Goal: Communication & Community: Answer question/provide support

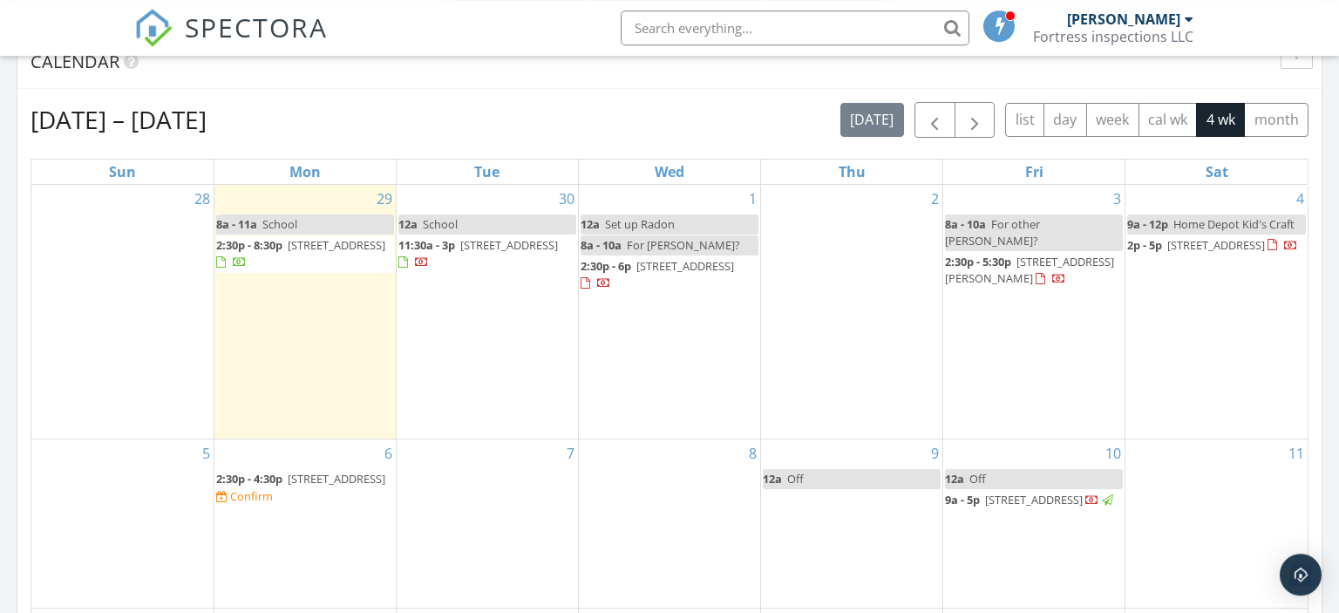
scroll to position [736, 0]
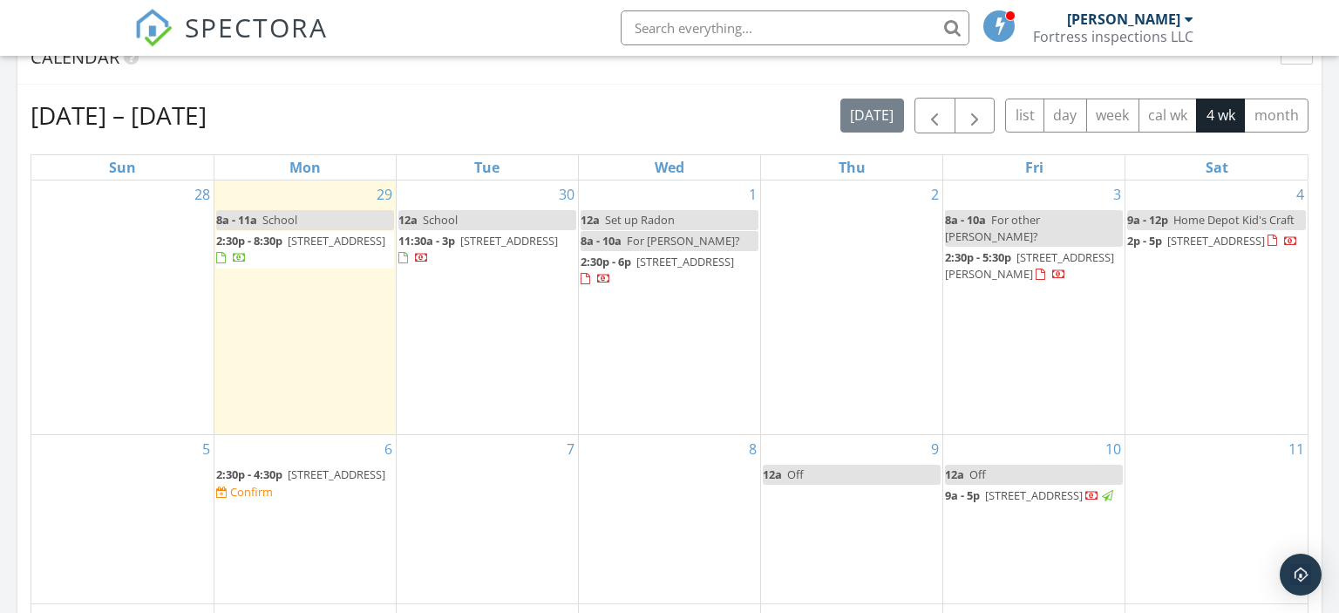
click at [1172, 465] on div "11" at bounding box center [1216, 519] width 182 height 168
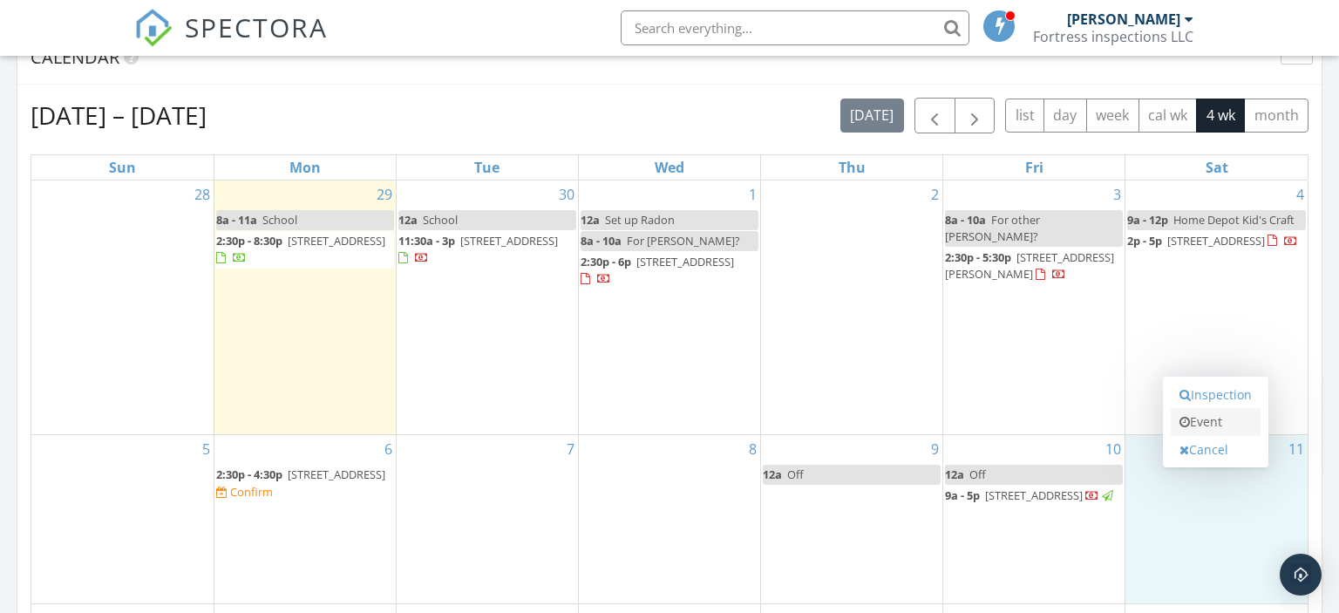
click at [1205, 418] on link "Event" at bounding box center [1216, 422] width 90 height 28
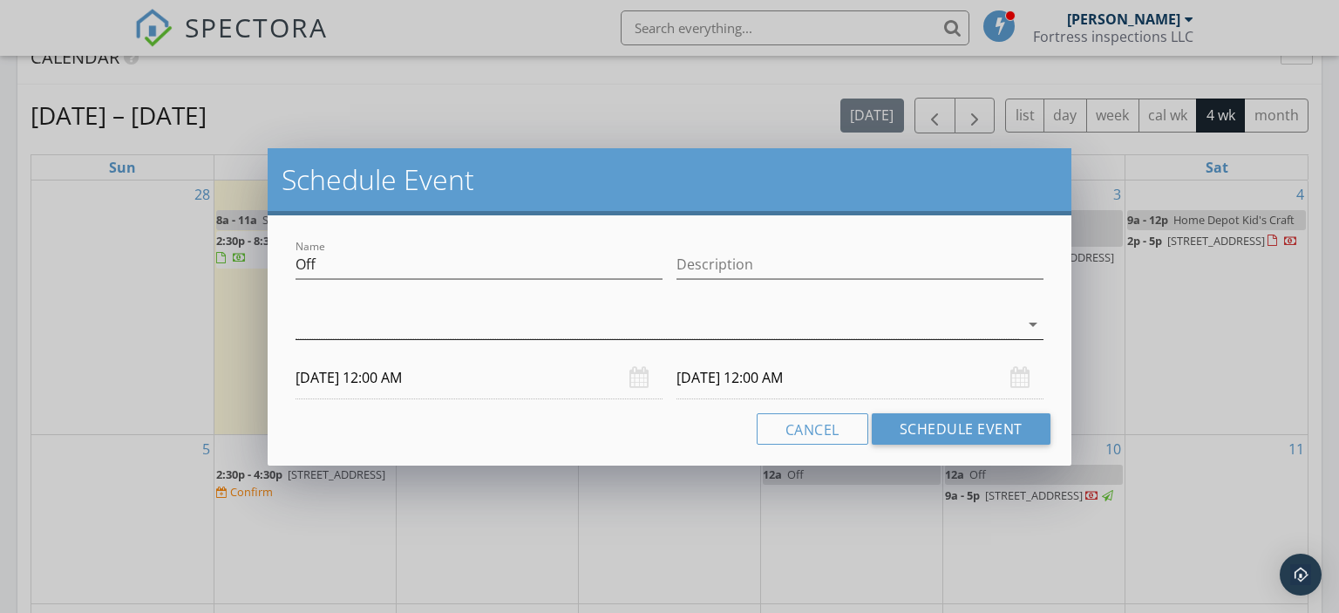
click at [626, 324] on div at bounding box center [656, 324] width 723 height 29
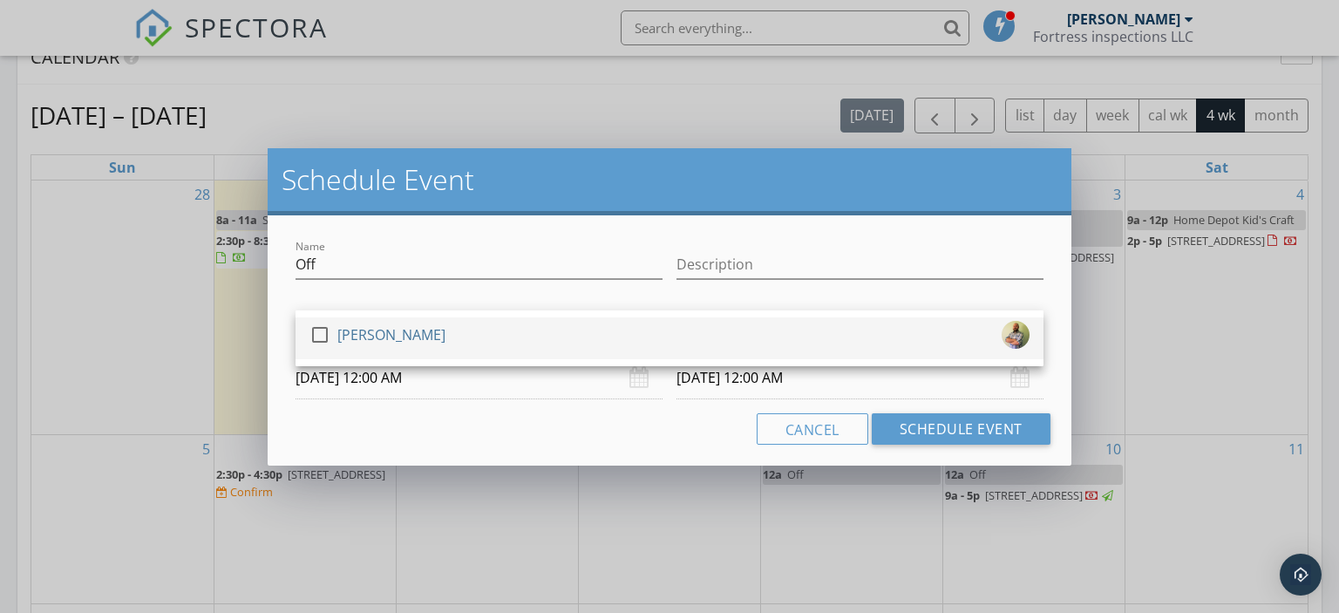
click at [615, 334] on div "check_box_outline_blank Justin O’Bryon" at bounding box center [669, 338] width 720 height 35
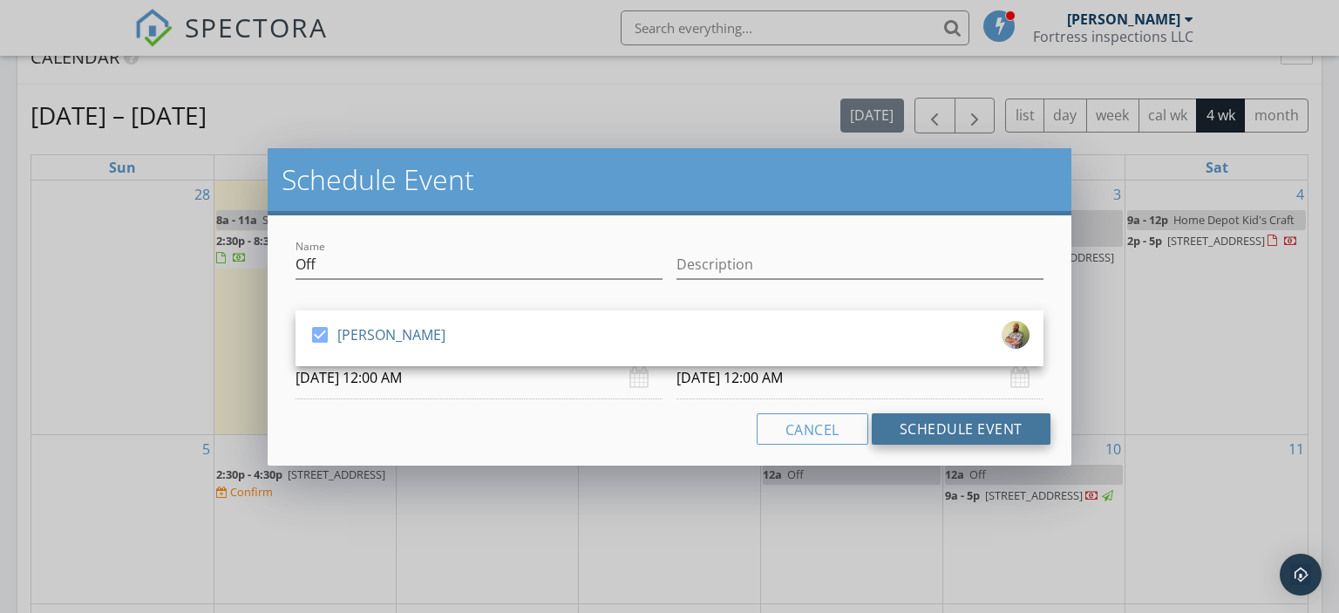
click at [885, 424] on button "Schedule Event" at bounding box center [961, 428] width 179 height 31
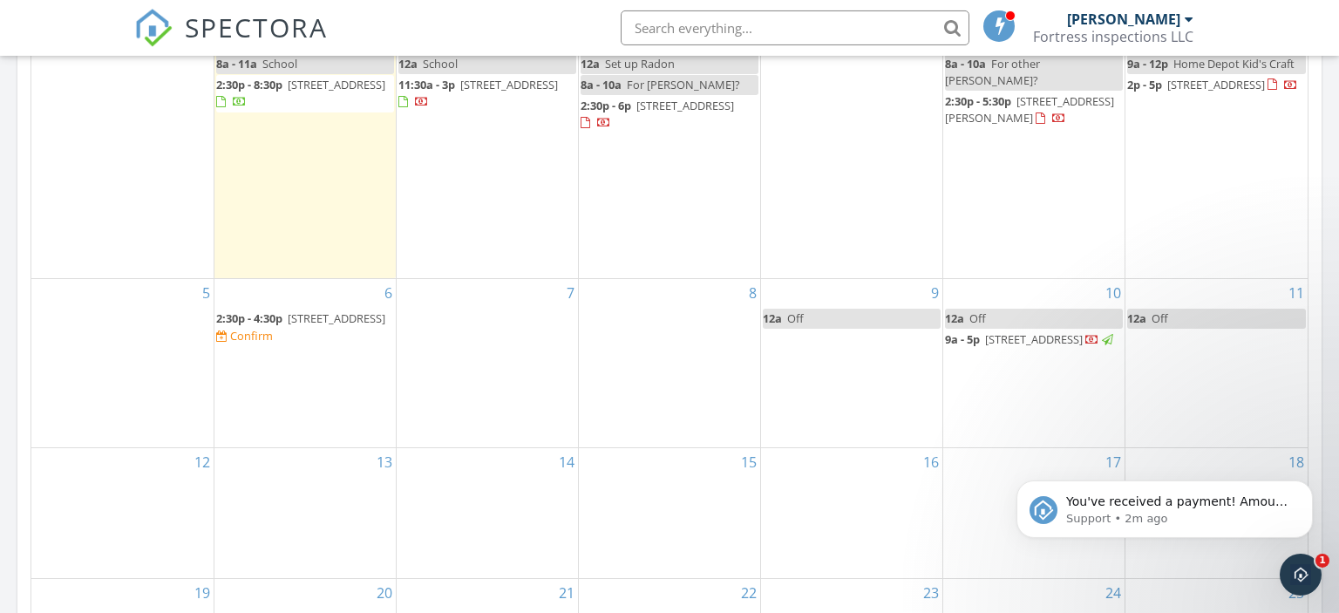
scroll to position [920, 0]
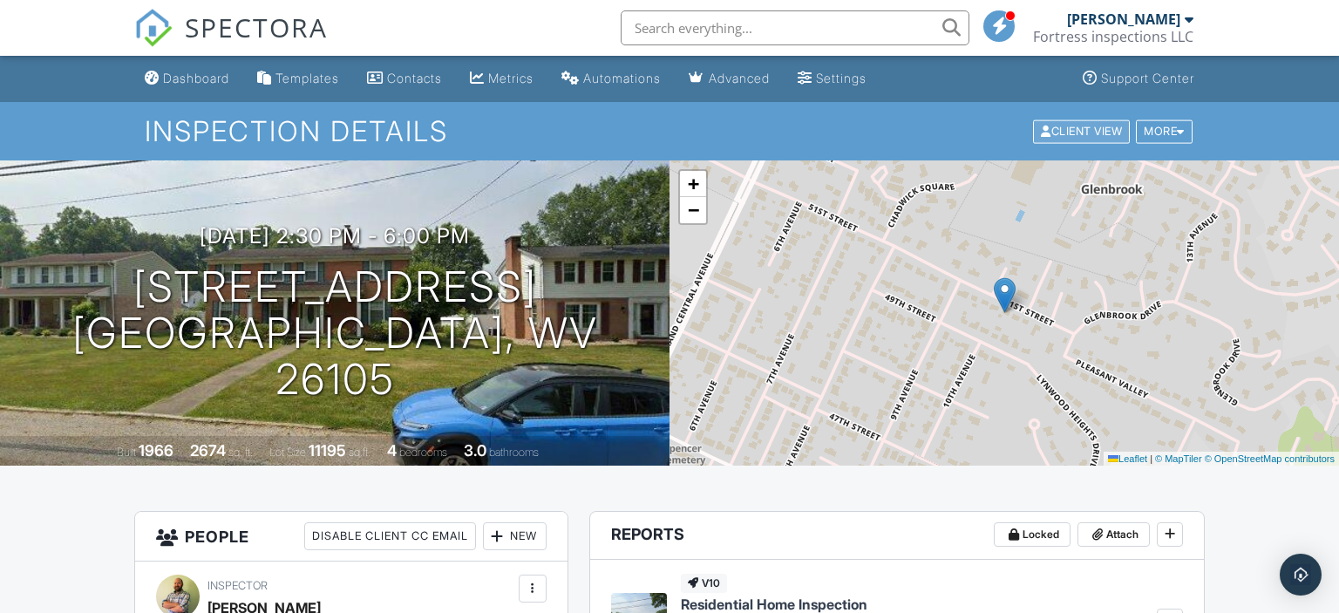
click at [1080, 123] on div "Client View" at bounding box center [1081, 131] width 97 height 24
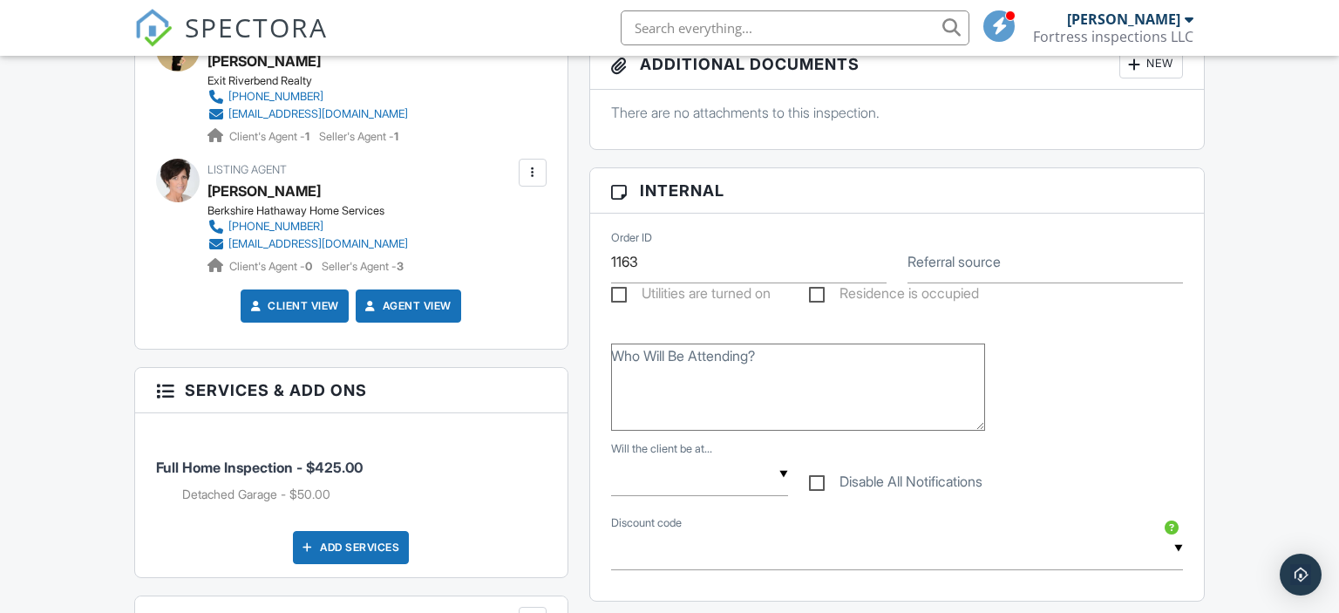
scroll to position [644, 0]
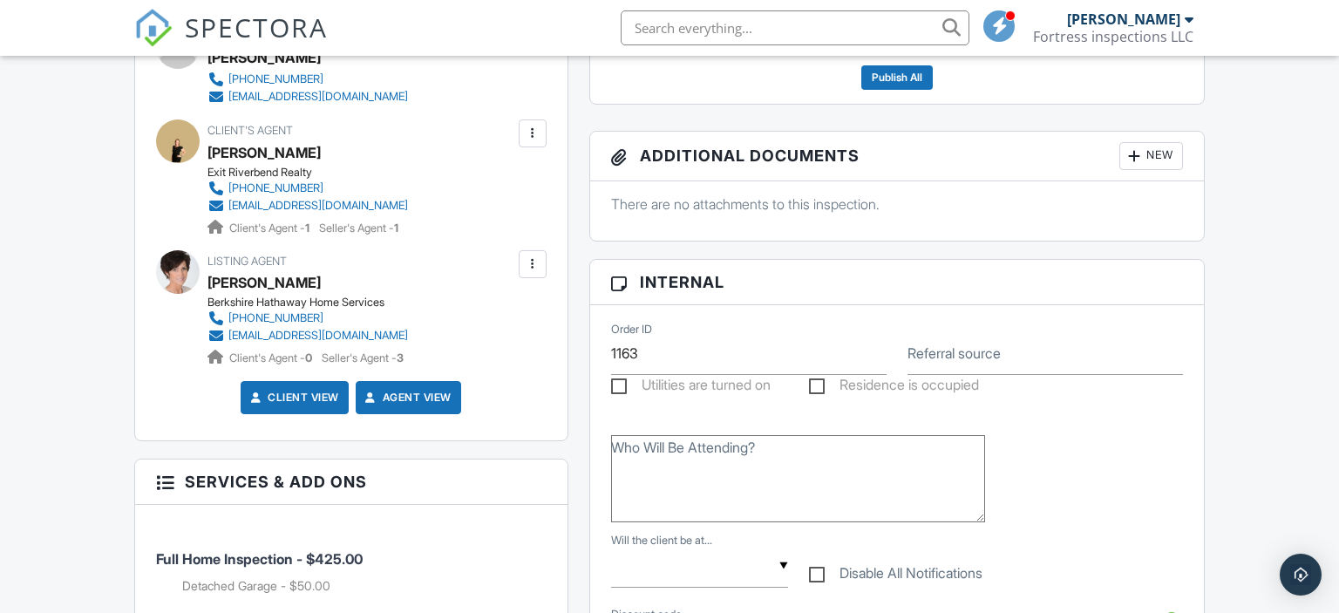
click at [527, 134] on div at bounding box center [532, 133] width 17 height 17
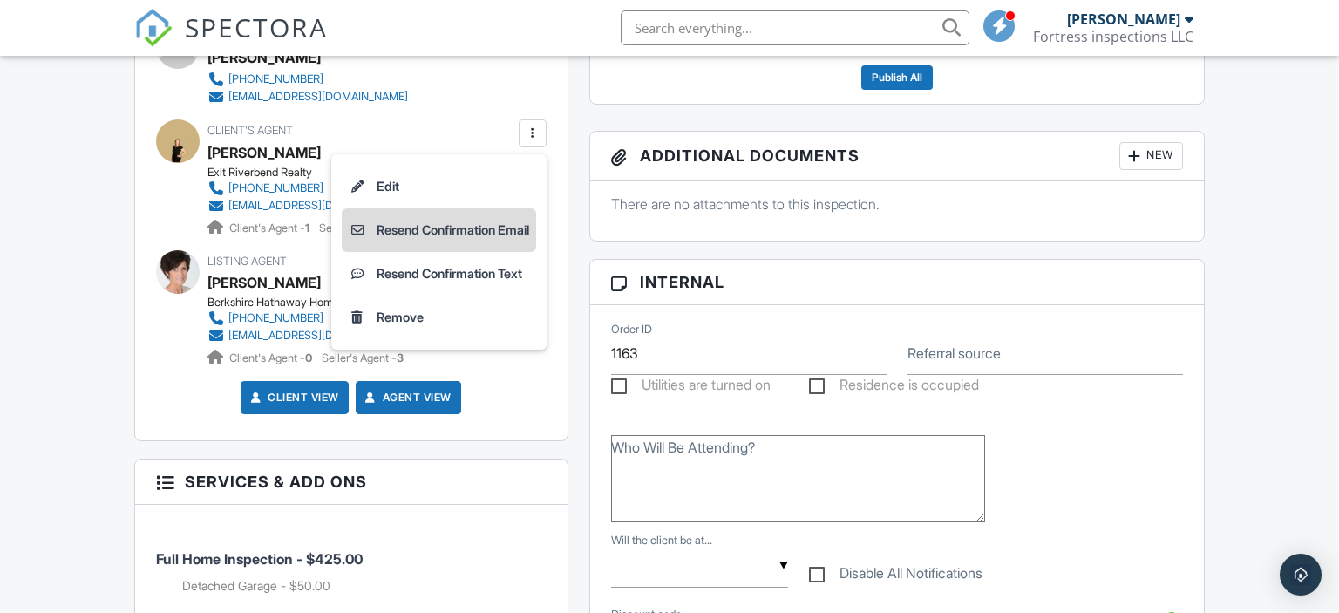
click at [500, 217] on li "Resend Confirmation Email" at bounding box center [439, 230] width 194 height 44
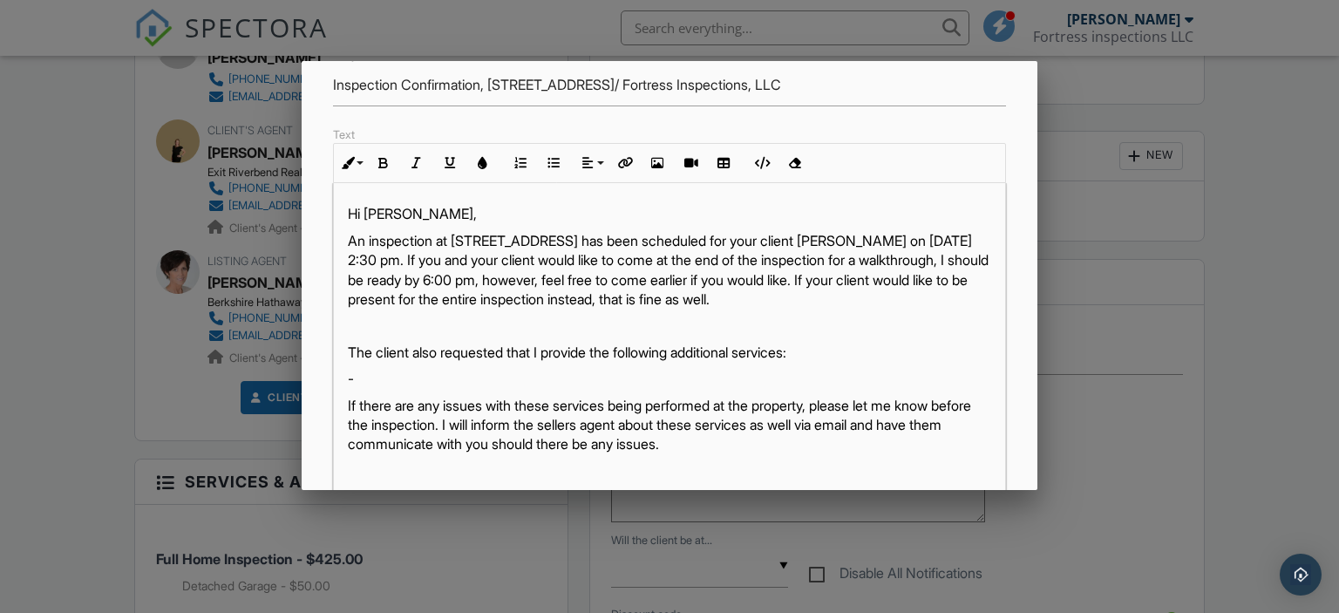
scroll to position [301, 0]
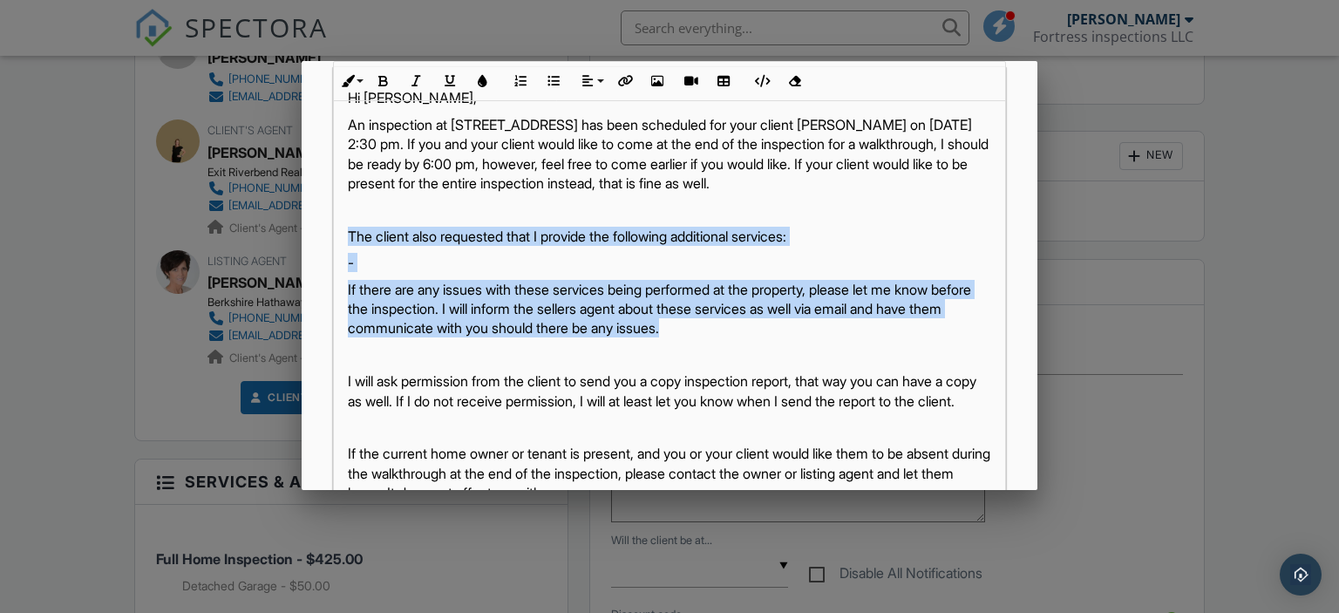
drag, startPoint x: 347, startPoint y: 230, endPoint x: 827, endPoint y: 335, distance: 491.5
click at [827, 335] on div "Hi Tiffany, An inspection at 908 51st St, Vienna, WV 26105 has been scheduled f…" at bounding box center [670, 321] width 672 height 509
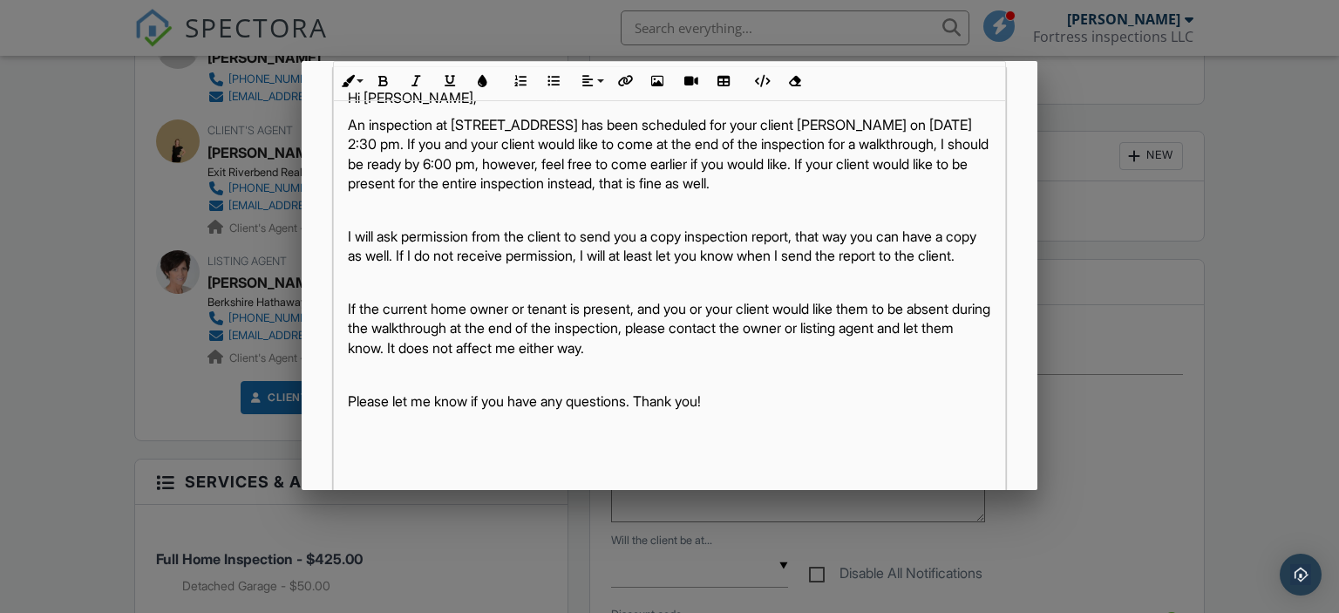
scroll to position [427, 0]
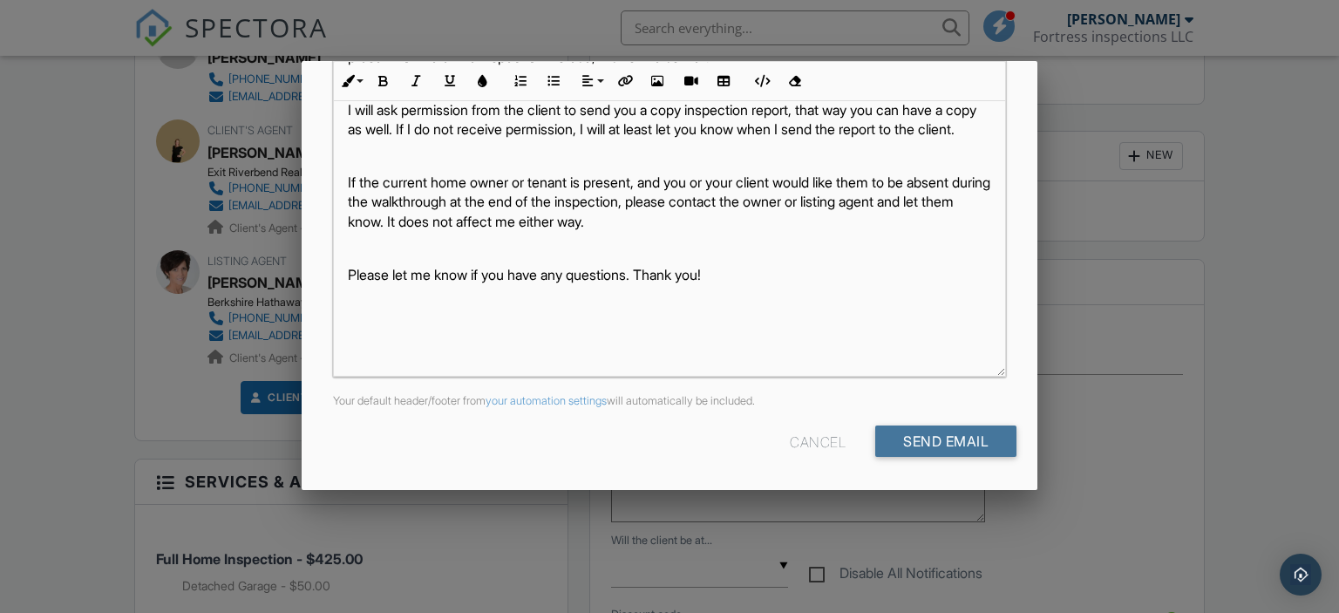
click at [954, 438] on input "Send Email" at bounding box center [945, 440] width 141 height 31
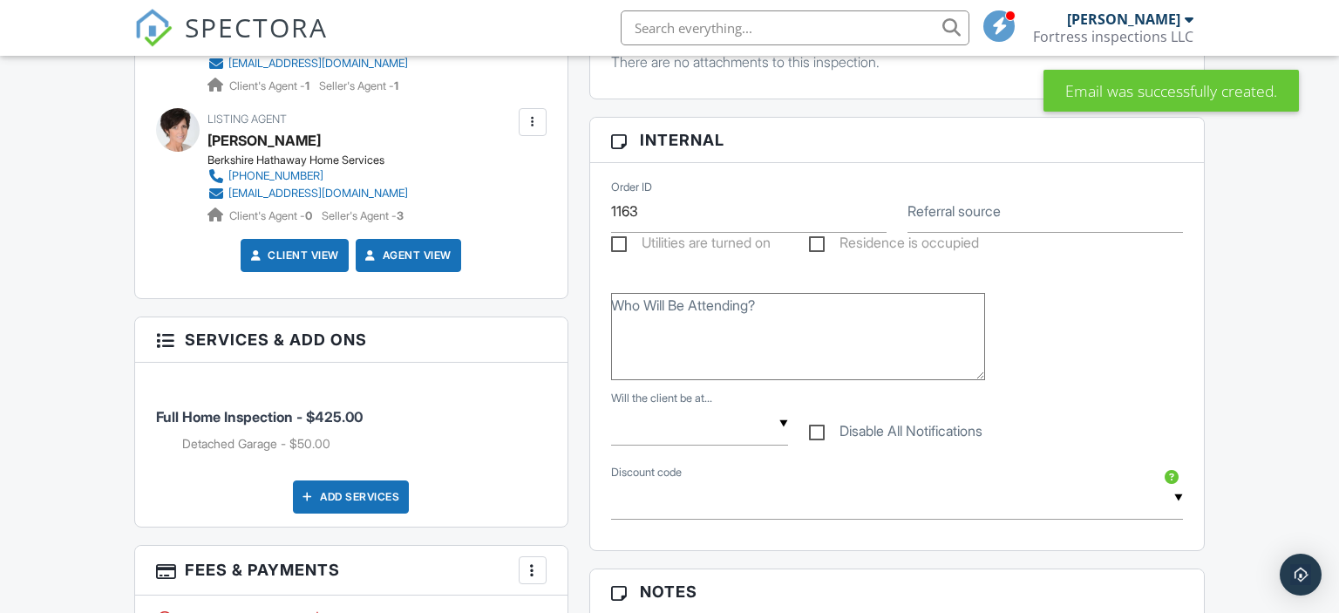
scroll to position [648, 0]
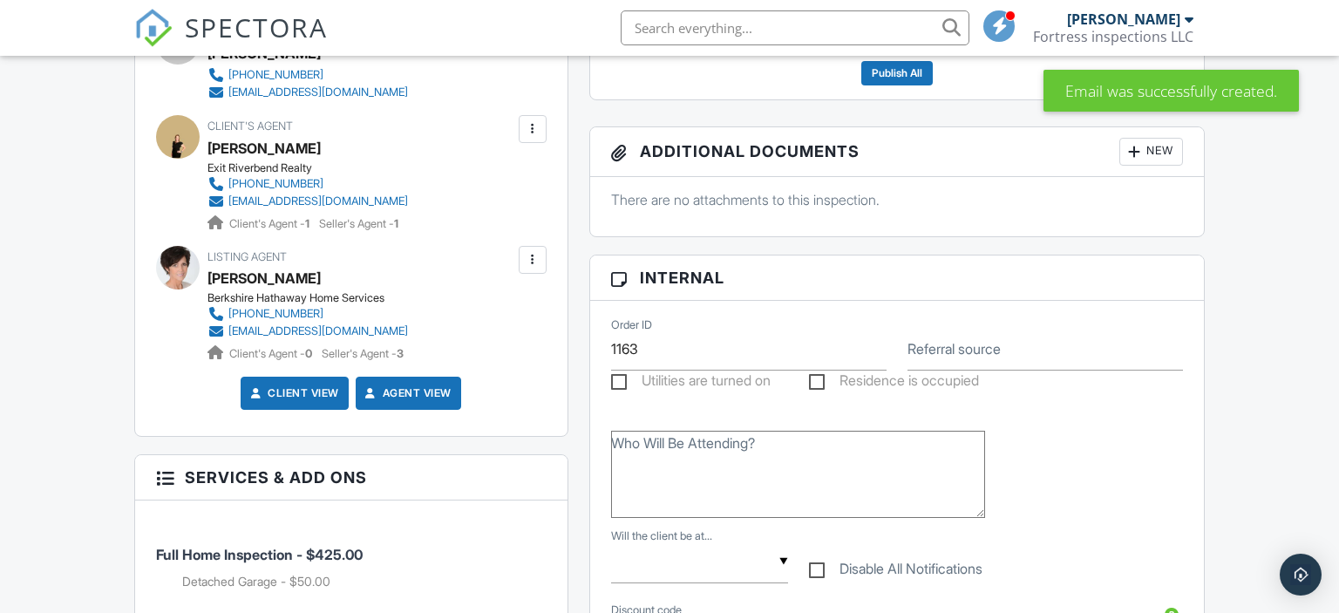
click at [532, 256] on div at bounding box center [532, 259] width 17 height 17
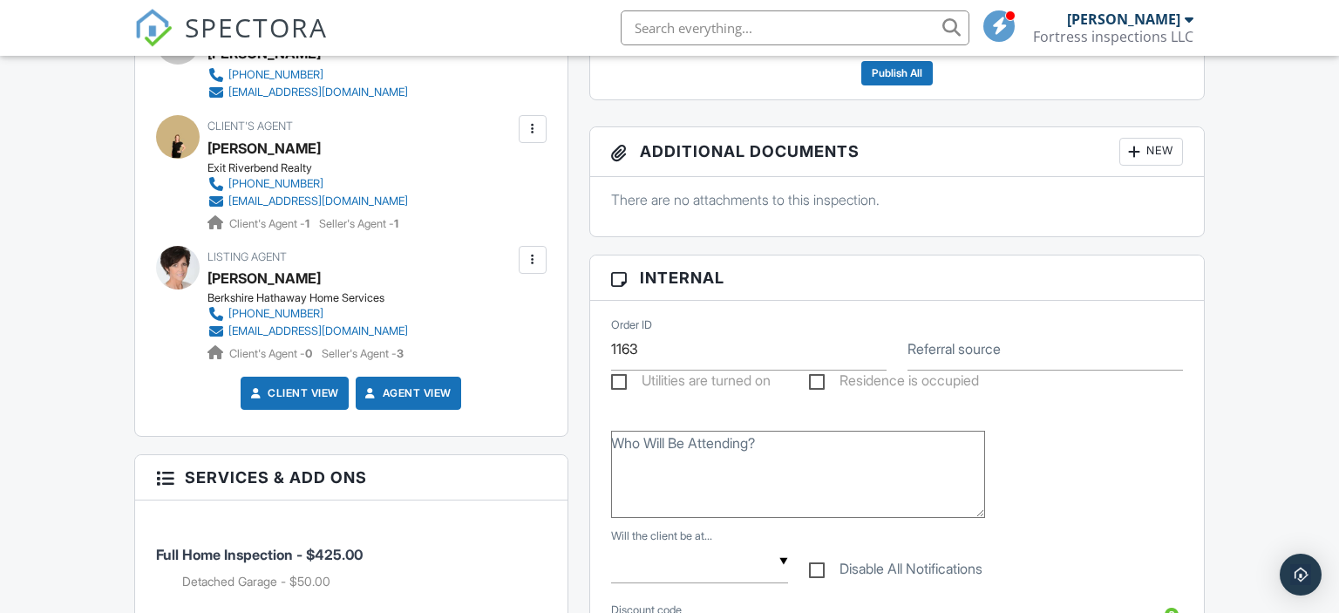
click at [537, 262] on div at bounding box center [532, 259] width 17 height 17
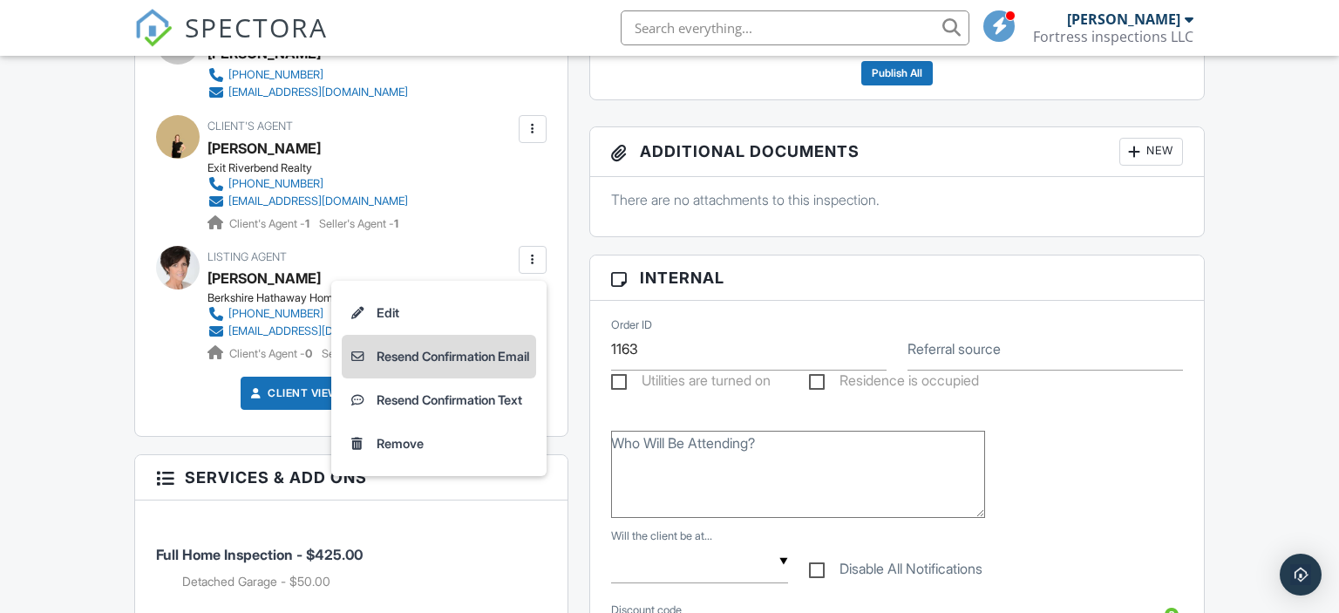
click at [500, 350] on li "Resend Confirmation Email" at bounding box center [439, 357] width 194 height 44
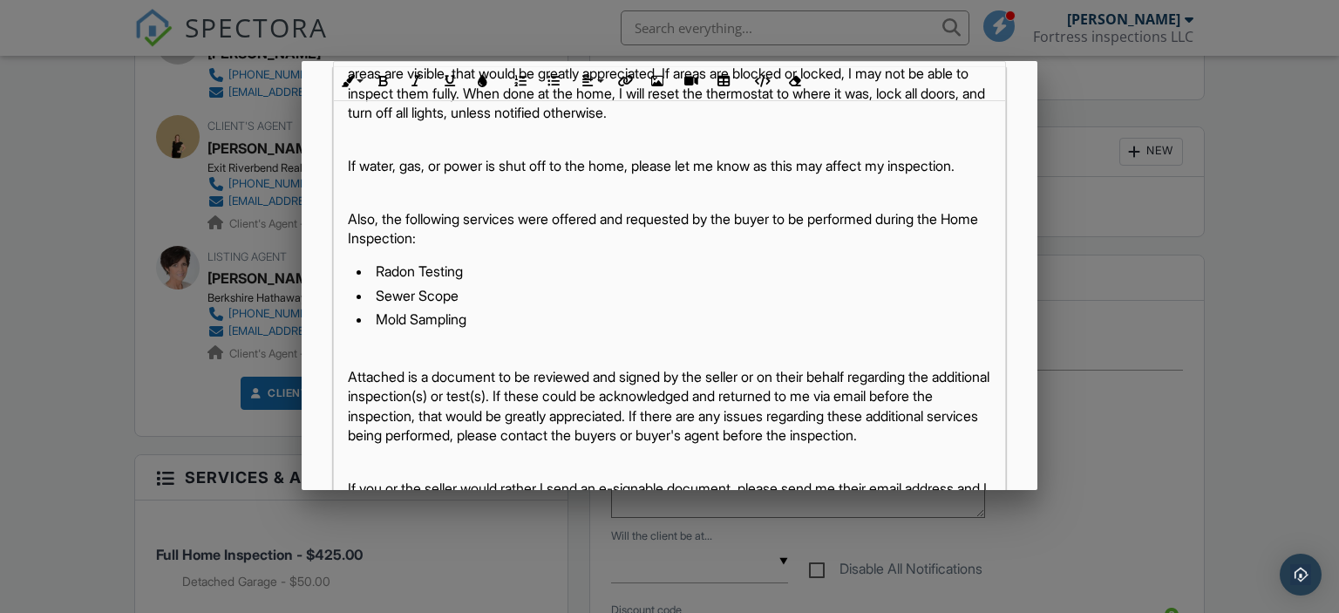
scroll to position [401, 0]
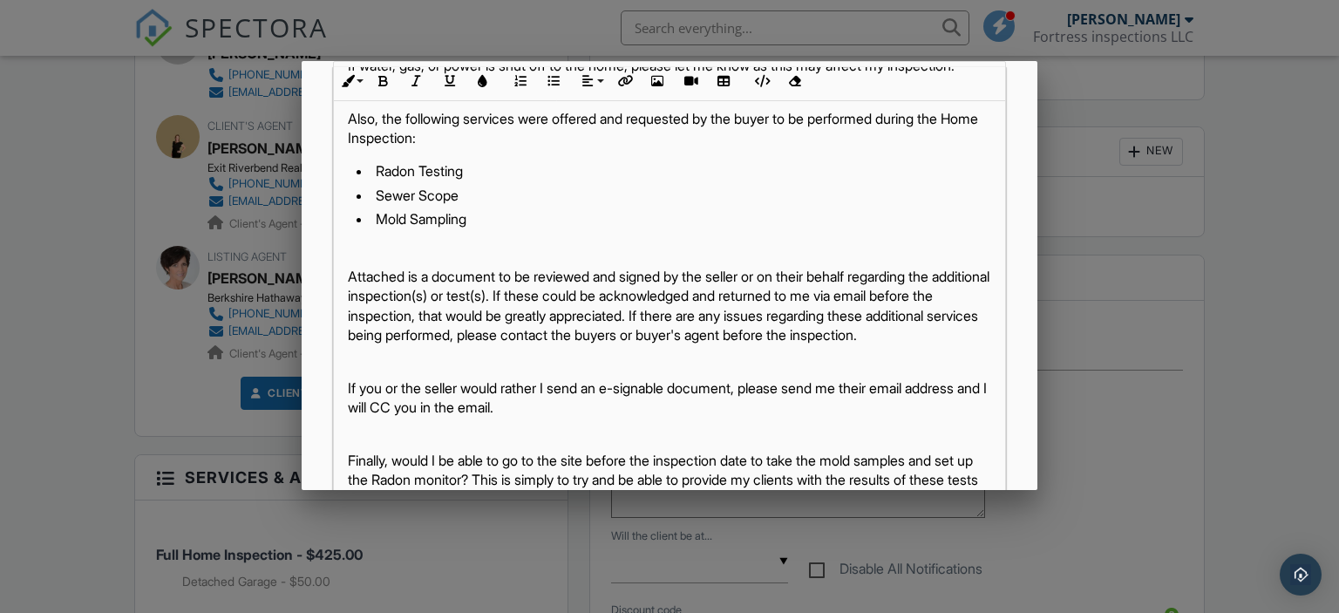
drag, startPoint x: 343, startPoint y: 137, endPoint x: 605, endPoint y: 451, distance: 408.5
click at [605, 451] on div "Hi Amy, An inspection for the property at 908 51st St, Vienna, WV 26105 has bee…" at bounding box center [670, 143] width 672 height 955
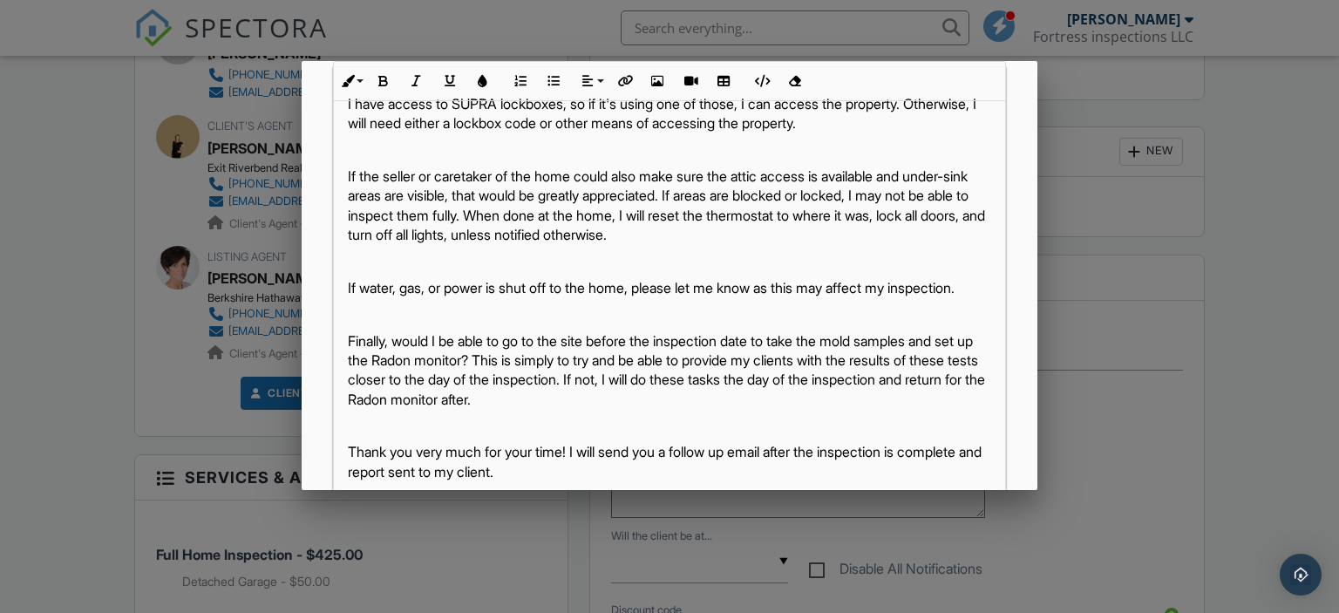
scroll to position [198, 0]
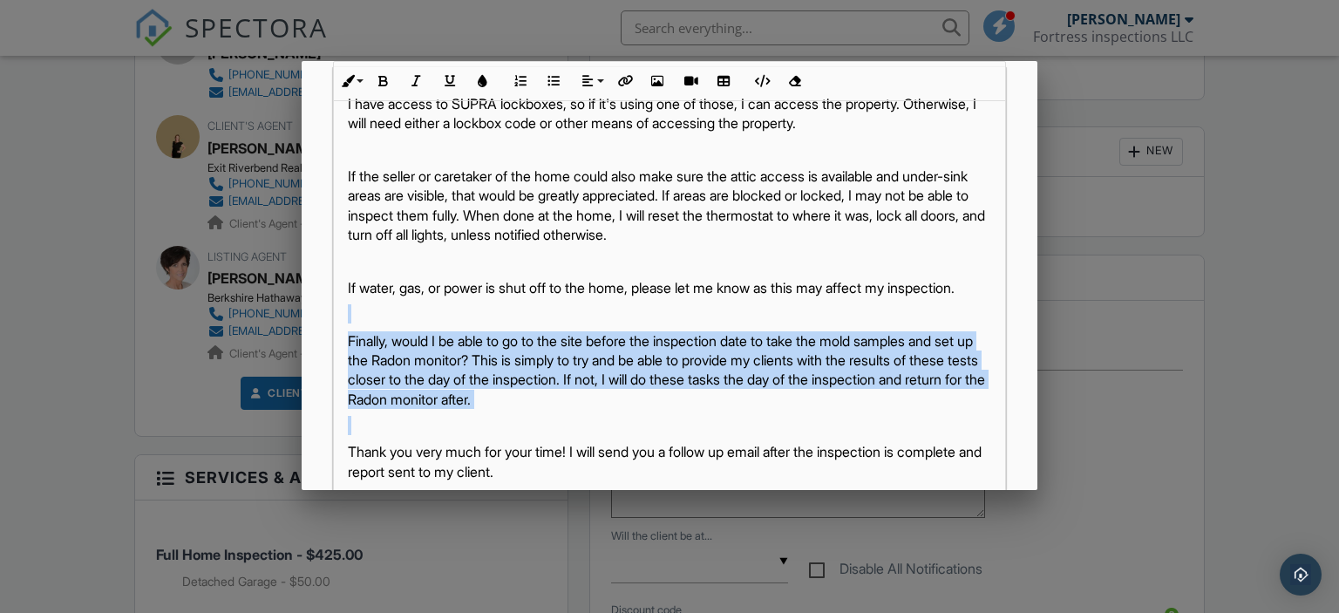
drag, startPoint x: 346, startPoint y: 309, endPoint x: 624, endPoint y: 413, distance: 297.1
click at [624, 413] on div "Hi Amy, An inspection for the property at 908 51st St, Vienna, WV 26105 has bee…" at bounding box center [670, 195] width 672 height 614
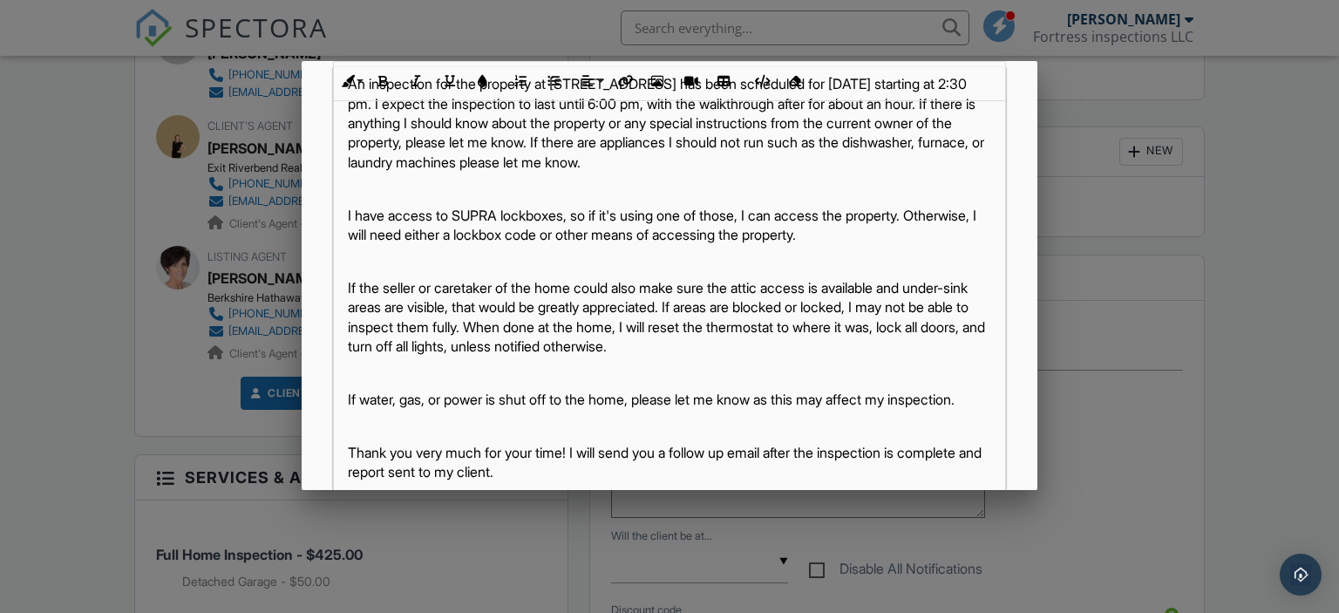
scroll to position [427, 0]
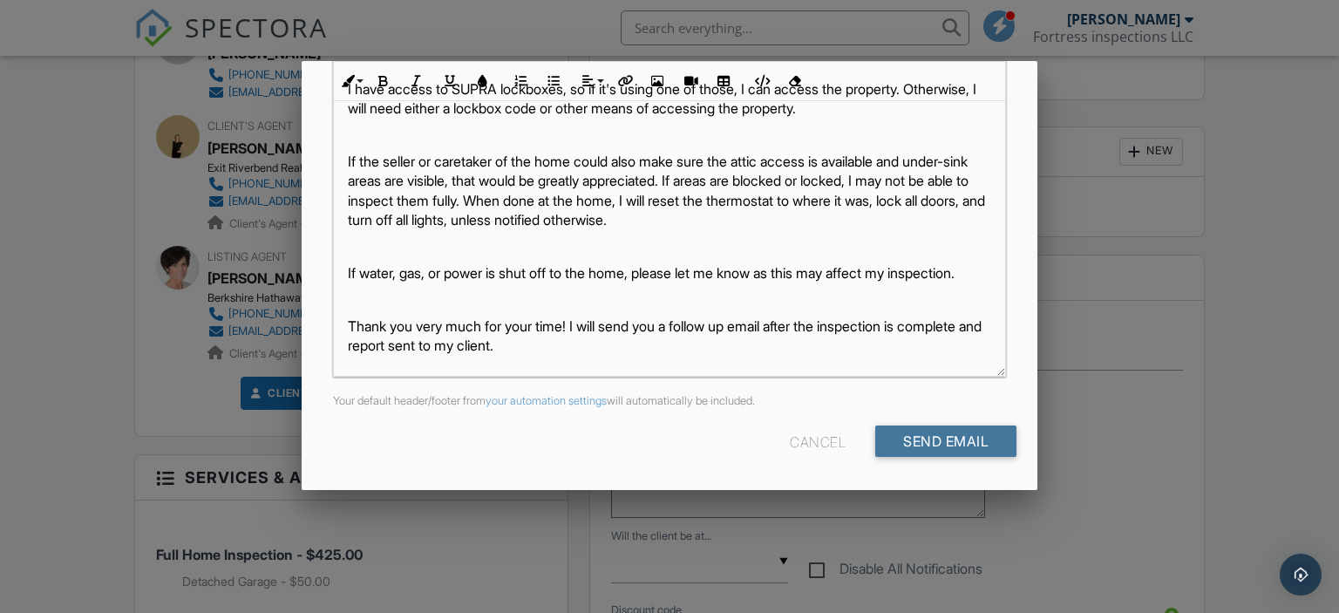
drag, startPoint x: 975, startPoint y: 431, endPoint x: 727, endPoint y: 134, distance: 386.7
click at [974, 431] on input "Send Email" at bounding box center [945, 440] width 141 height 31
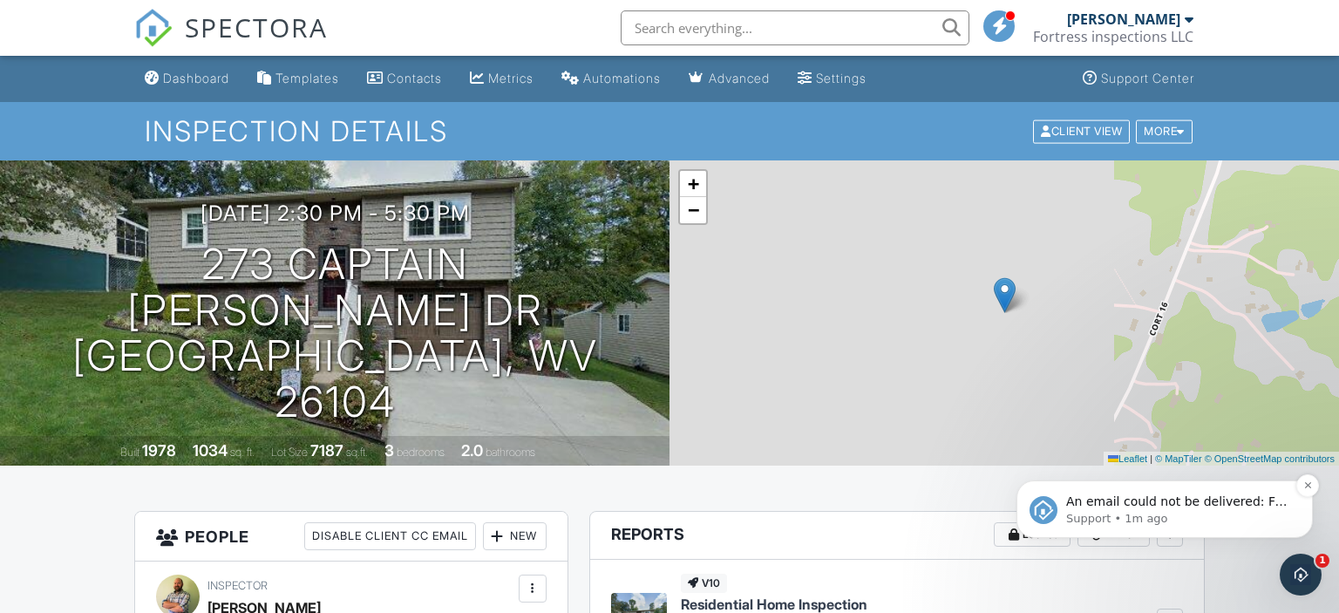
click at [1162, 513] on p "Support • 1m ago" at bounding box center [1178, 519] width 225 height 16
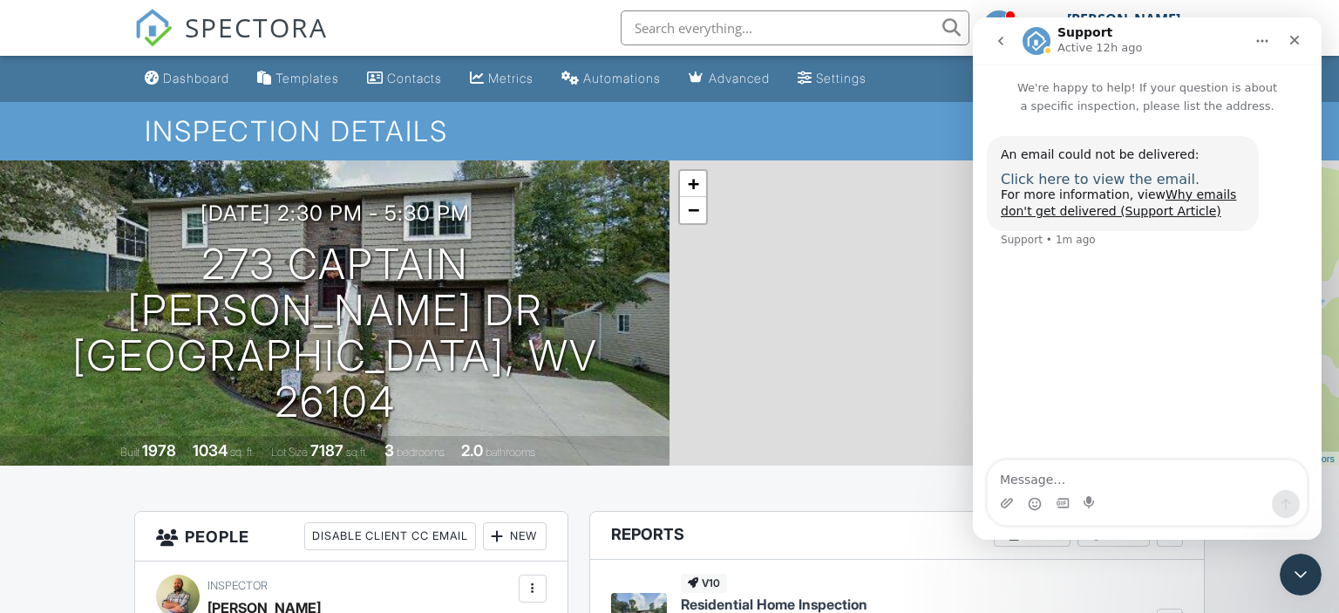
click at [1090, 180] on span "Click here to view the email." at bounding box center [1100, 179] width 199 height 17
click at [1283, 571] on div "Close Intercom Messenger" at bounding box center [1298, 572] width 42 height 42
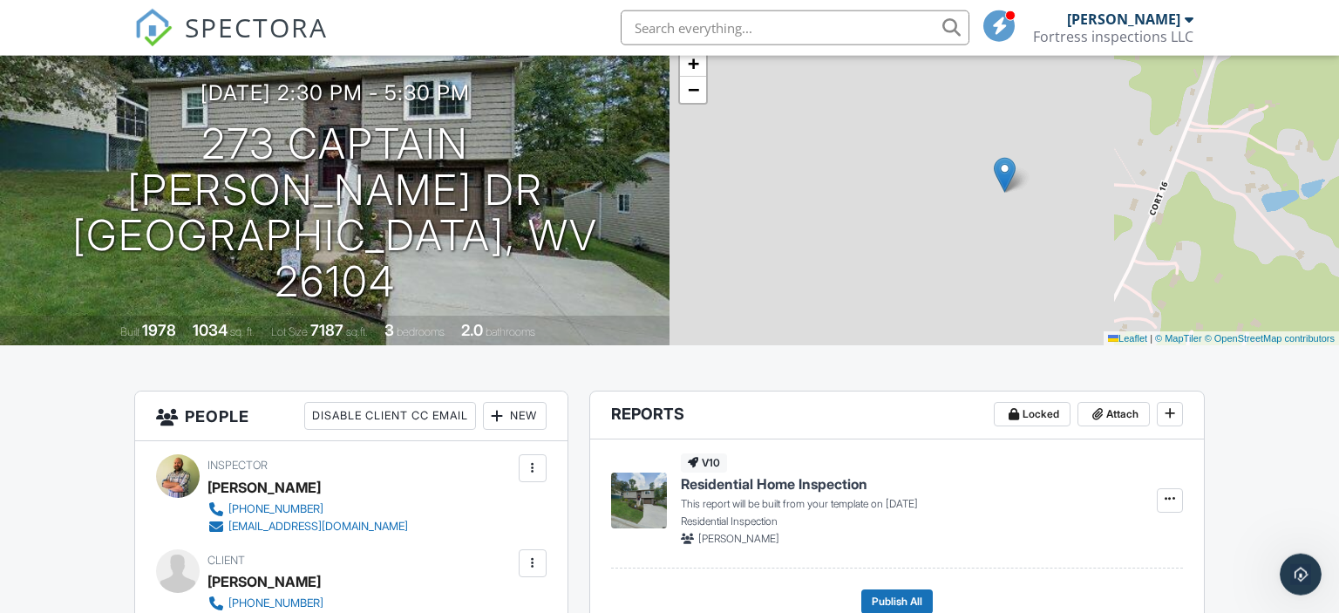
scroll to position [92, 0]
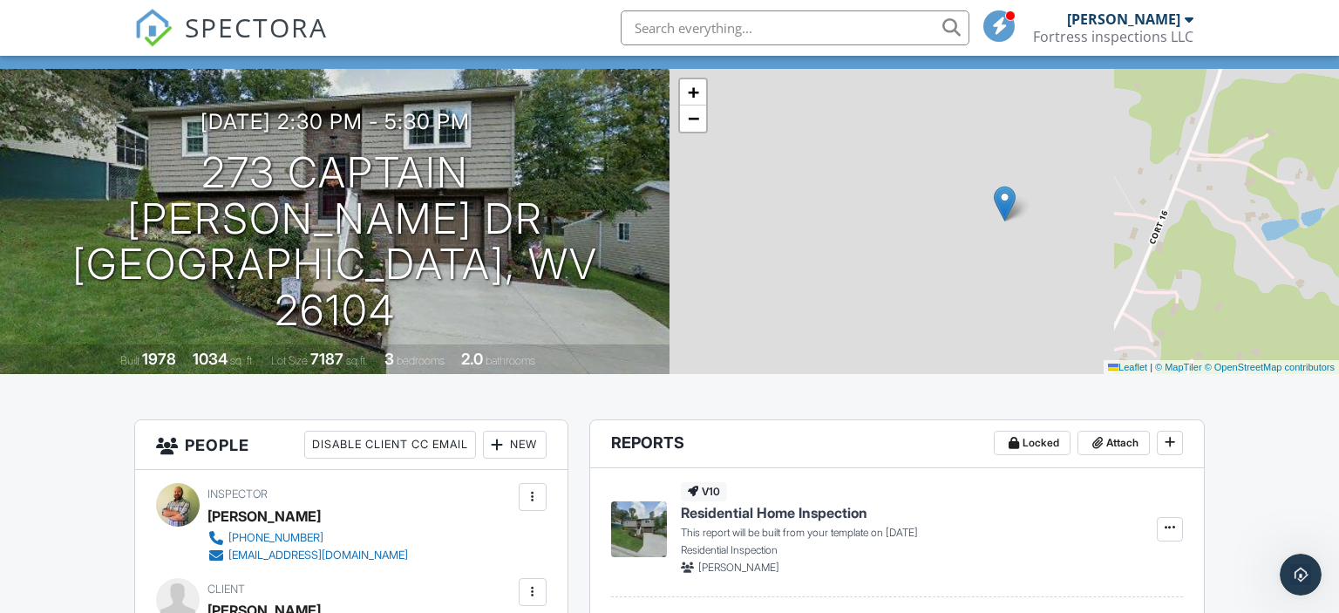
click at [507, 443] on div "New" at bounding box center [515, 445] width 64 height 28
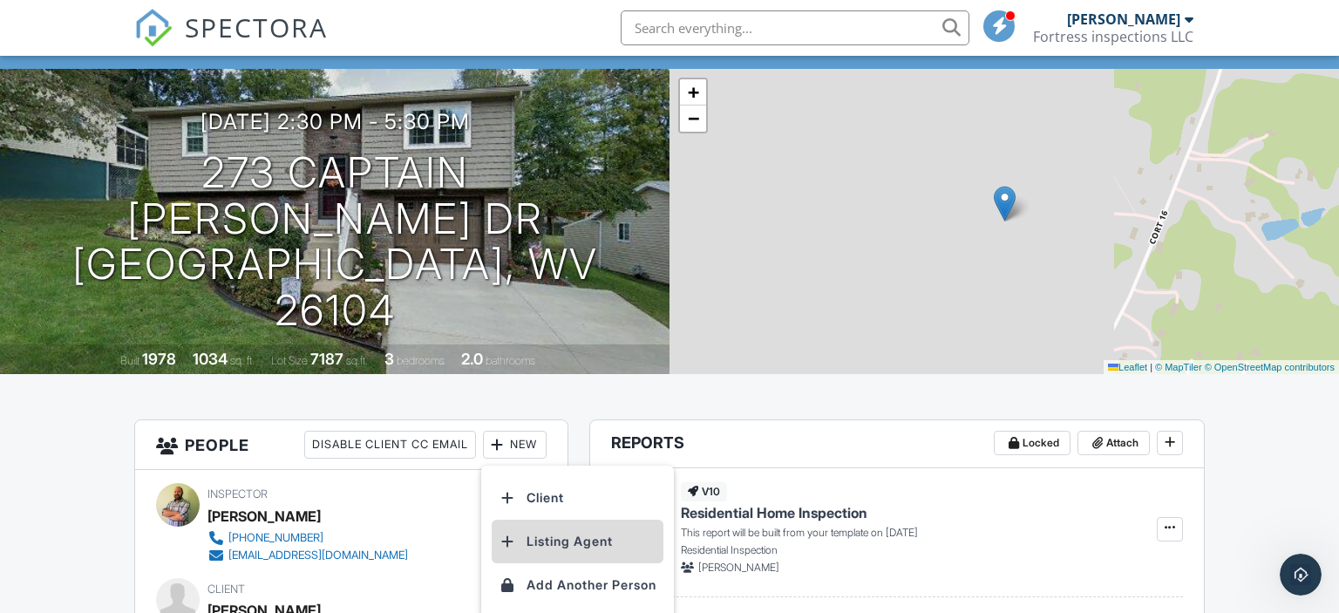
click at [567, 532] on li "Listing Agent" at bounding box center [578, 541] width 172 height 44
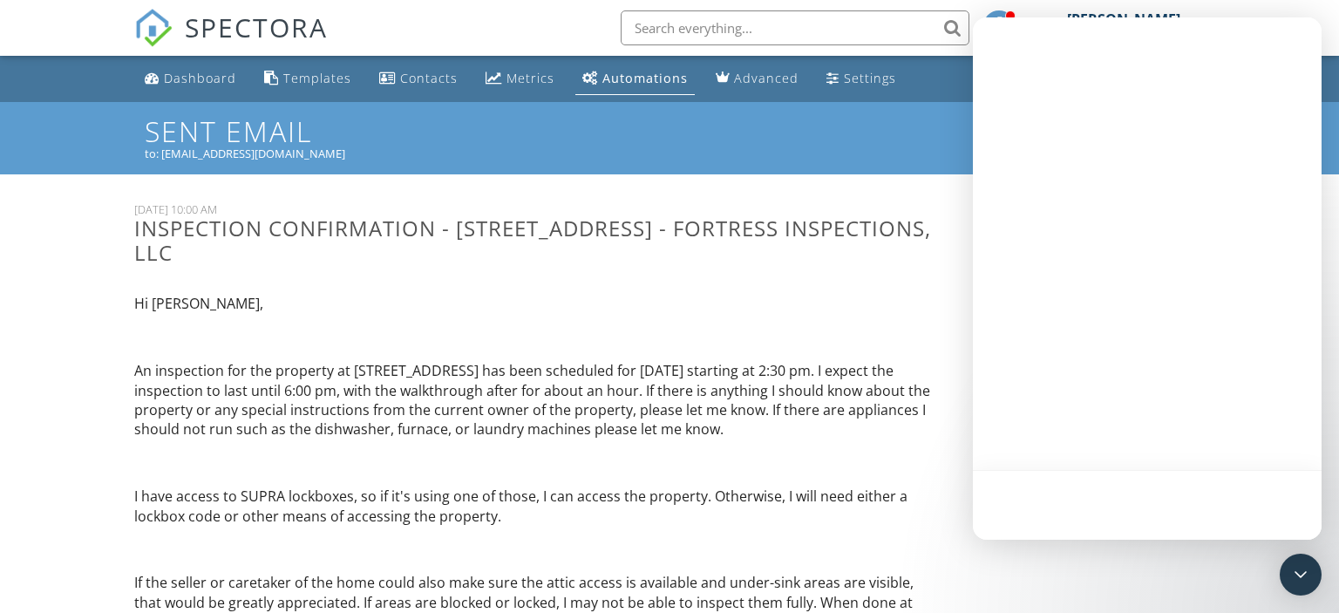
click at [1299, 583] on icon "Open Intercom Messenger" at bounding box center [1300, 574] width 21 height 21
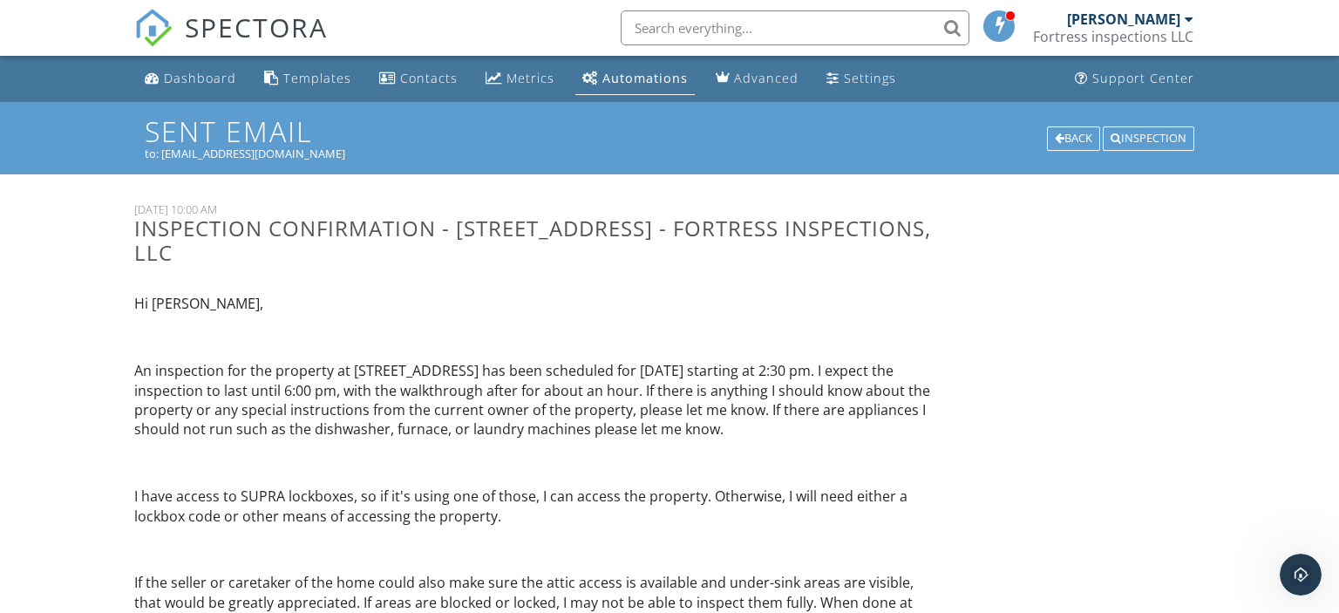
click at [238, 34] on span "SPECTORA" at bounding box center [256, 27] width 143 height 37
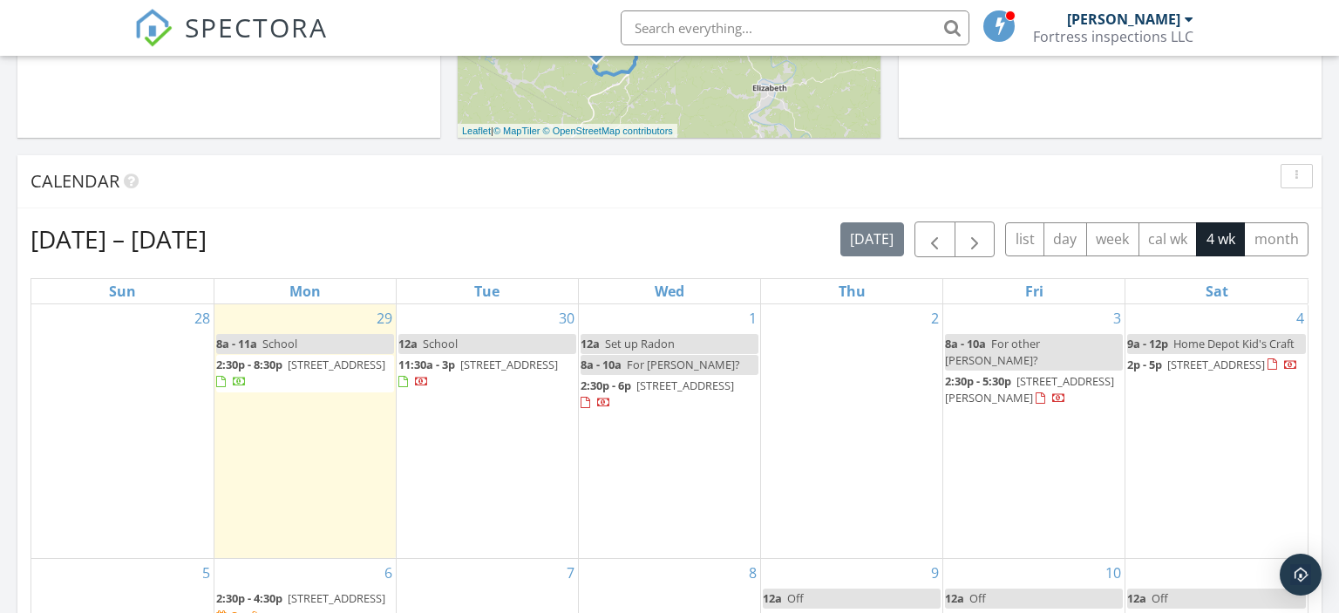
scroll to position [1586, 1339]
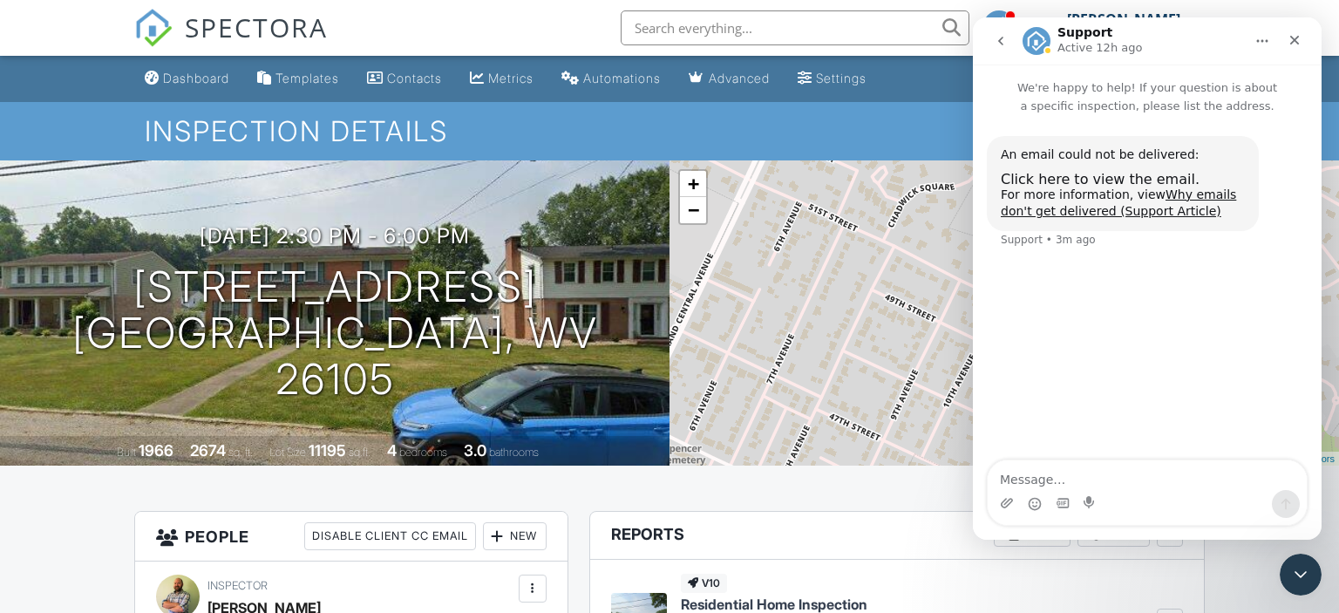
click at [1303, 38] on div "Close" at bounding box center [1294, 39] width 31 height 31
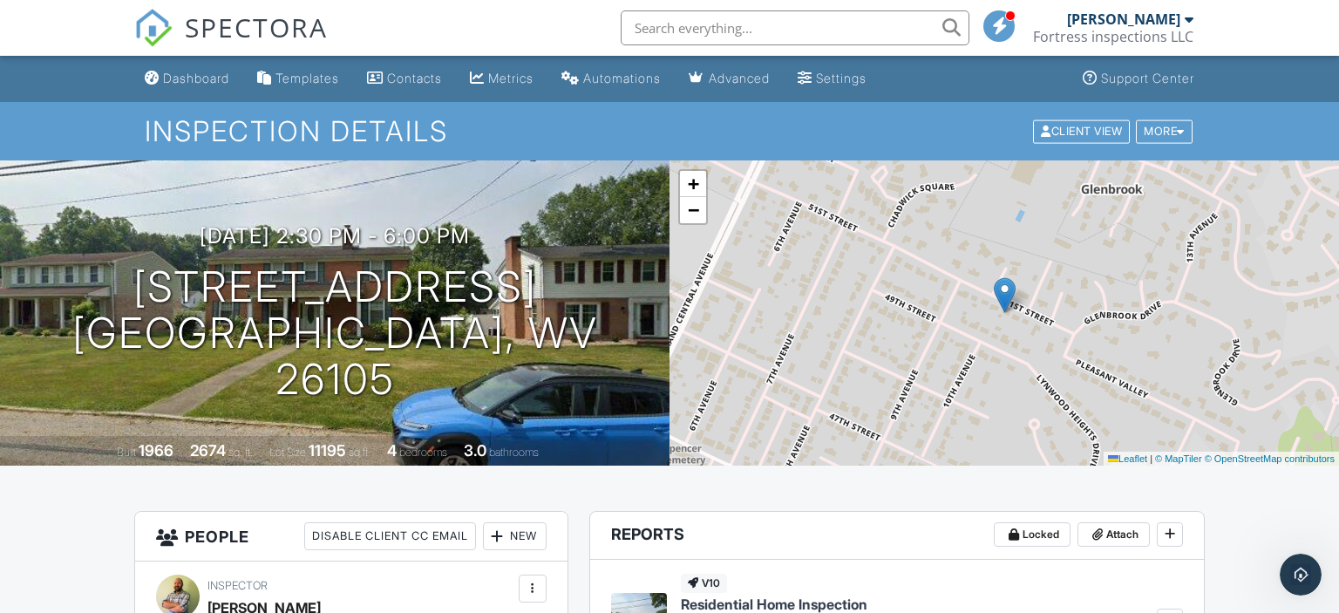
scroll to position [460, 0]
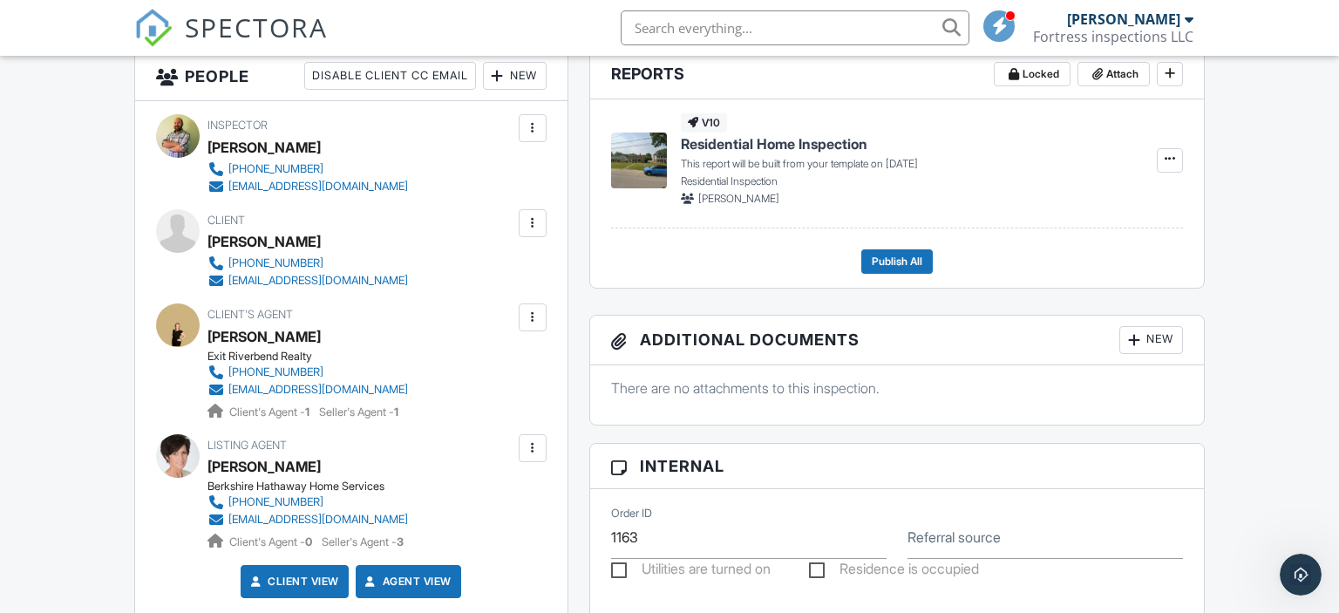
click at [528, 451] on div at bounding box center [532, 447] width 17 height 17
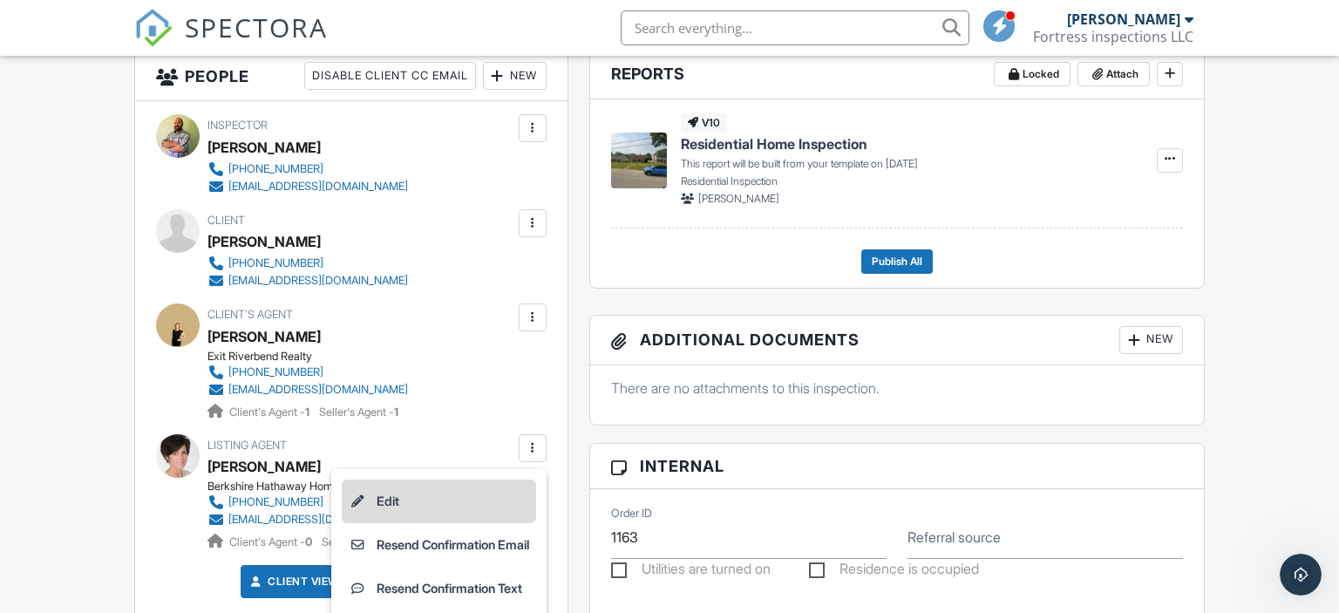
click at [486, 507] on li "Edit" at bounding box center [439, 501] width 194 height 44
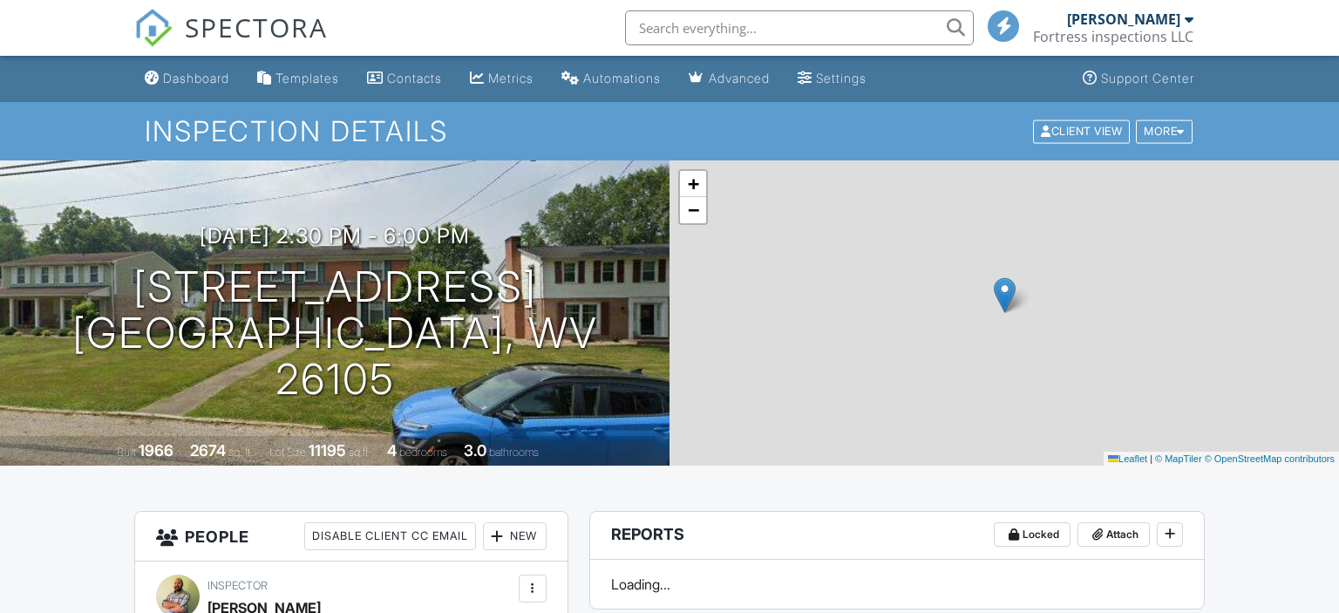
scroll to position [460, 0]
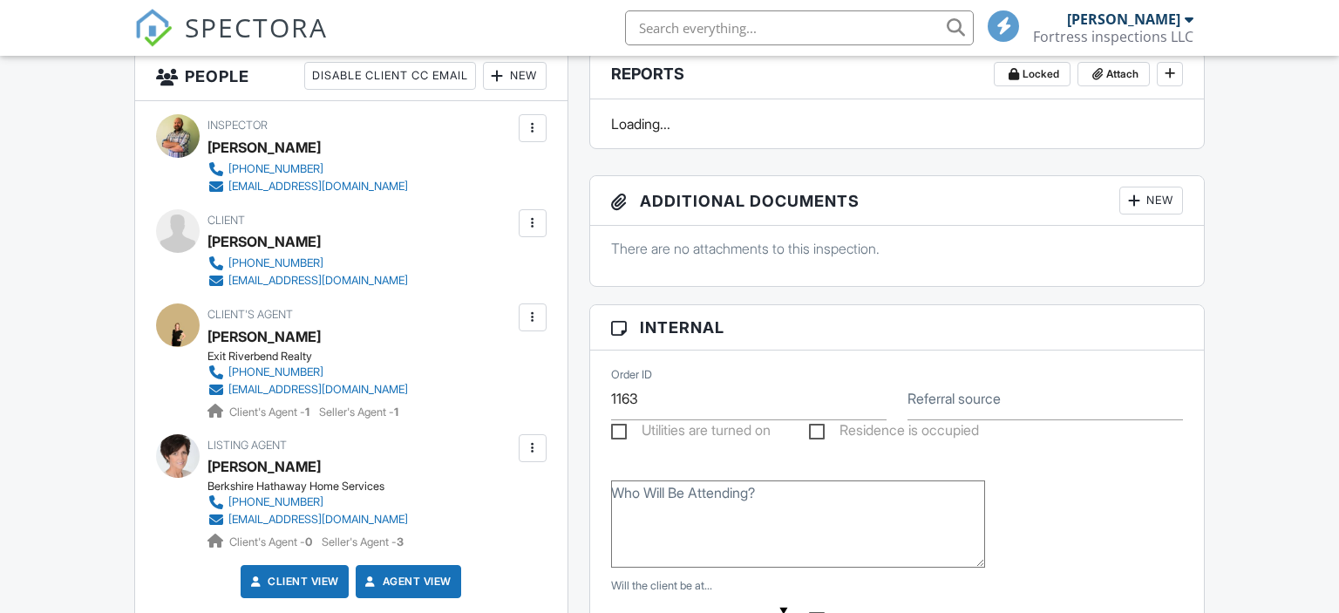
click at [536, 448] on div at bounding box center [532, 447] width 17 height 17
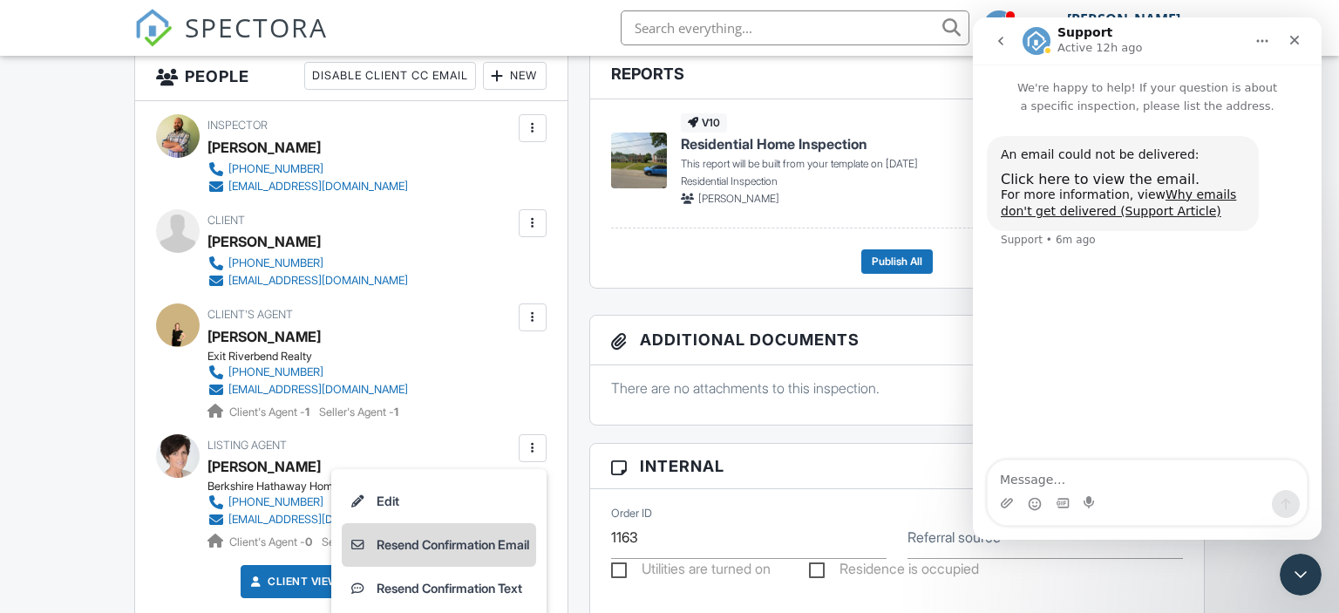
scroll to position [0, 0]
click at [452, 546] on ul "Edit Resend Confirmation Email Resend Confirmation Text Remove" at bounding box center [438, 566] width 215 height 195
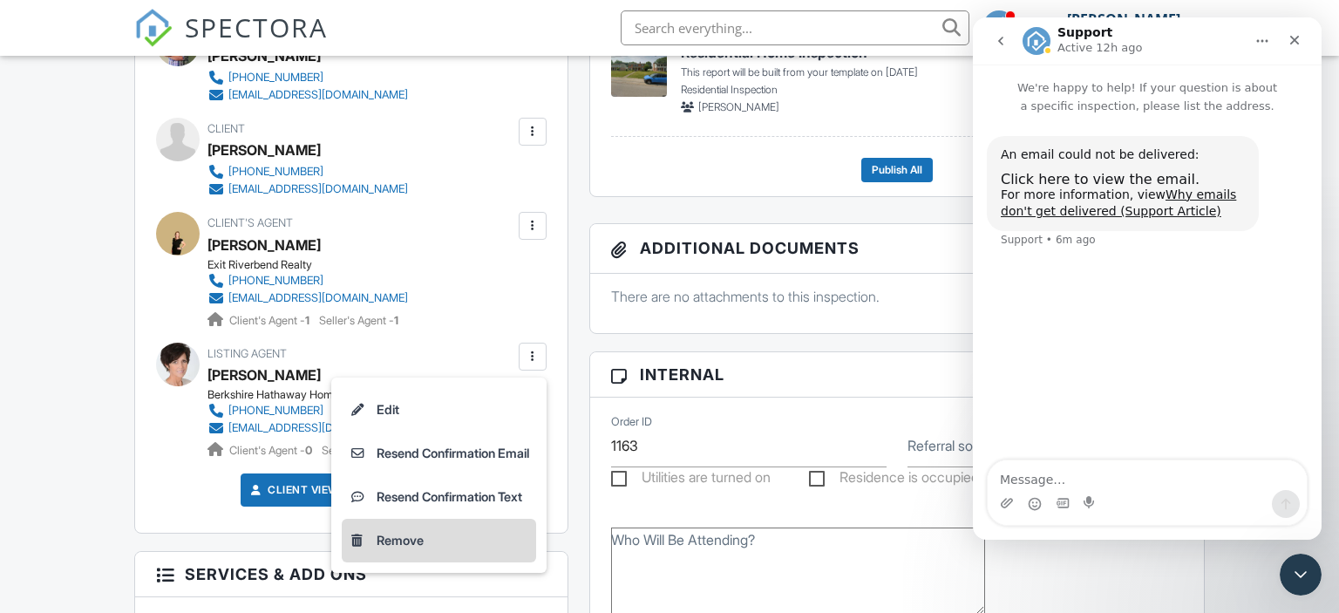
click at [403, 527] on li "Remove" at bounding box center [439, 541] width 194 height 44
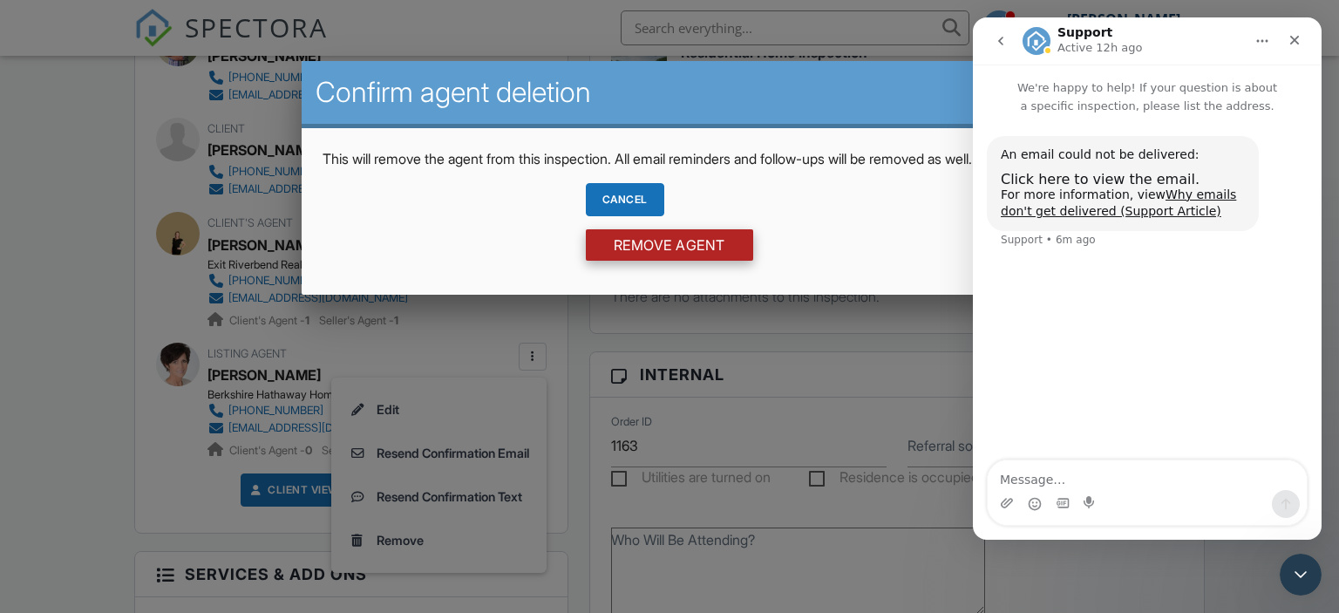
click at [631, 261] on input "Remove Agent" at bounding box center [669, 244] width 167 height 31
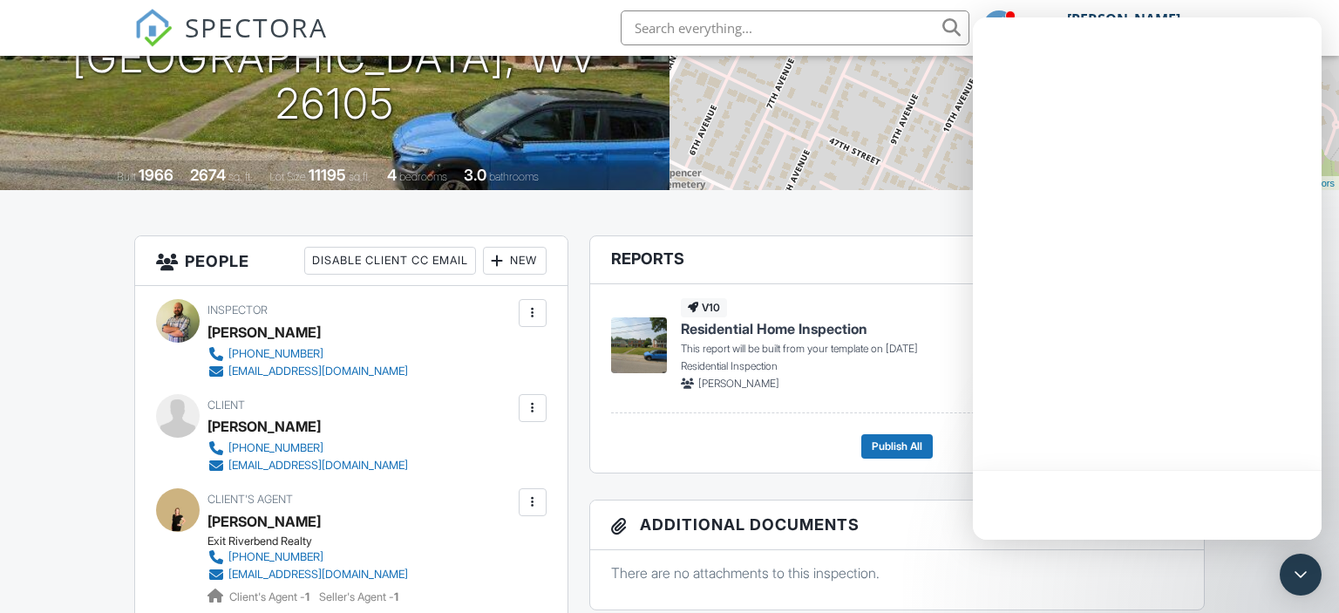
scroll to position [275, 0]
click at [1307, 576] on icon "Open Intercom Messenger" at bounding box center [1300, 574] width 23 height 23
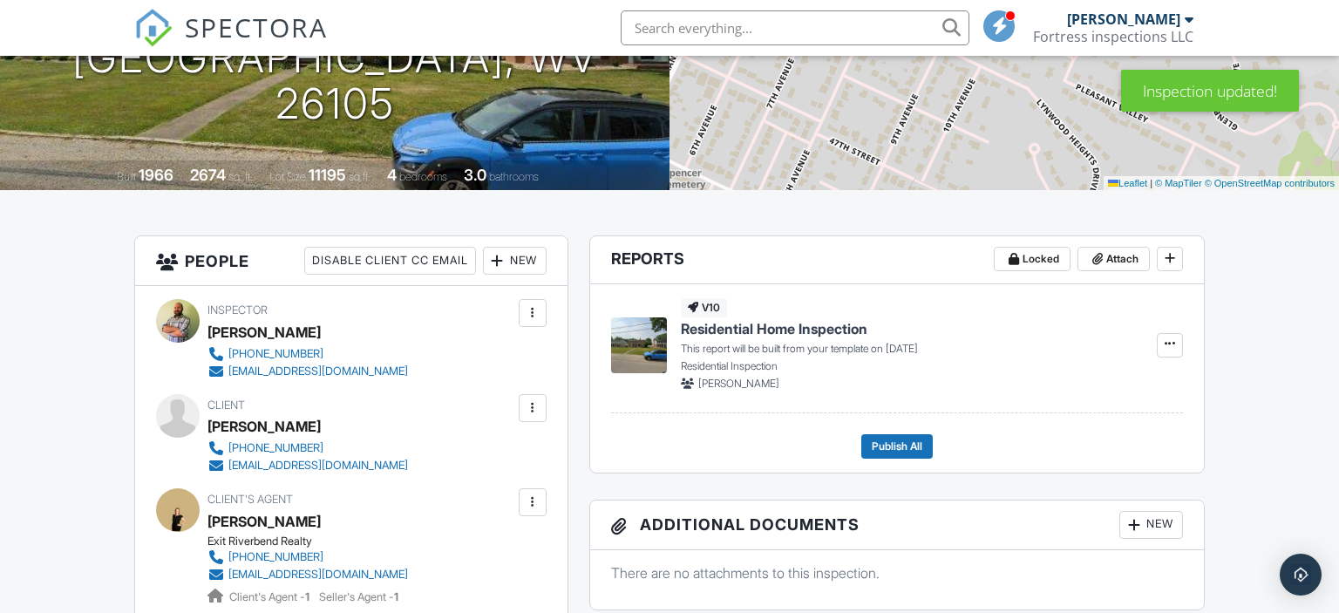
click at [529, 261] on div "New" at bounding box center [515, 261] width 64 height 28
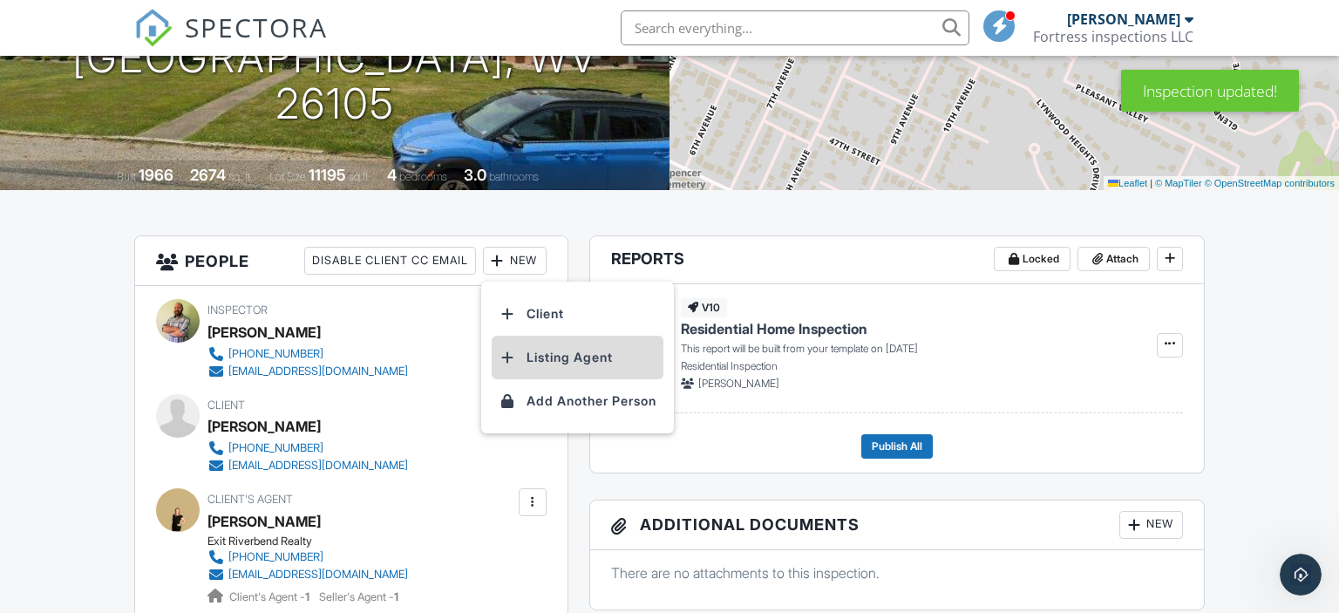
scroll to position [0, 0]
click at [552, 359] on li "Listing Agent" at bounding box center [578, 358] width 172 height 44
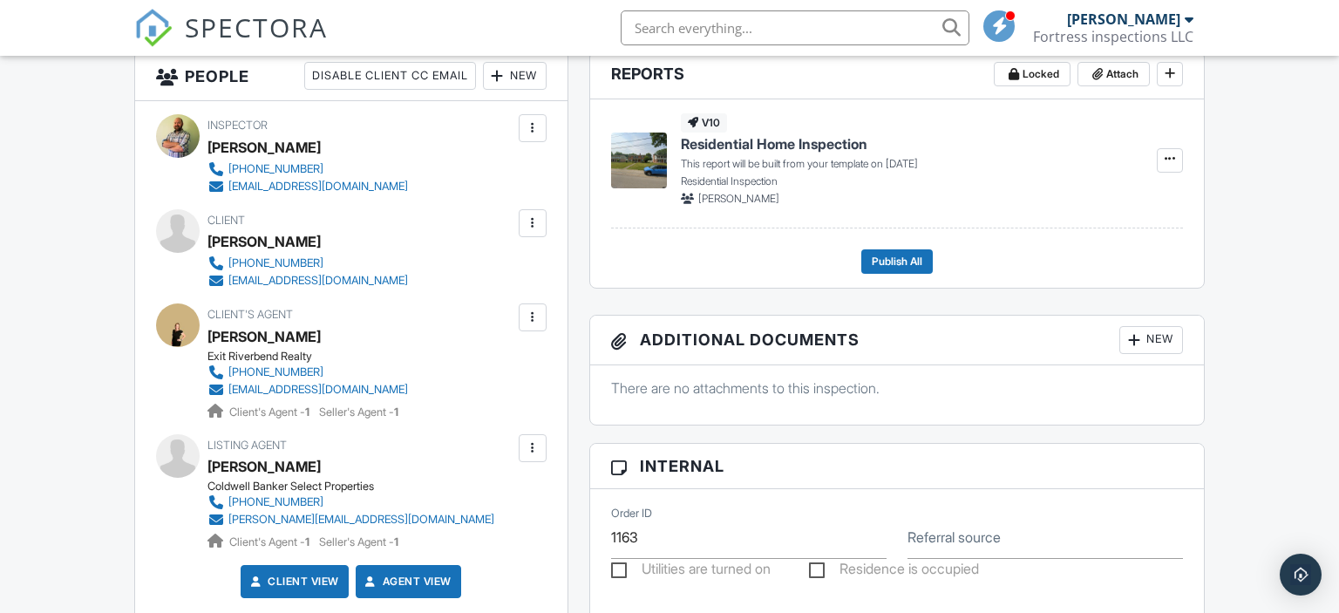
scroll to position [644, 0]
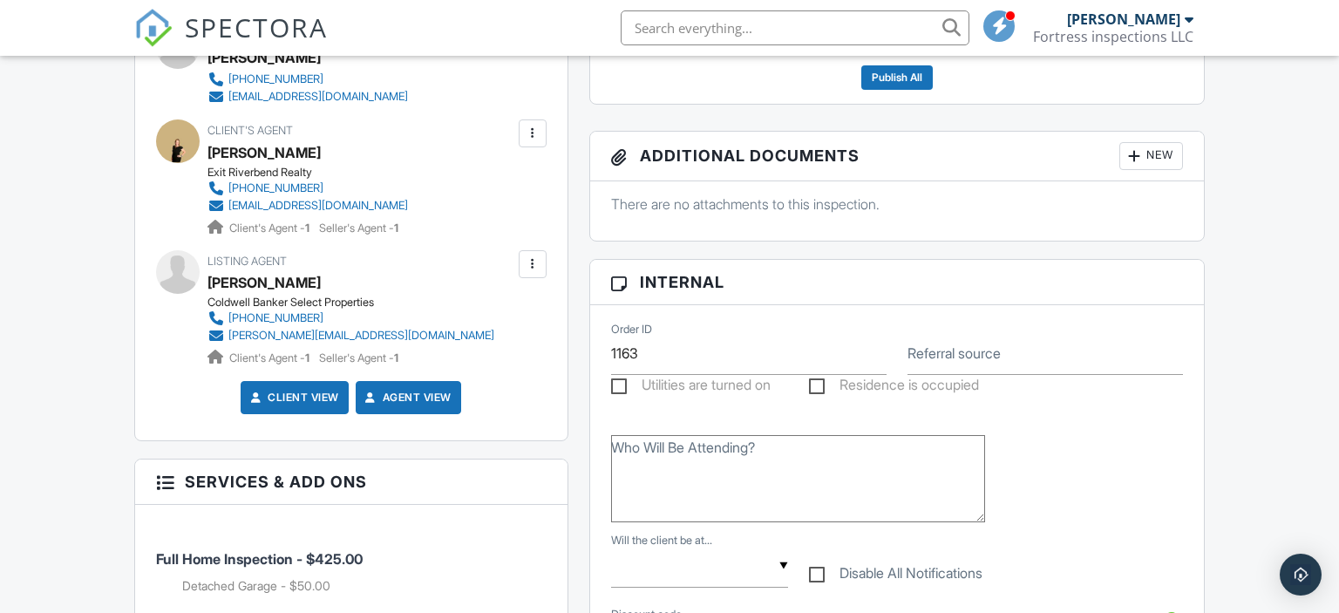
click at [524, 257] on div at bounding box center [532, 263] width 17 height 17
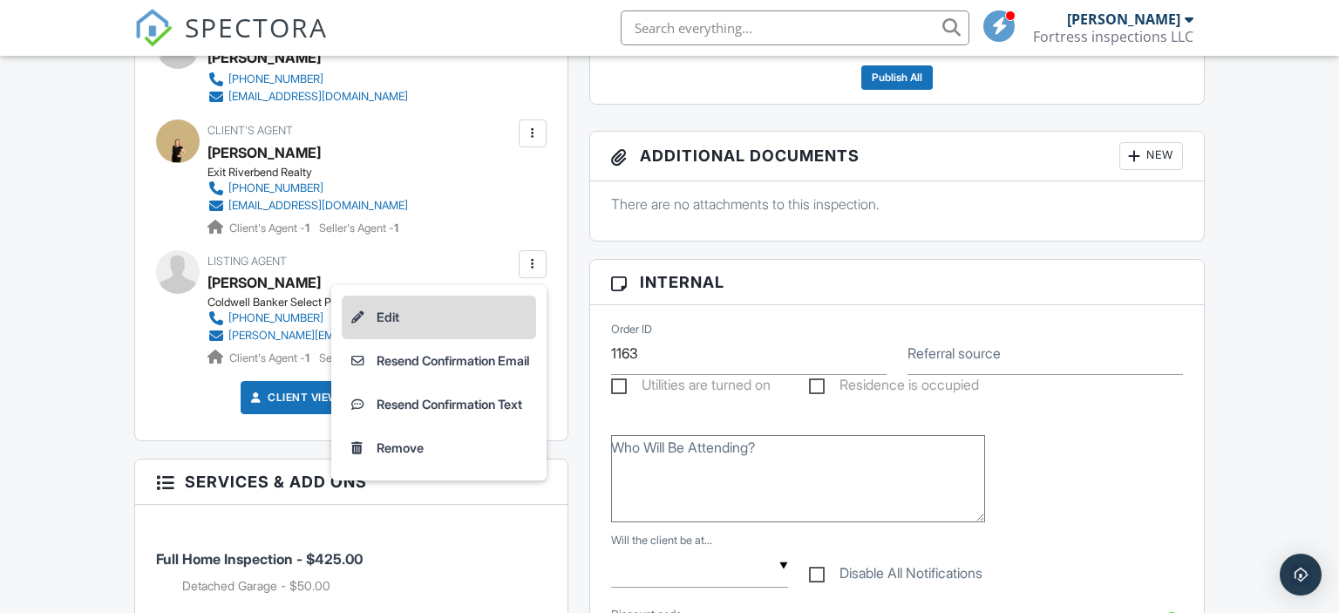
click at [497, 319] on li "Edit" at bounding box center [439, 317] width 194 height 44
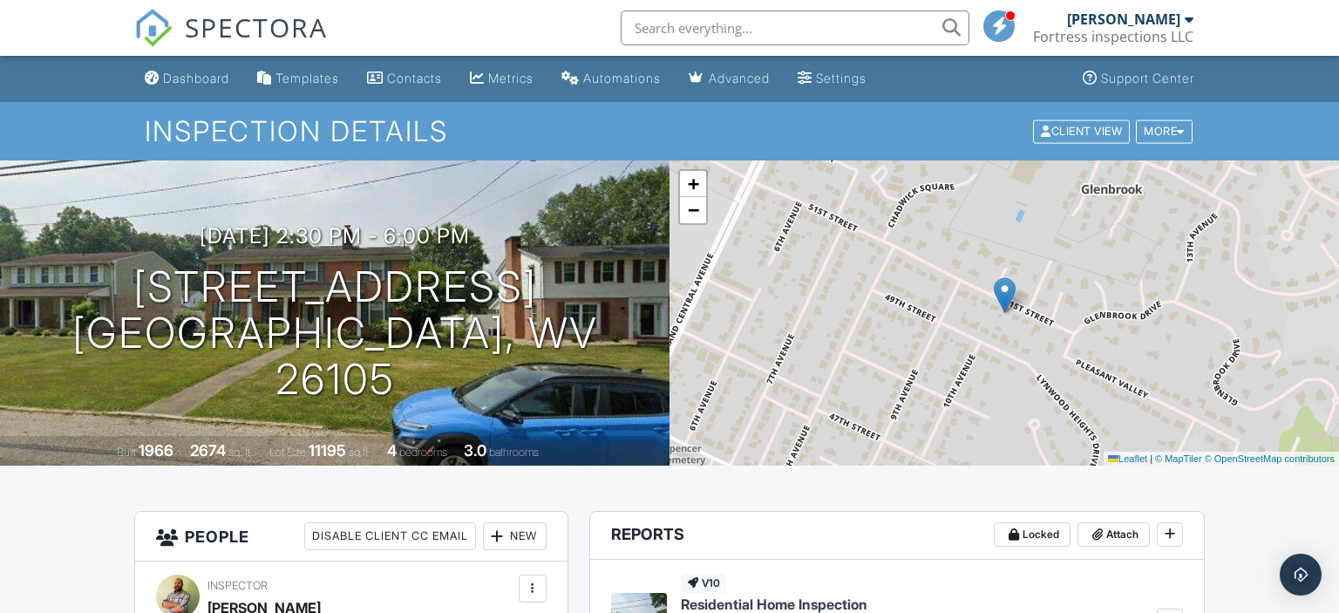
scroll to position [644, 0]
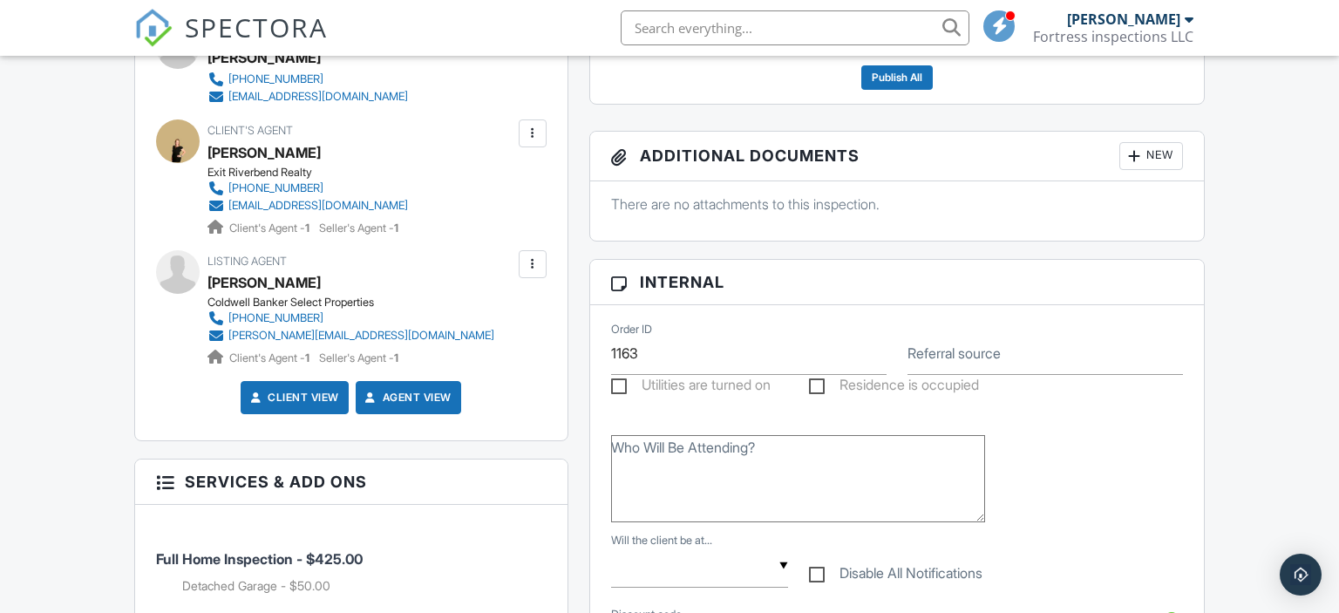
click at [533, 256] on div at bounding box center [532, 263] width 17 height 17
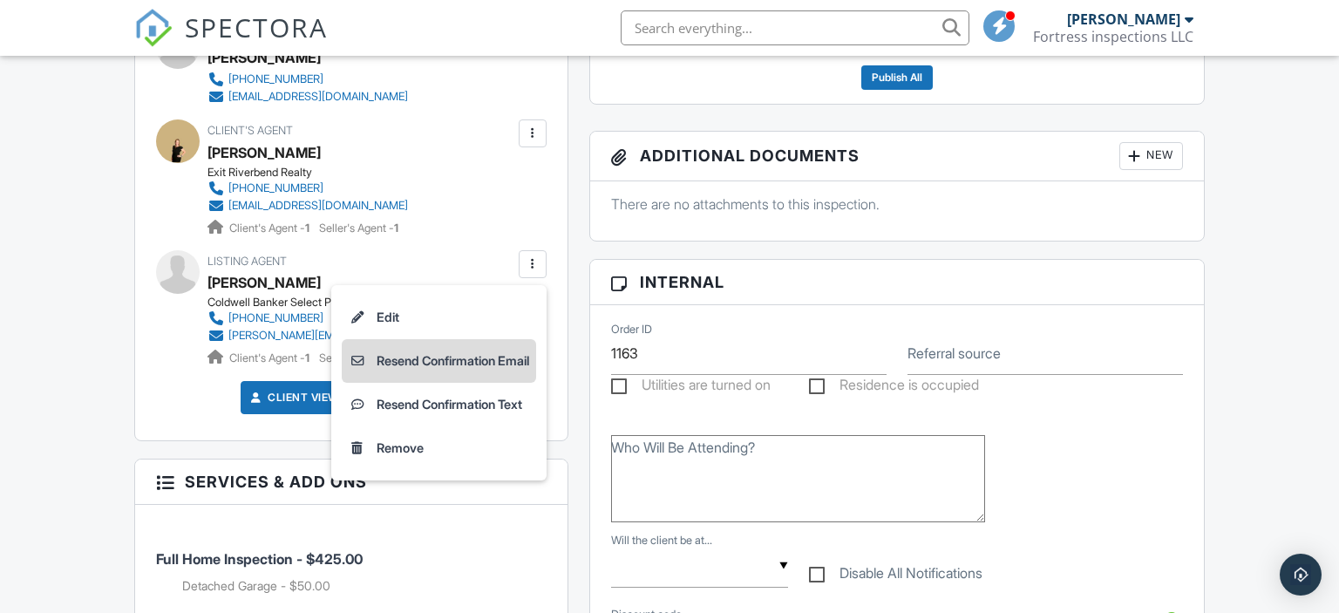
click at [460, 363] on li "Resend Confirmation Email" at bounding box center [439, 361] width 194 height 44
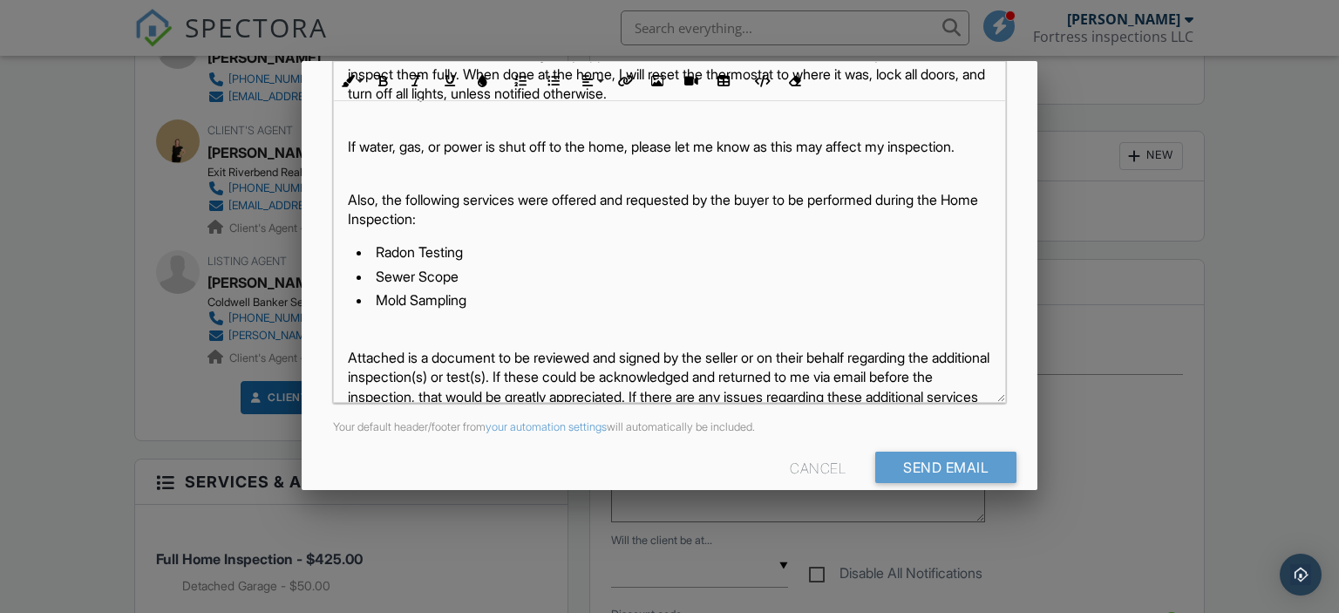
scroll to position [200, 0]
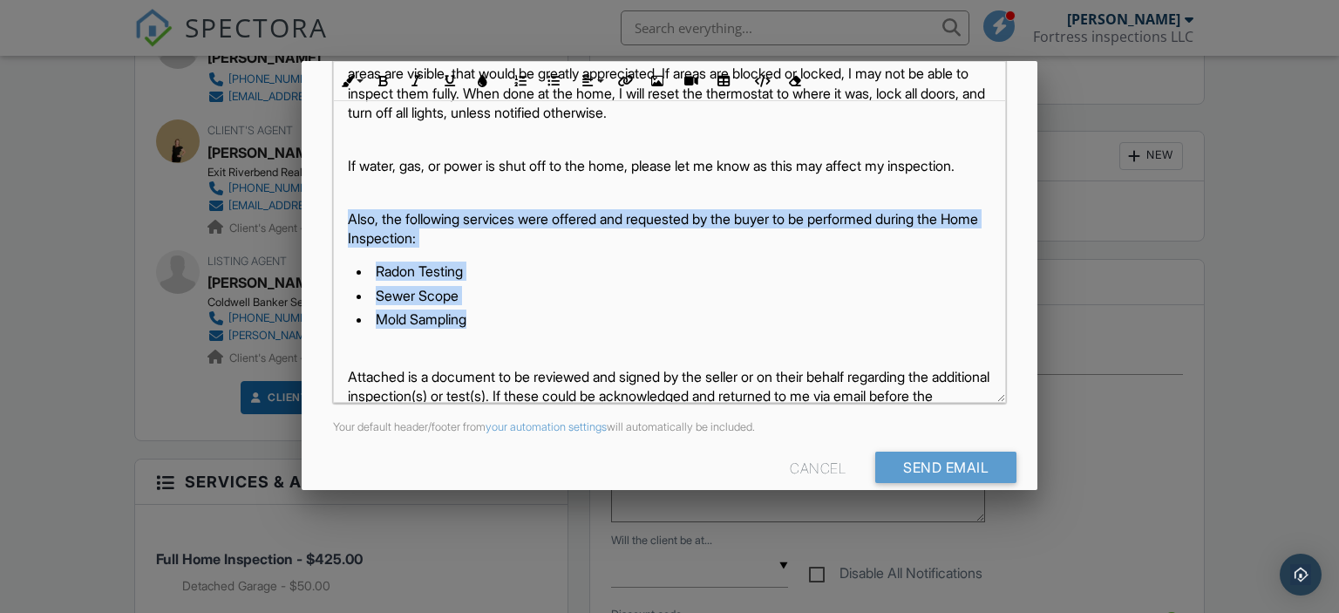
drag, startPoint x: 344, startPoint y: 232, endPoint x: 585, endPoint y: 341, distance: 264.1
click at [585, 341] on div "Hi Amy, An inspection for the property at 908 51st St, Vienna, WV 26105 has bee…" at bounding box center [670, 243] width 672 height 955
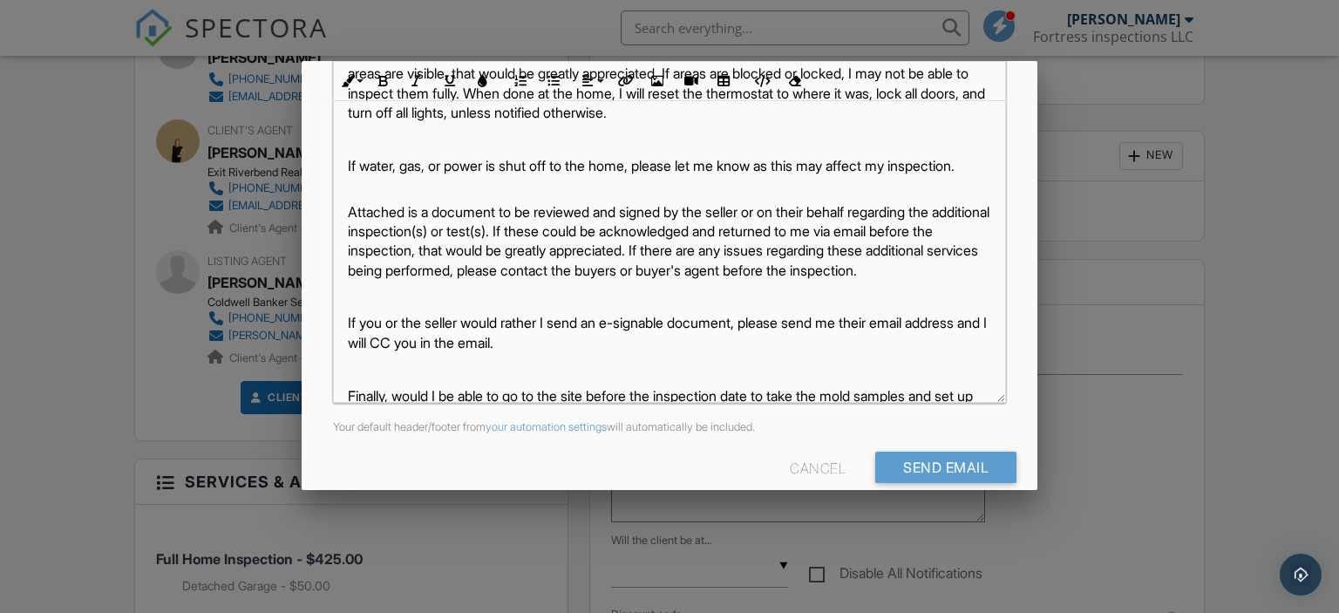
drag, startPoint x: 347, startPoint y: 228, endPoint x: 640, endPoint y: 383, distance: 331.0
click at [640, 383] on div "Hi Amy, An inspection for the property at 908 51st St, Vienna, WV 26105 has bee…" at bounding box center [670, 161] width 672 height 791
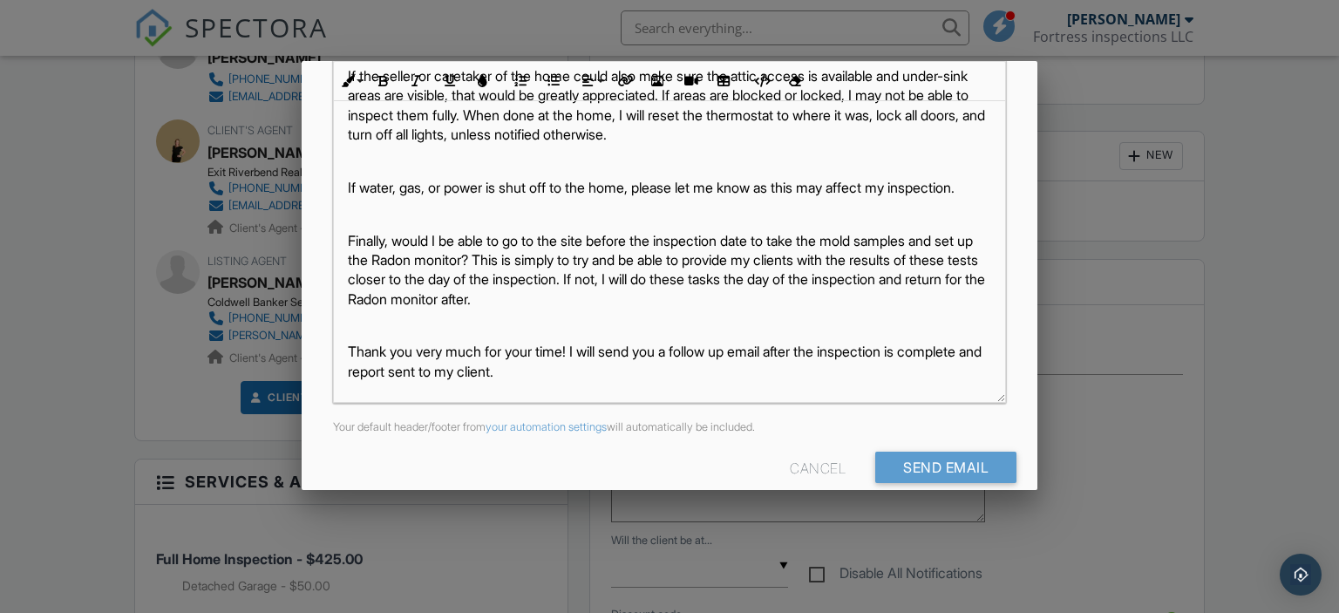
scroll to position [198, 0]
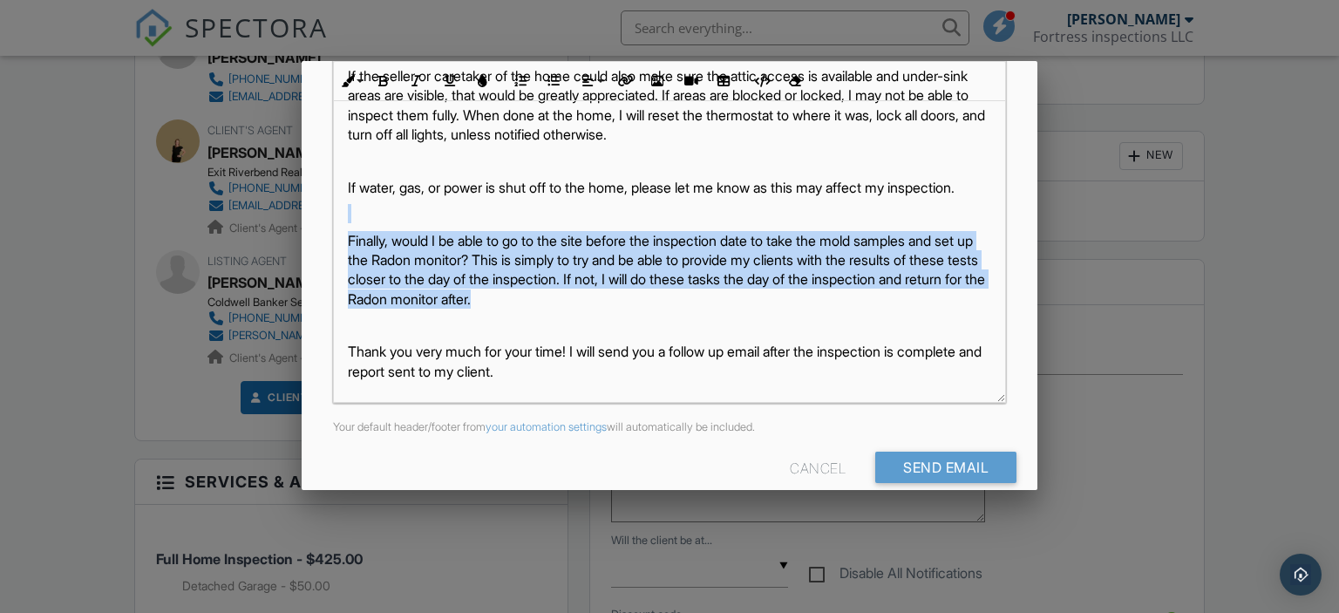
drag, startPoint x: 388, startPoint y: 241, endPoint x: 608, endPoint y: 305, distance: 229.8
click at [608, 305] on div "Hi Amy, An inspection for the property at 908 51st St, Vienna, WV 26105 has bee…" at bounding box center [670, 95] width 672 height 614
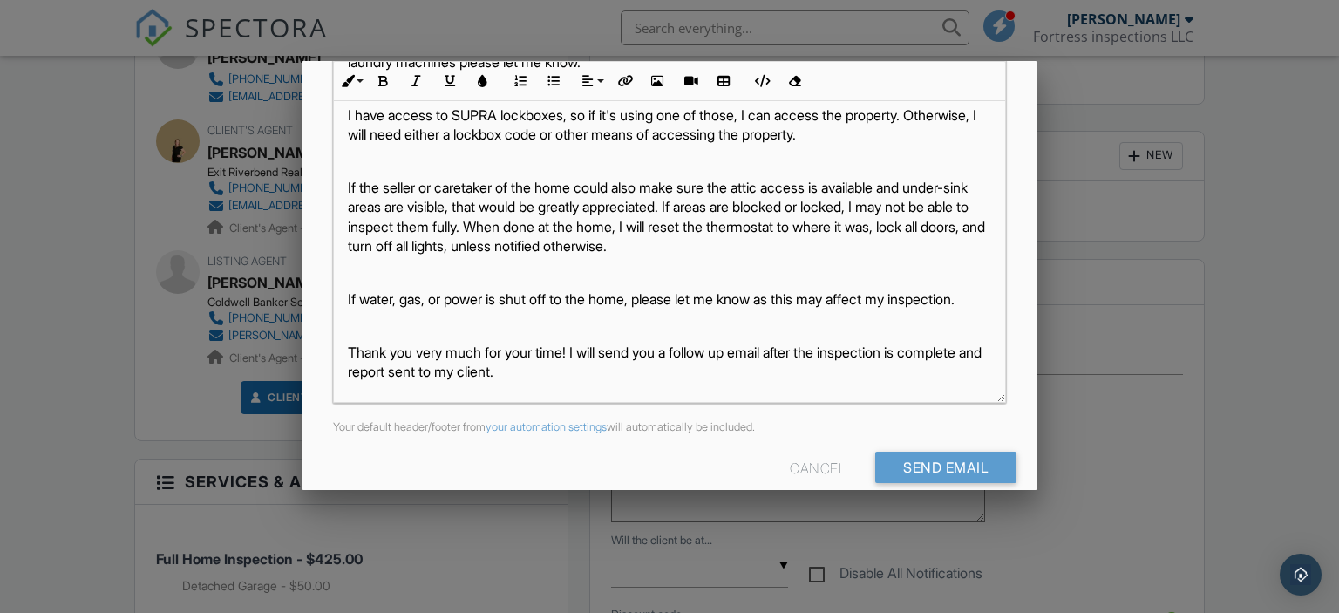
scroll to position [86, 0]
click at [968, 465] on input "Send Email" at bounding box center [945, 467] width 141 height 31
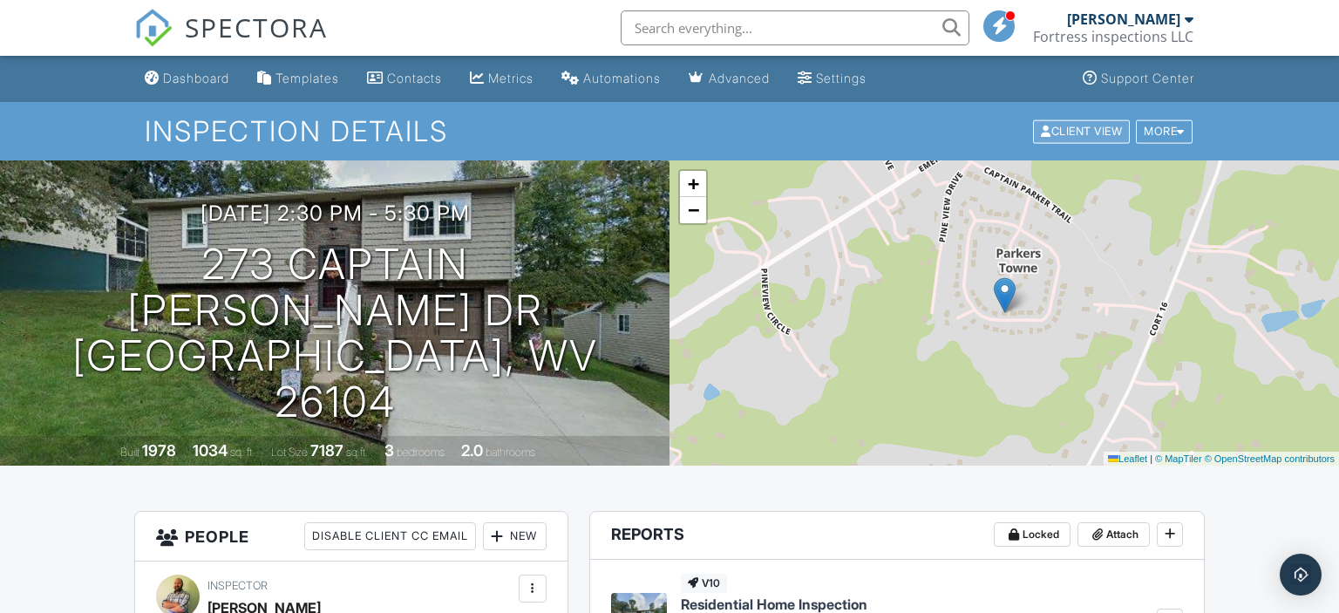
click at [1100, 126] on div "Client View" at bounding box center [1081, 131] width 97 height 24
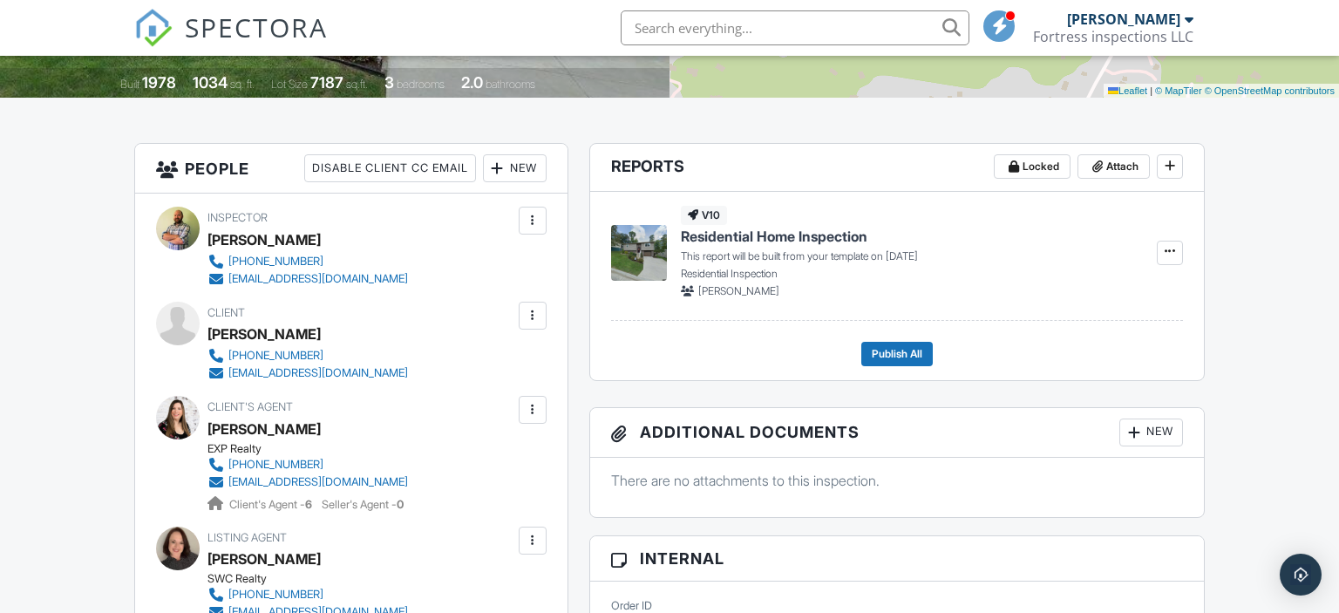
click at [530, 413] on div at bounding box center [532, 409] width 17 height 17
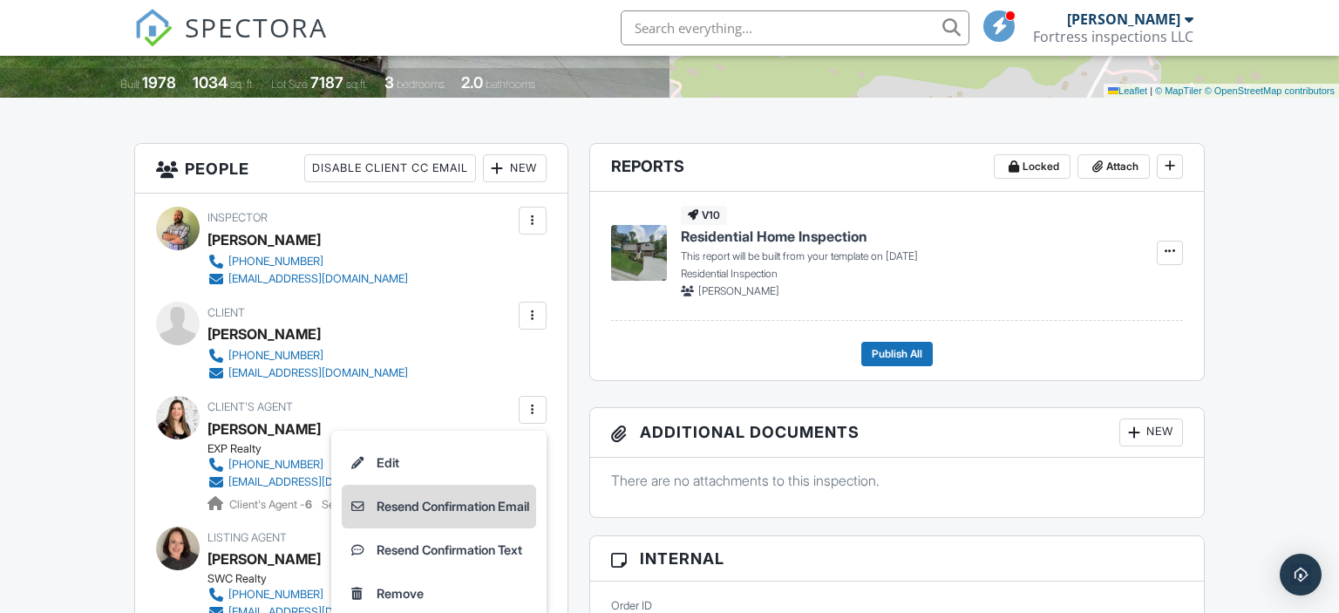
click at [502, 506] on li "Resend Confirmation Email" at bounding box center [439, 507] width 194 height 44
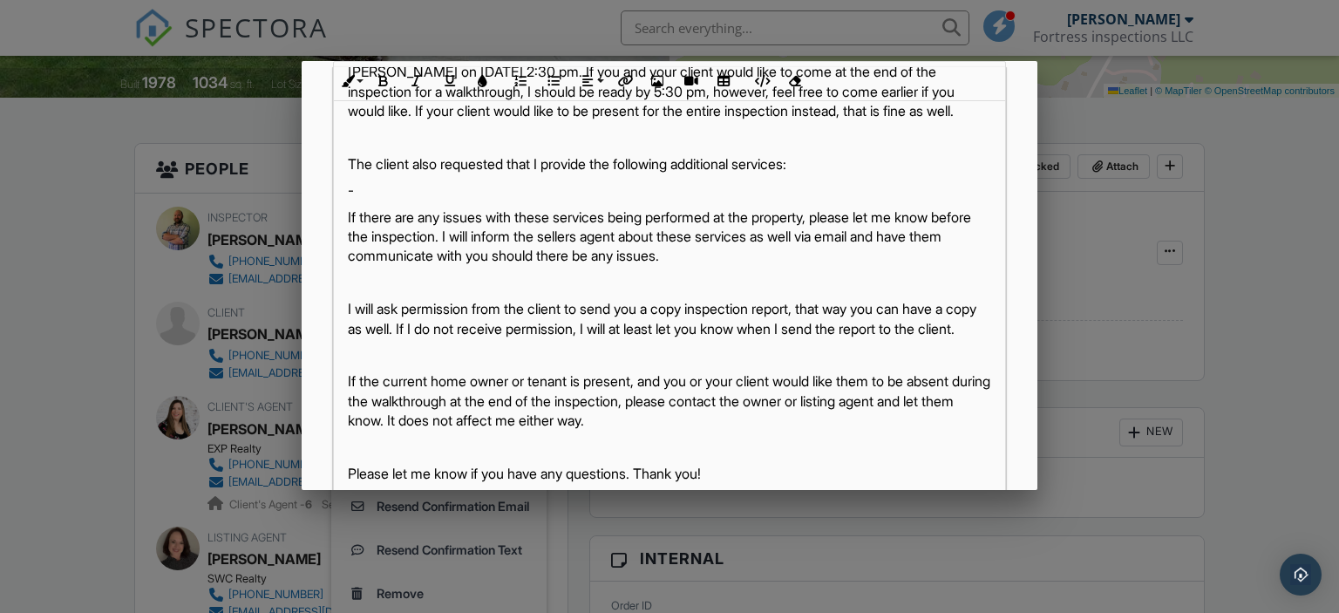
scroll to position [100, 0]
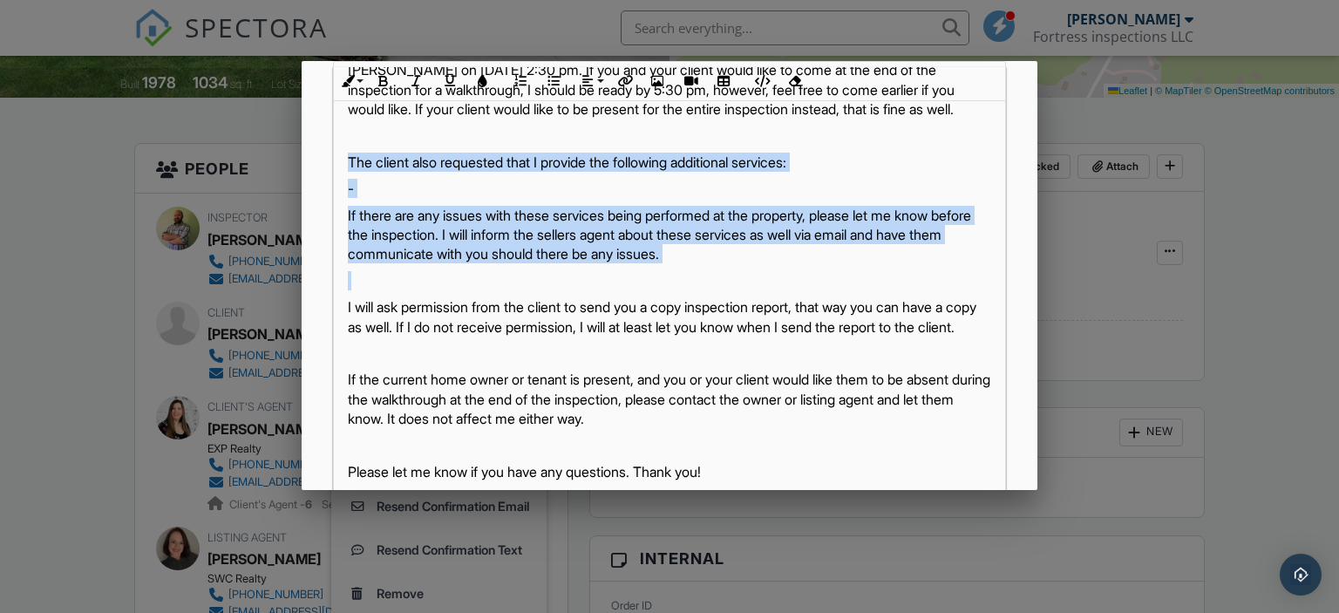
drag, startPoint x: 345, startPoint y: 147, endPoint x: 762, endPoint y: 266, distance: 433.2
click at [762, 266] on div "Hi Charleen, An inspection at 273 Captain Ames Dr, Parkersburg, WV 26104 has be…" at bounding box center [670, 247] width 672 height 509
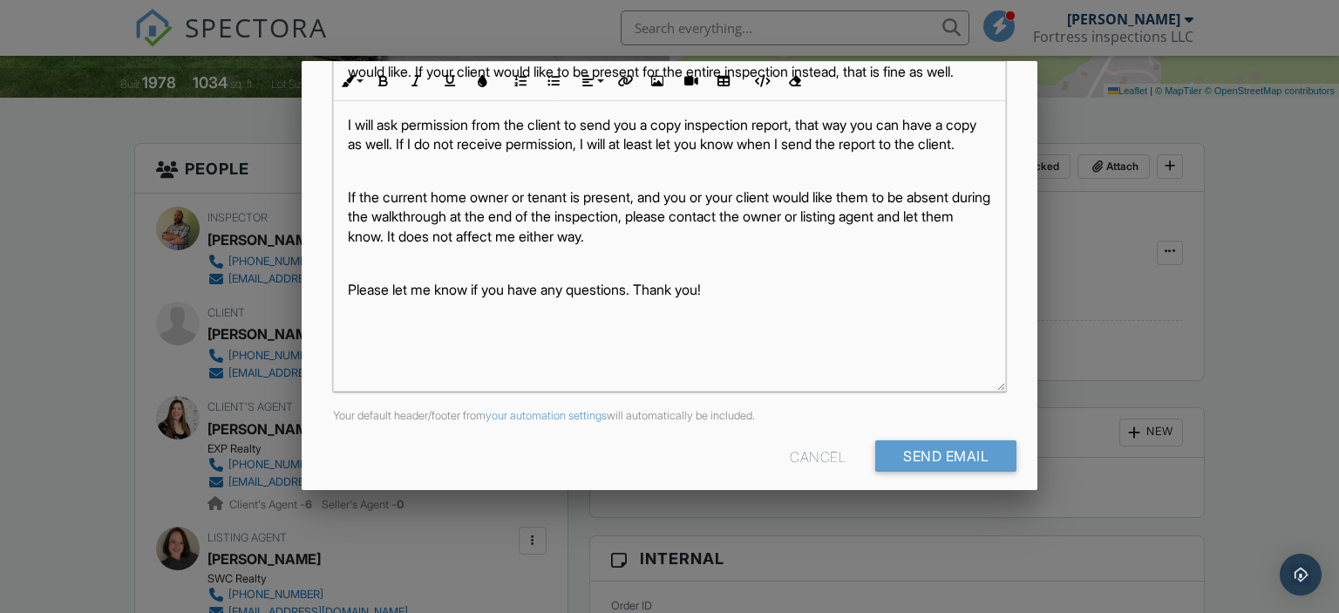
scroll to position [427, 0]
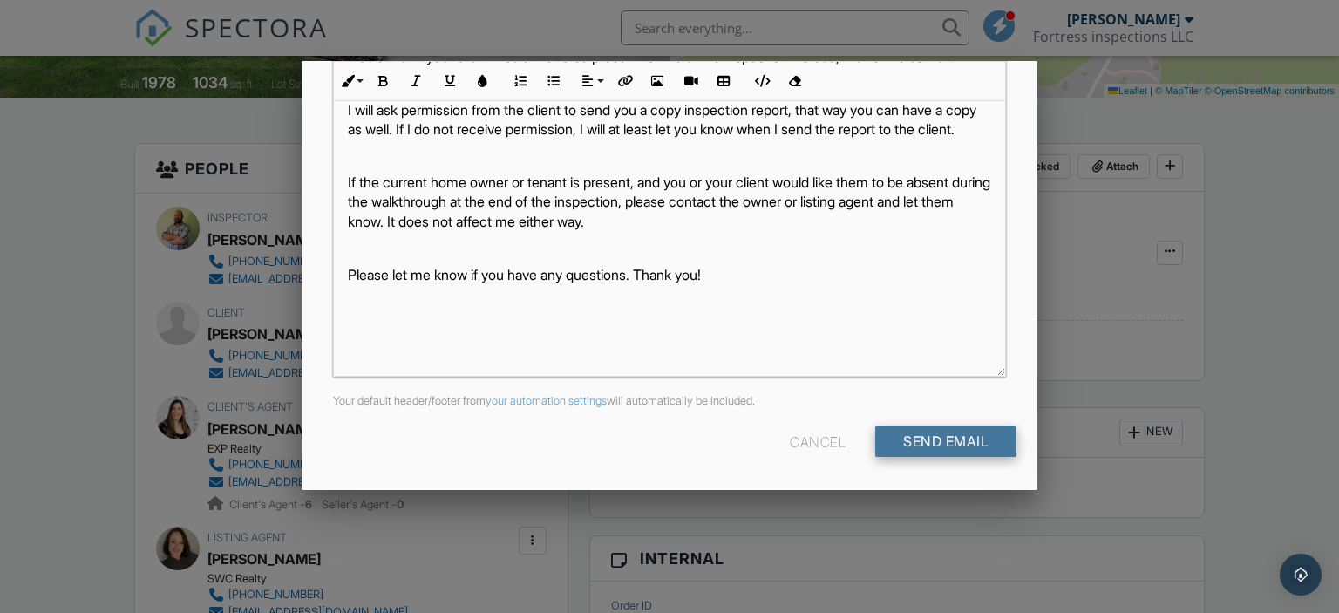
click at [912, 451] on input "Send Email" at bounding box center [945, 440] width 141 height 31
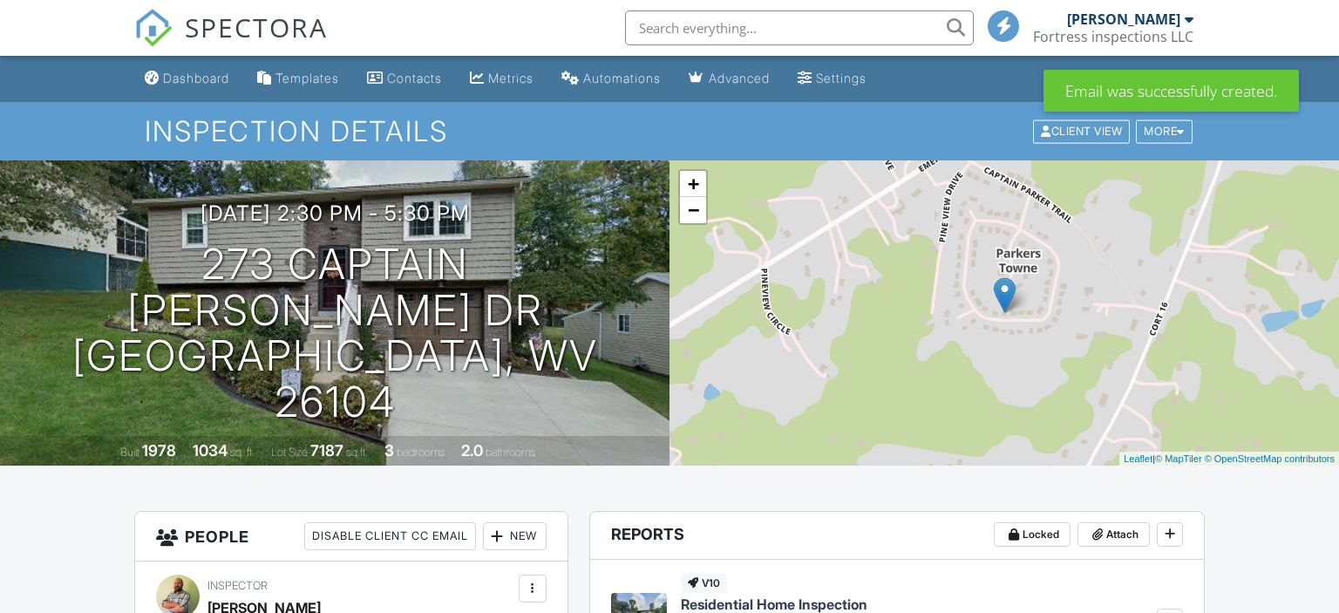
scroll to position [552, 0]
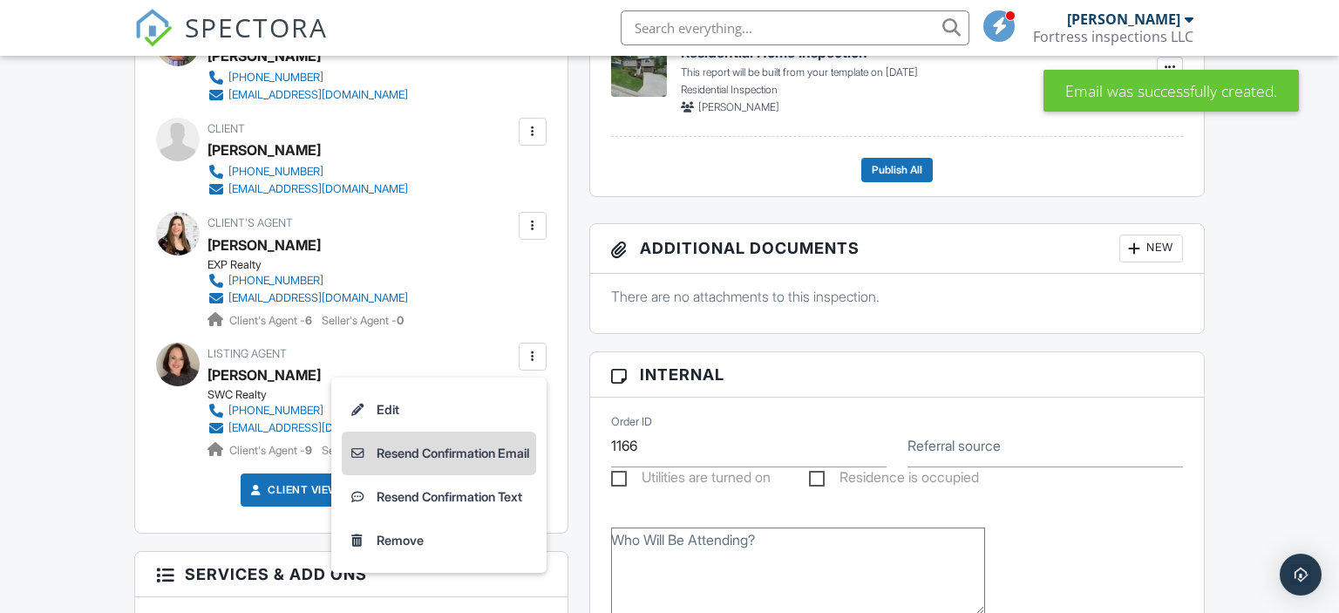
click at [480, 458] on li "Resend Confirmation Email" at bounding box center [439, 453] width 194 height 44
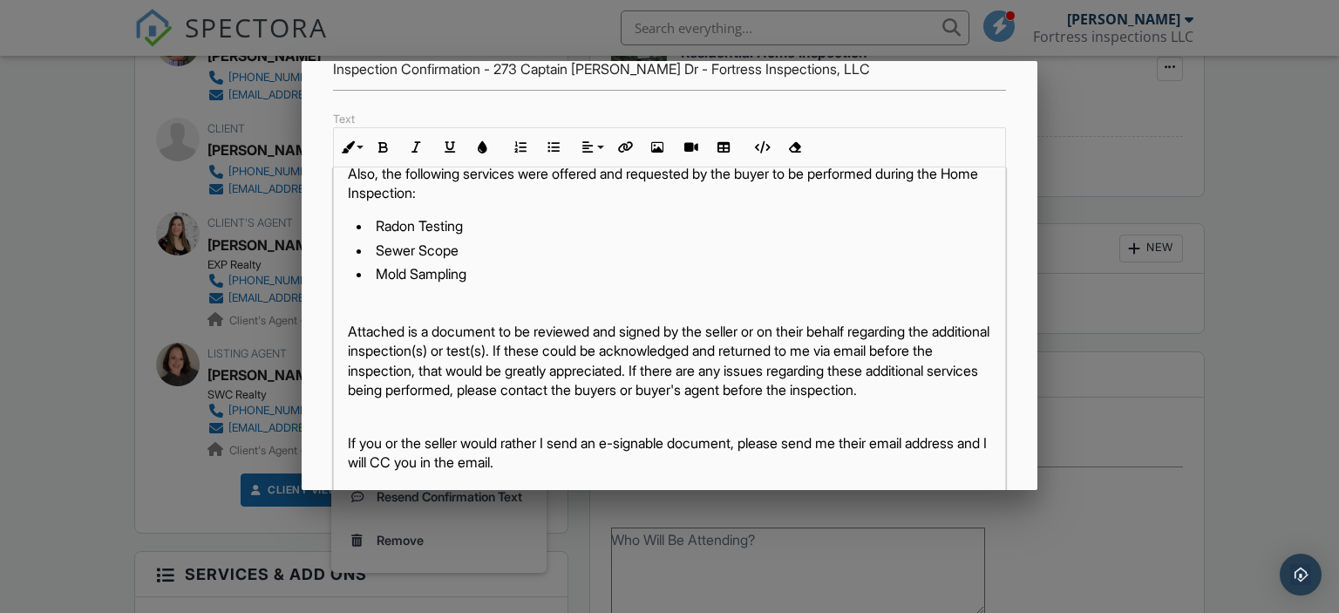
scroll to position [401, 0]
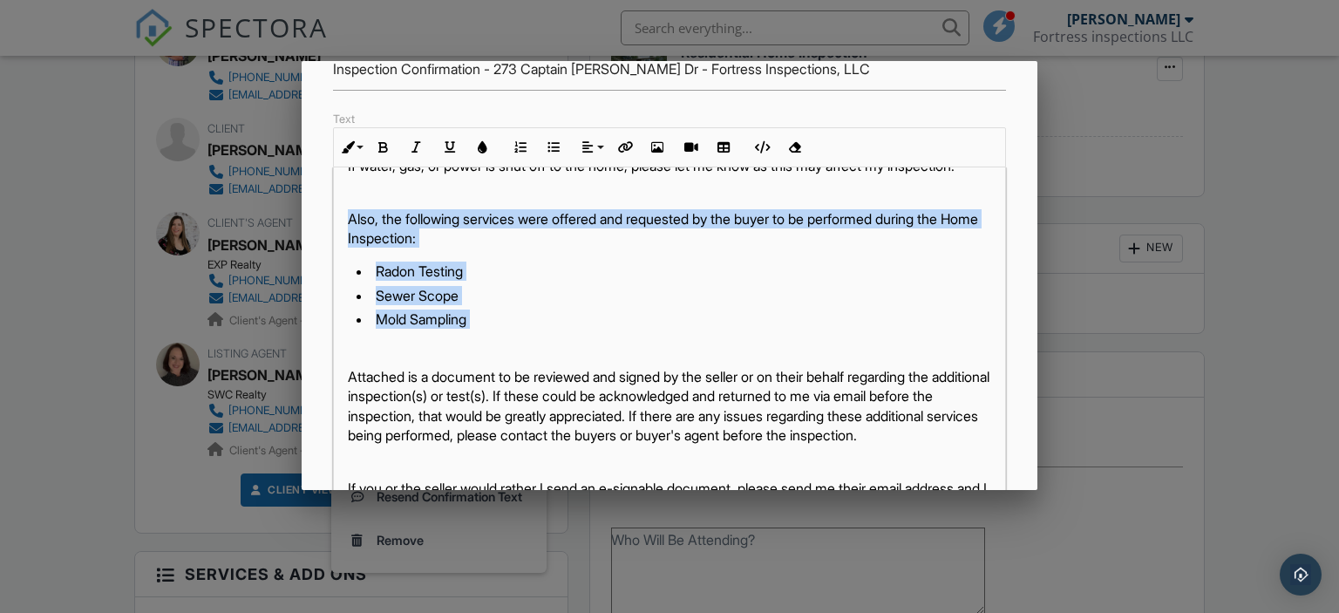
drag, startPoint x: 345, startPoint y: 256, endPoint x: 511, endPoint y: 370, distance: 201.2
click at [511, 370] on div "Hi Angela, An inspection for the property at 273 Captain Ames Dr, Parkersburg, …" at bounding box center [670, 243] width 672 height 955
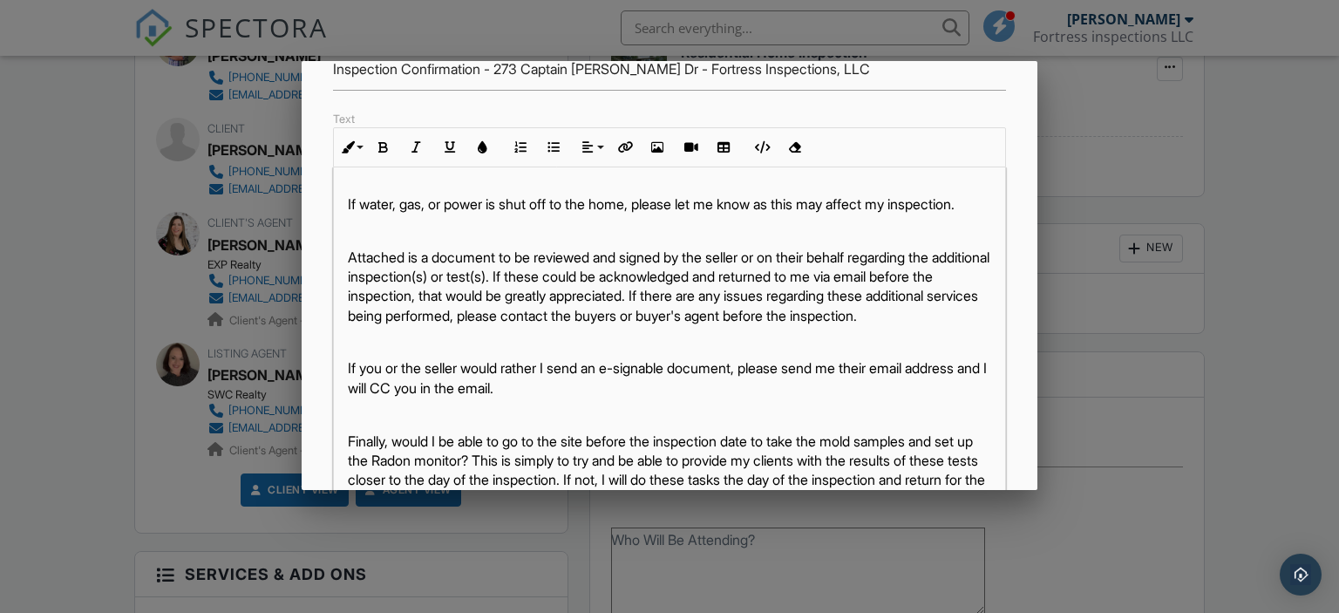
drag, startPoint x: 349, startPoint y: 228, endPoint x: 640, endPoint y: 403, distance: 339.3
click at [640, 403] on div "Hi Angela, An inspection for the property at 273 Captain Ames Dr, Parkersburg, …" at bounding box center [670, 204] width 672 height 798
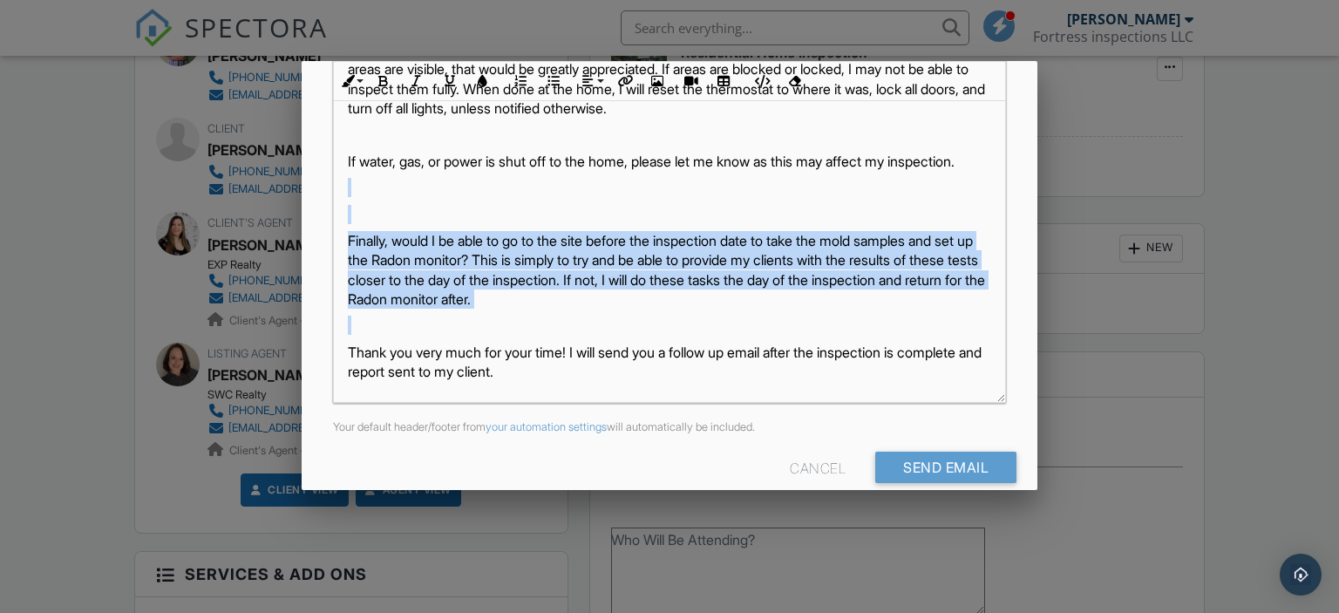
drag, startPoint x: 361, startPoint y: 189, endPoint x: 446, endPoint y: 319, distance: 155.4
click at [446, 319] on div "Hi Angela, An inspection for the property at 273 Captain Ames Dr, Parkersburg, …" at bounding box center [670, 82] width 672 height 640
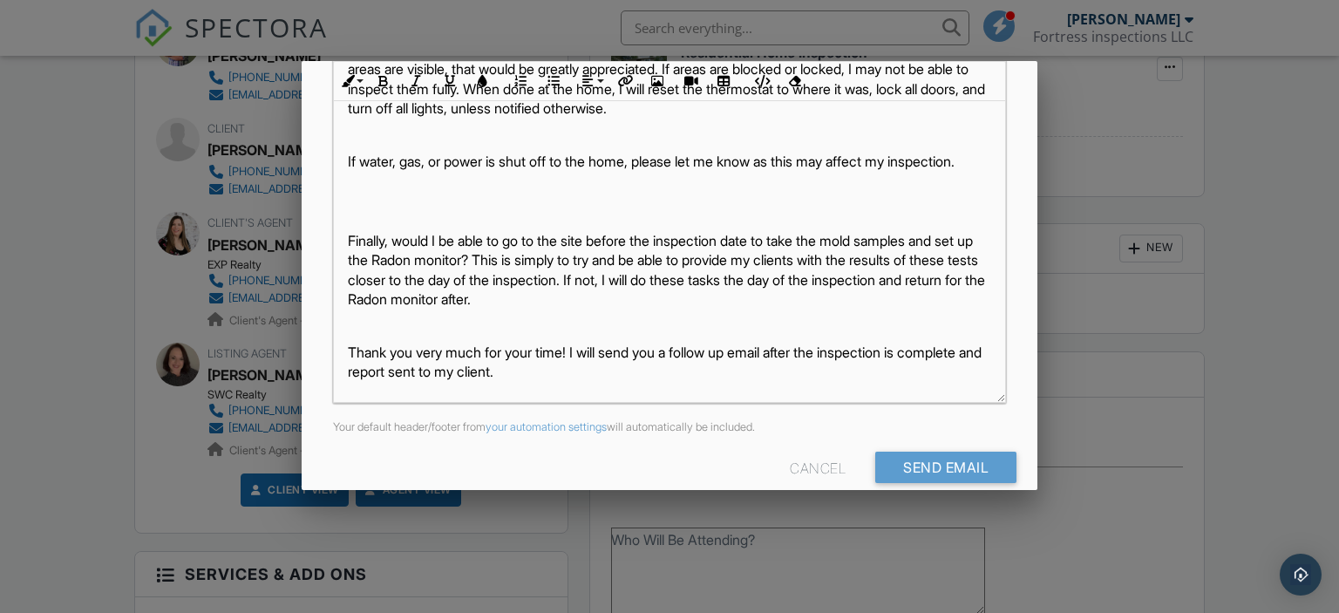
scroll to position [105, 0]
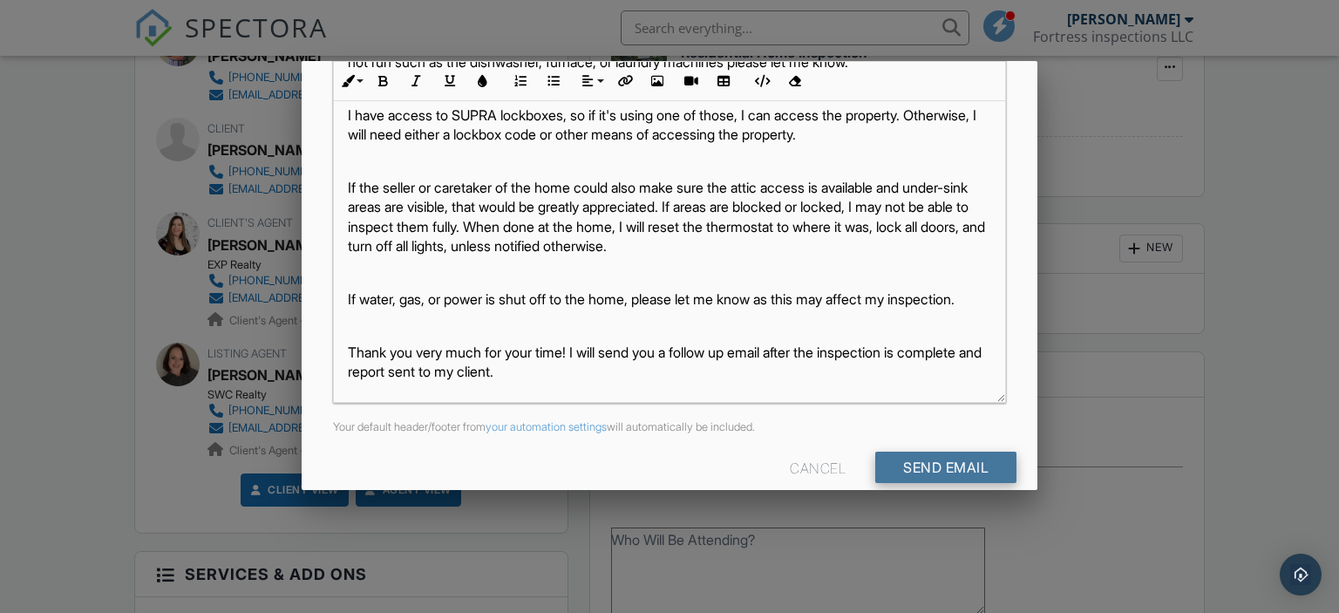
click at [953, 472] on input "Send Email" at bounding box center [945, 467] width 141 height 31
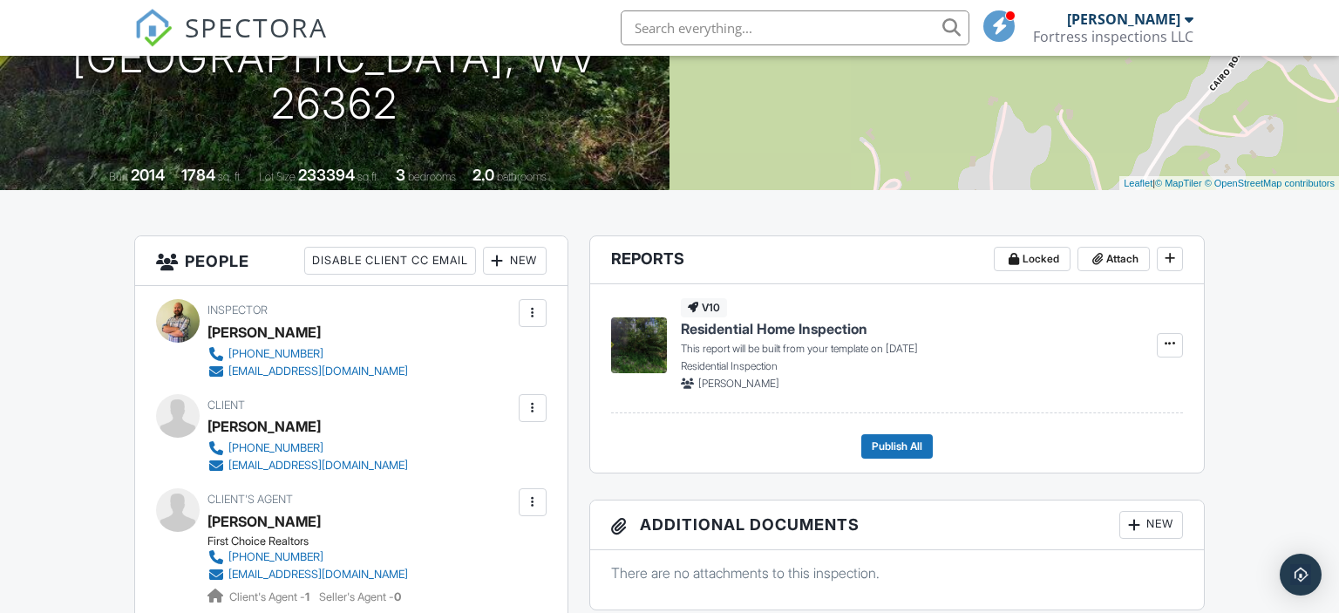
scroll to position [368, 0]
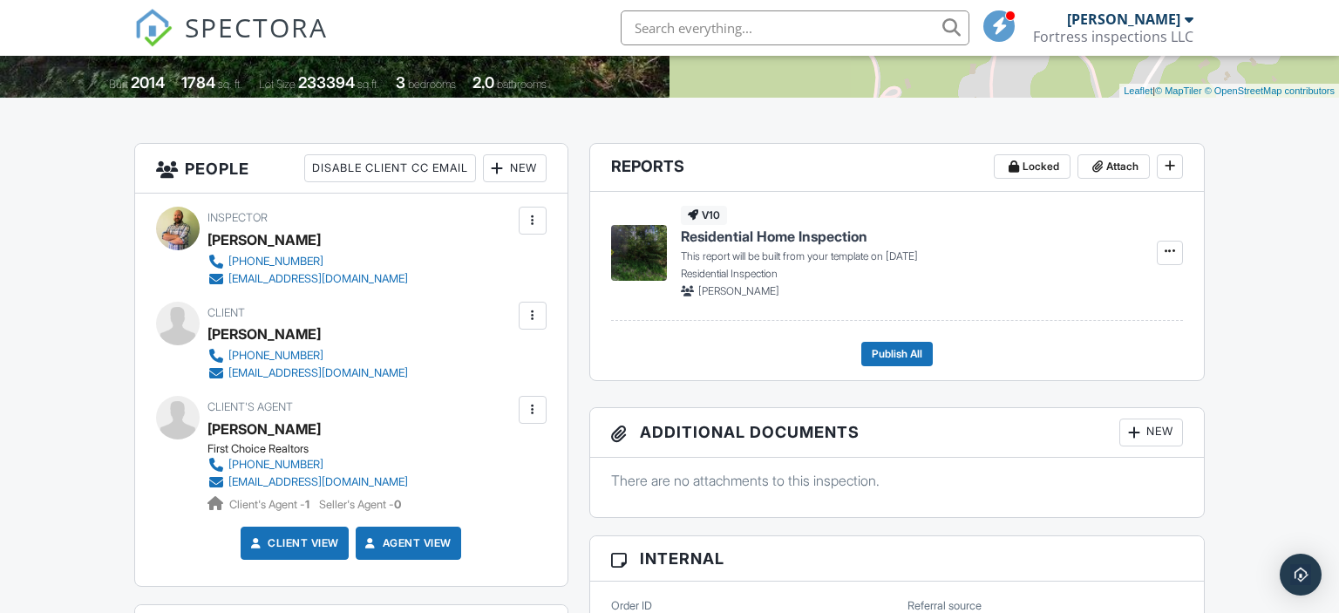
click at [528, 169] on div "New" at bounding box center [515, 168] width 64 height 28
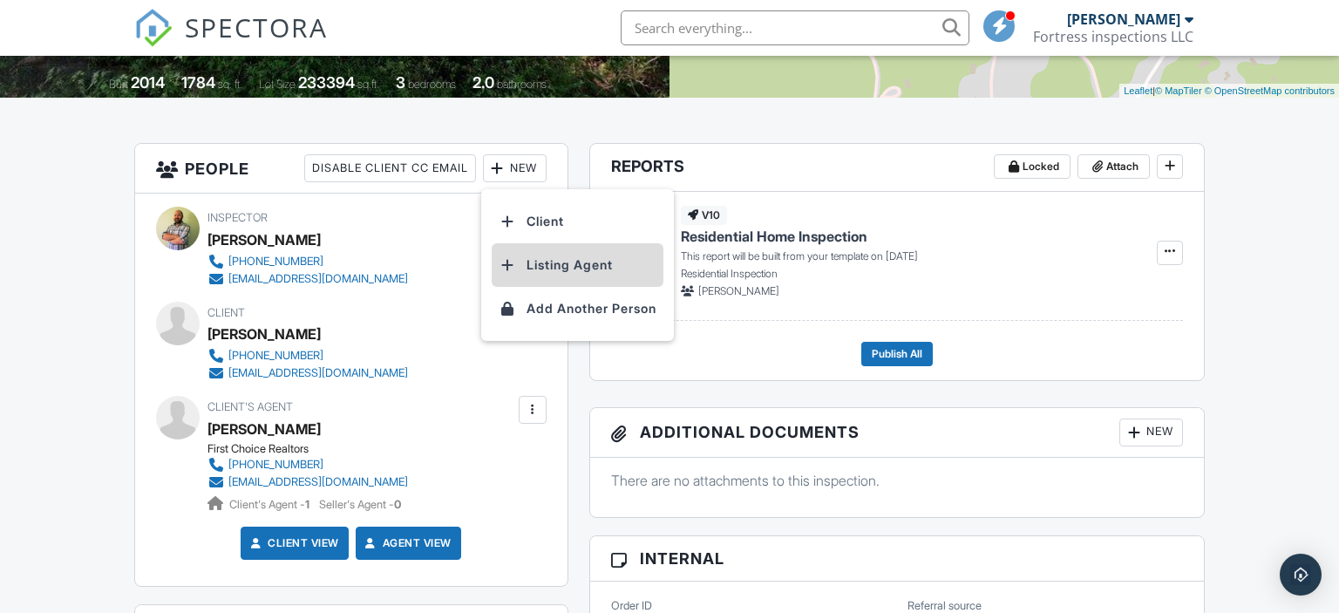
click at [554, 265] on li "Listing Agent" at bounding box center [578, 265] width 172 height 44
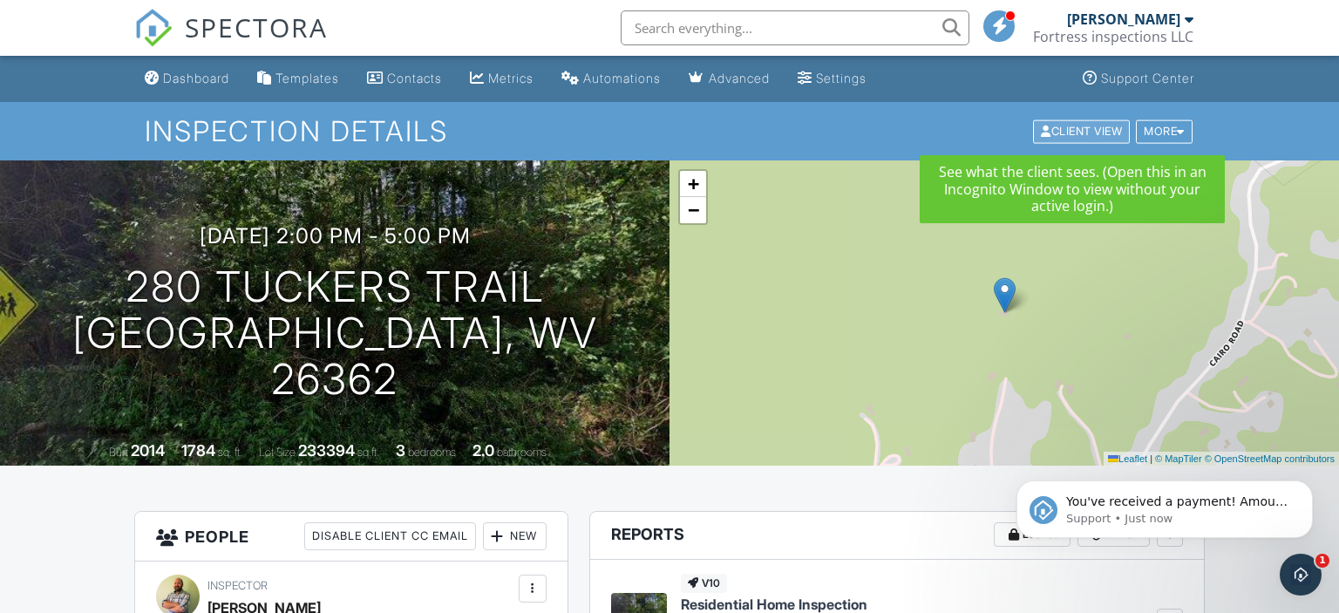
click at [1055, 125] on div "Client View" at bounding box center [1081, 131] width 97 height 24
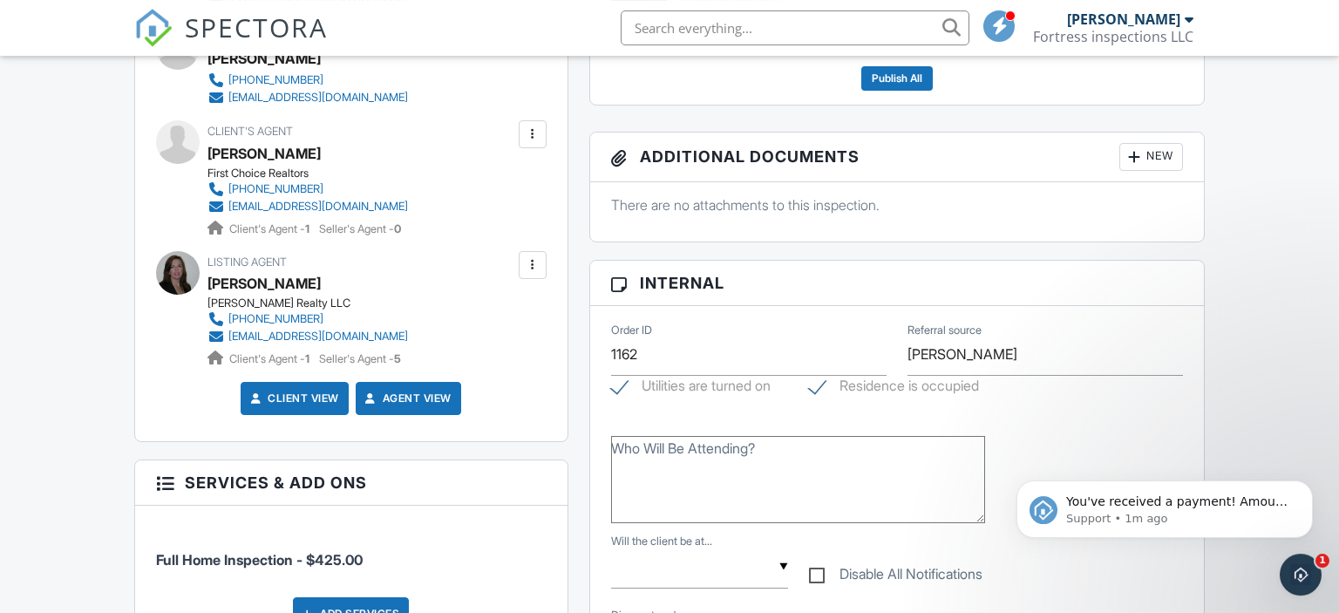
scroll to position [644, 0]
click at [539, 143] on div at bounding box center [533, 133] width 28 height 28
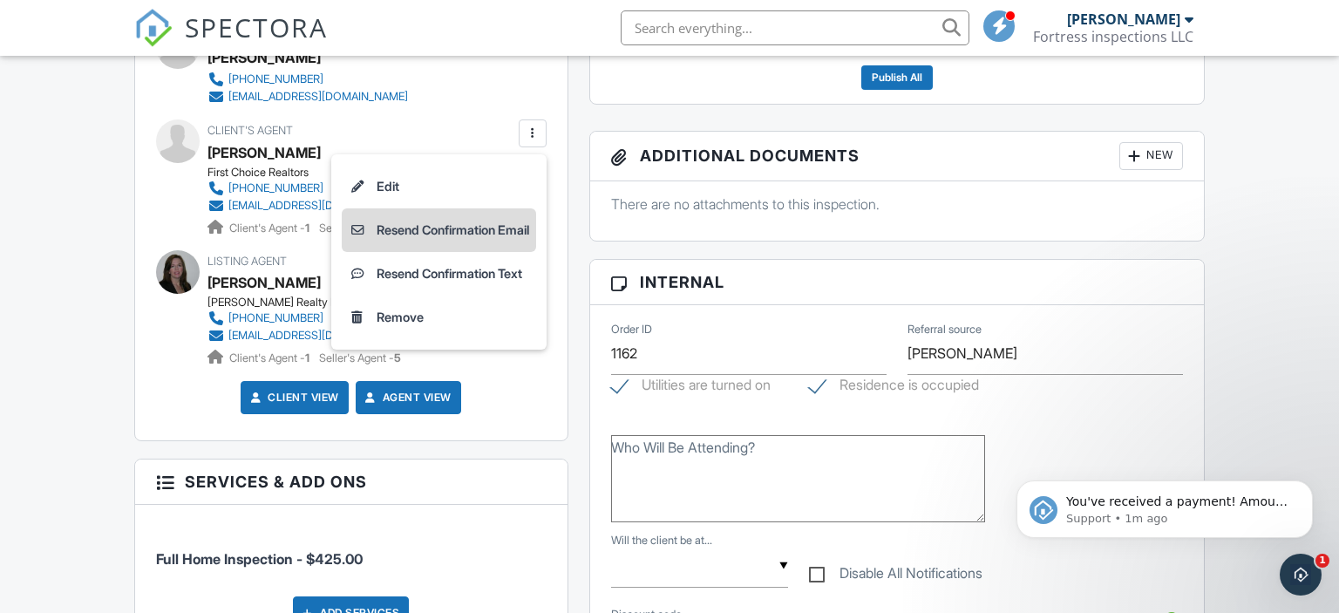
click at [500, 235] on li "Resend Confirmation Email" at bounding box center [439, 230] width 194 height 44
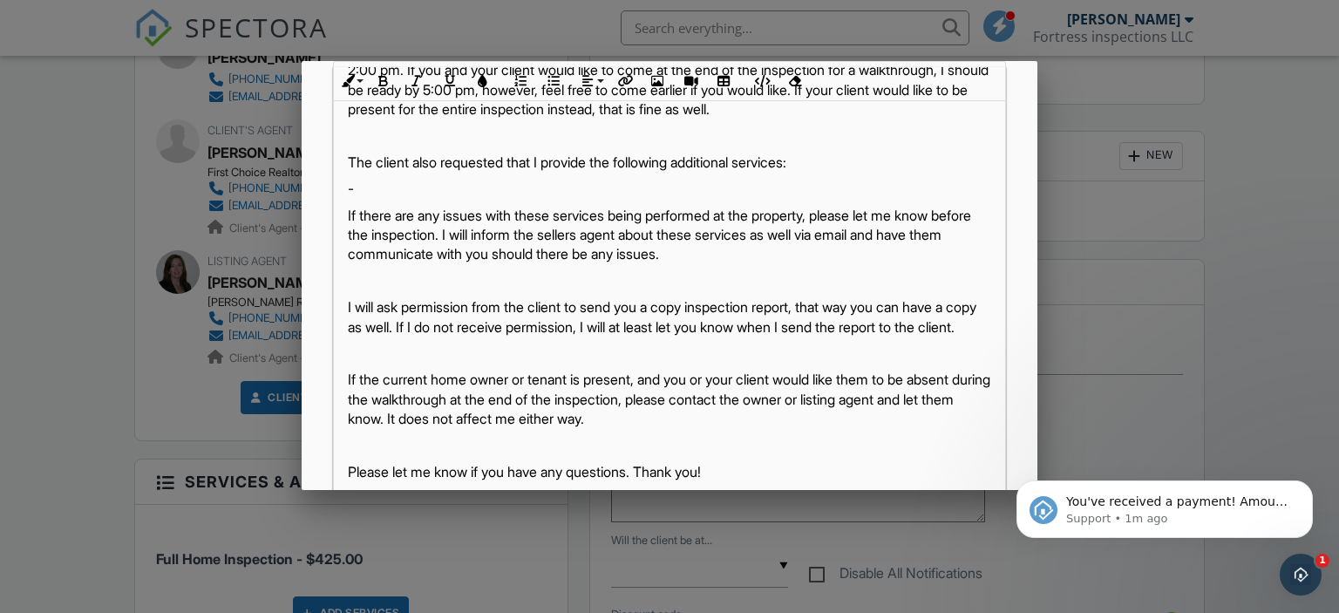
scroll to position [112, 0]
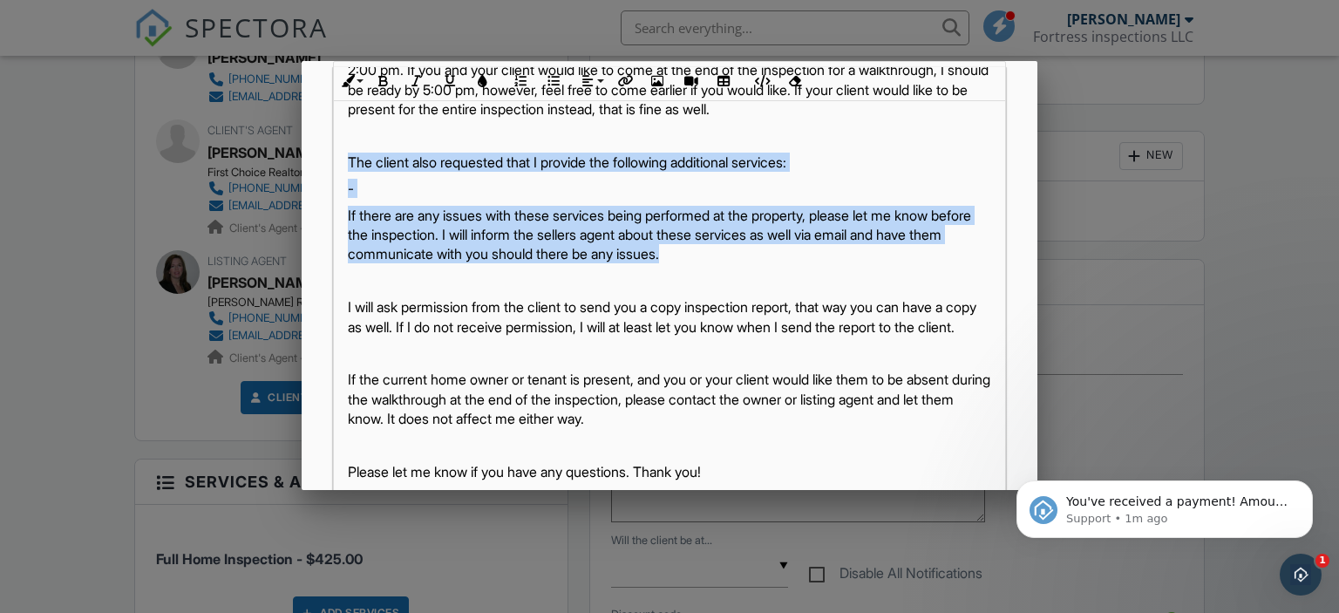
drag, startPoint x: 343, startPoint y: 136, endPoint x: 771, endPoint y: 229, distance: 438.0
click at [771, 229] on div "Hi Michael, An inspection at 280 Tuckers Trail, Harrisville, WV 26362 has been …" at bounding box center [670, 247] width 672 height 509
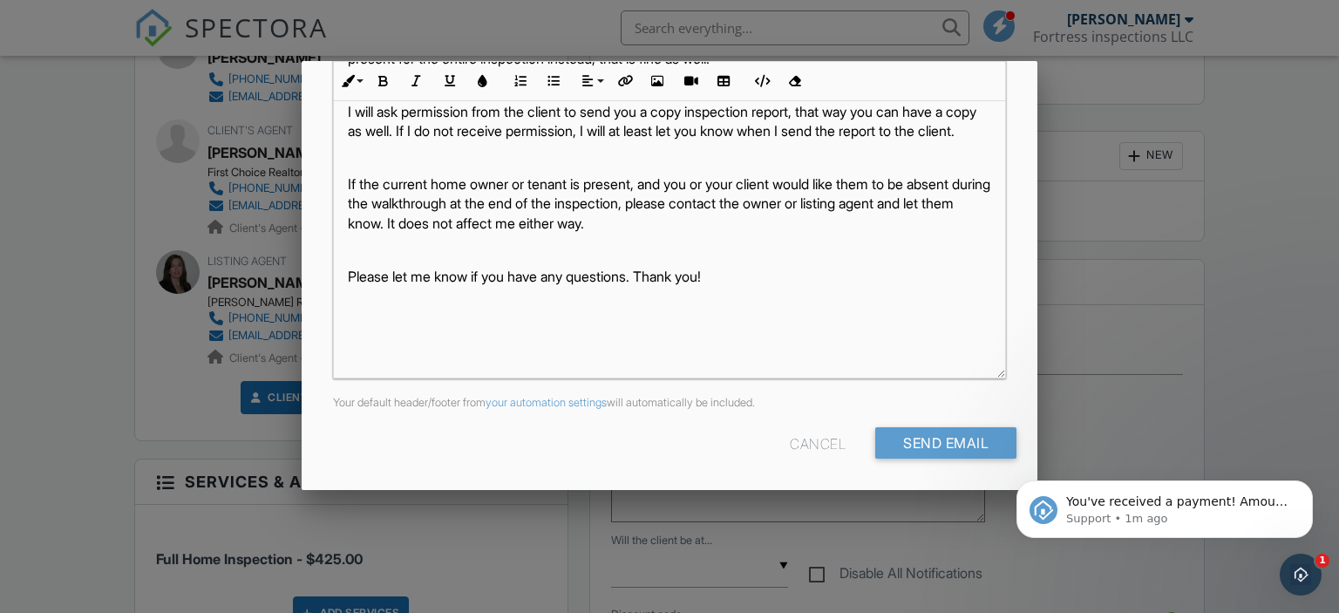
scroll to position [427, 0]
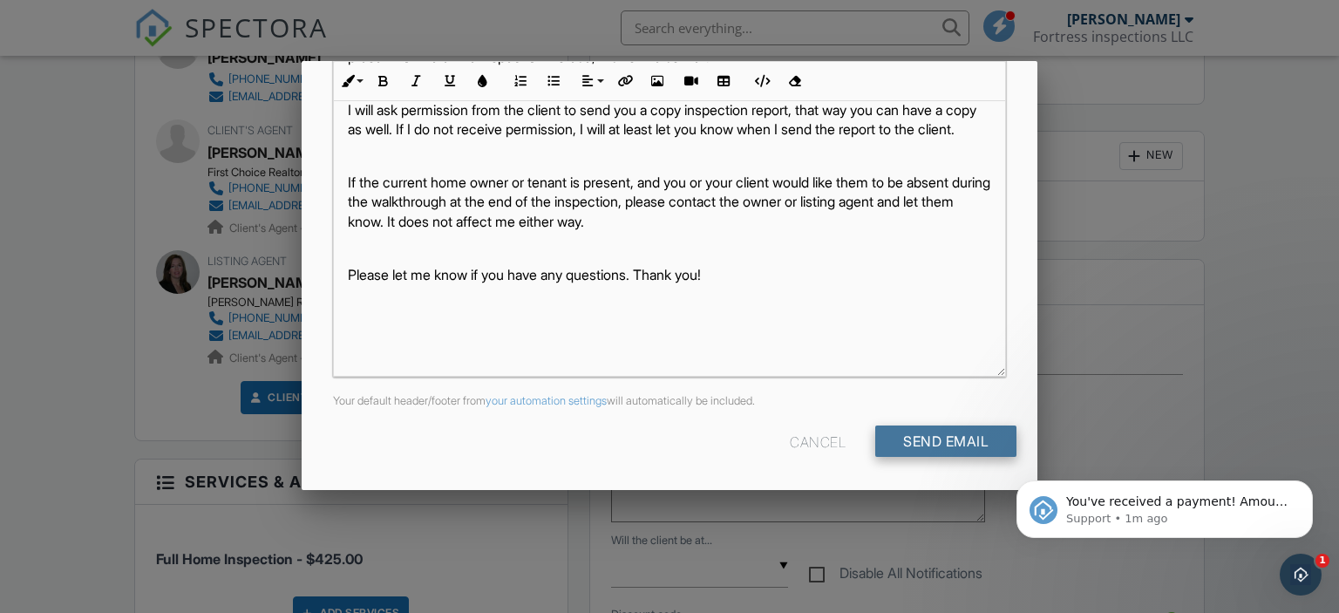
click at [945, 444] on input "Send Email" at bounding box center [945, 440] width 141 height 31
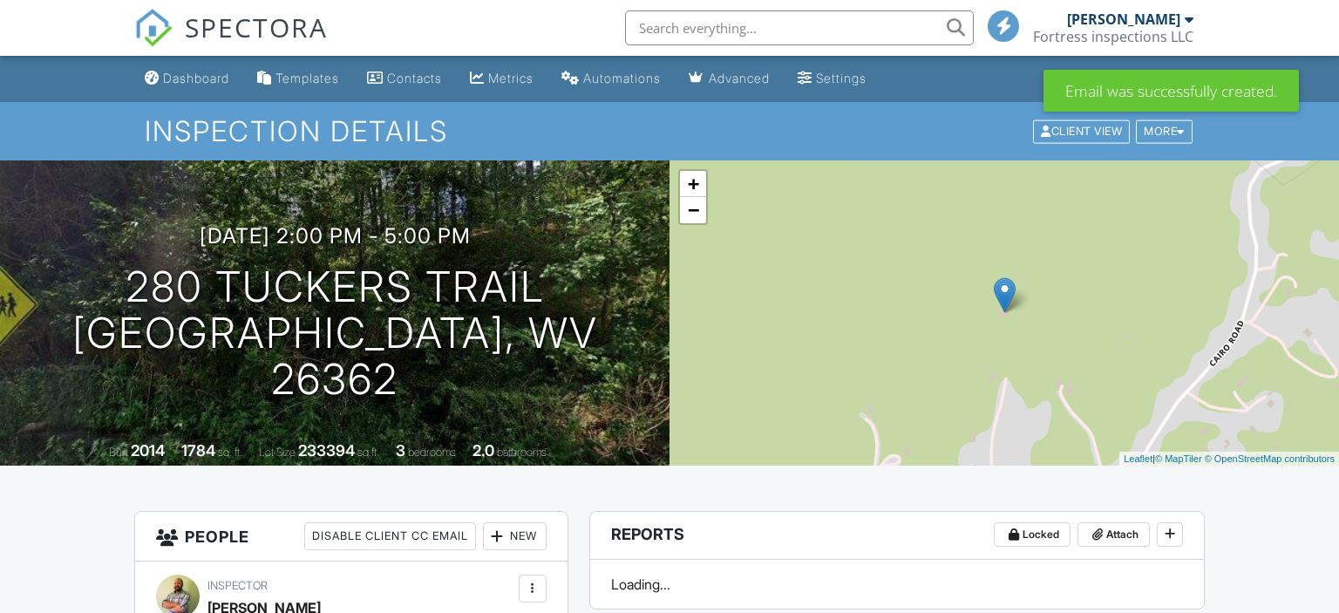
scroll to position [783, 0]
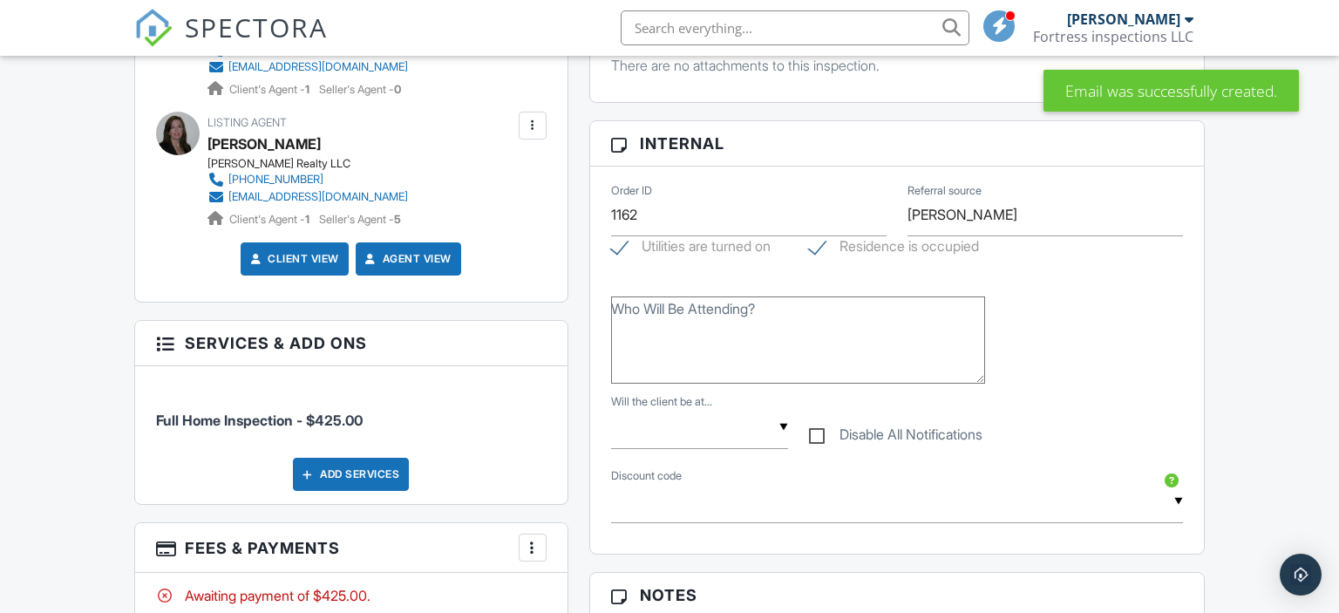
click at [540, 131] on div at bounding box center [532, 125] width 17 height 17
click at [539, 112] on div at bounding box center [533, 126] width 28 height 28
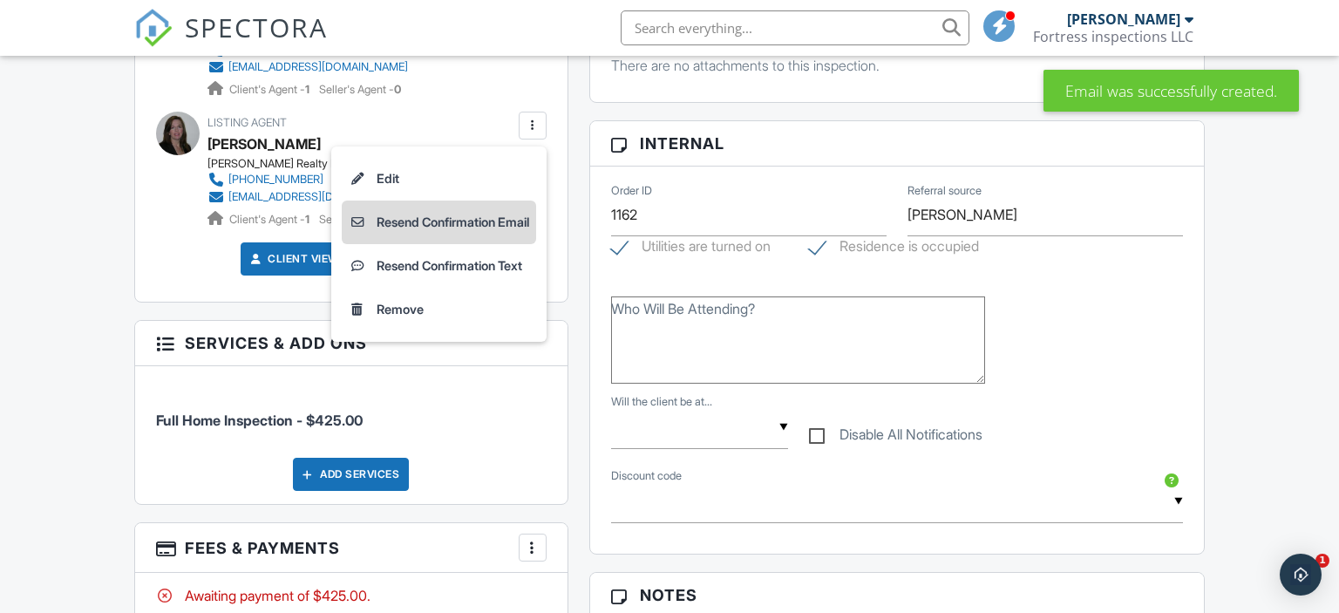
click at [472, 221] on li "Resend Confirmation Email" at bounding box center [439, 222] width 194 height 44
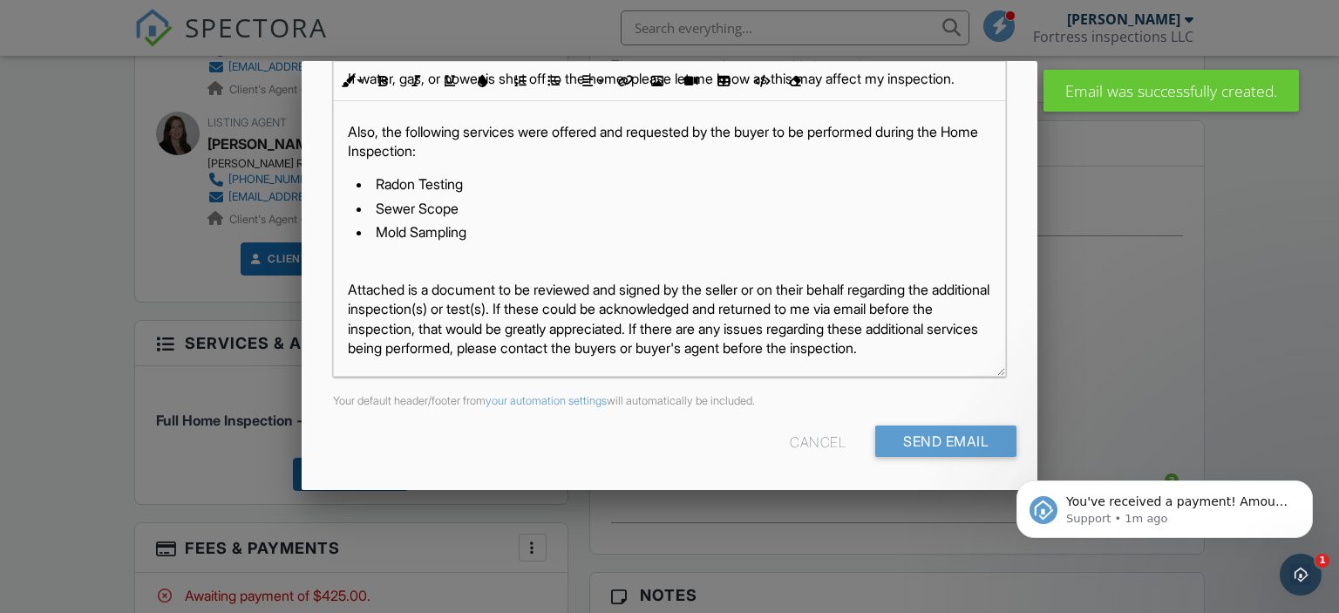
scroll to position [301, 0]
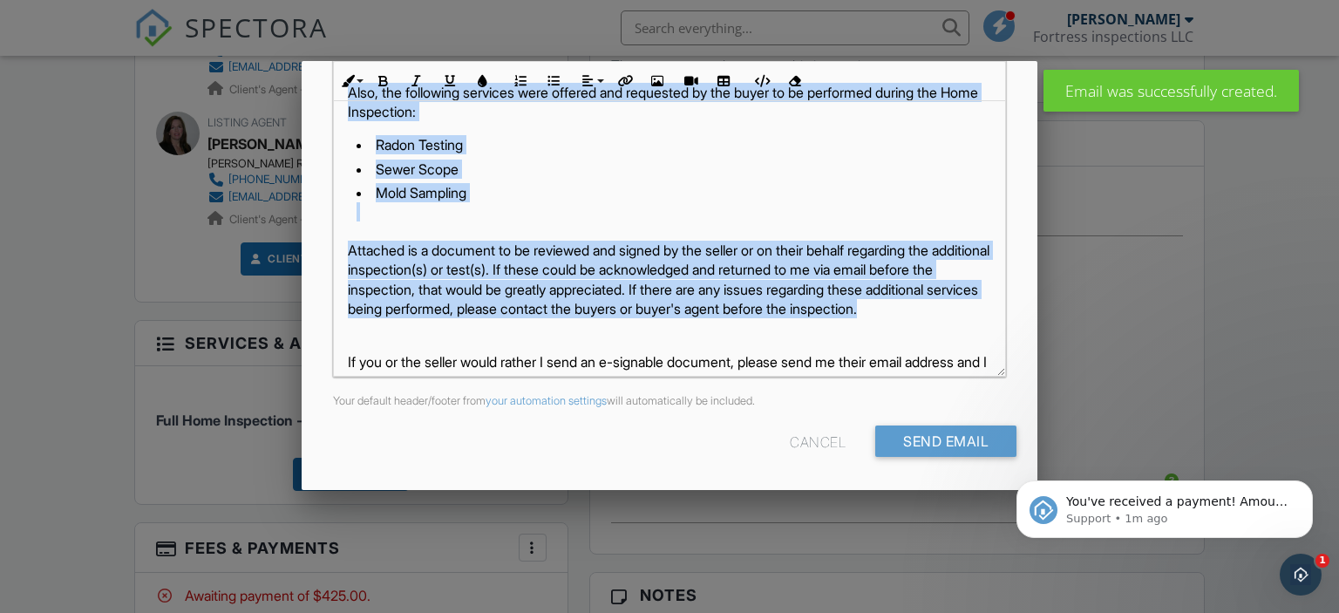
drag, startPoint x: 343, startPoint y: 109, endPoint x: 426, endPoint y: 343, distance: 247.8
click at [426, 343] on div "Hi Brenda, An inspection for the property at 280 Tuckers Trail, Harrisville, WV…" at bounding box center [670, 117] width 672 height 955
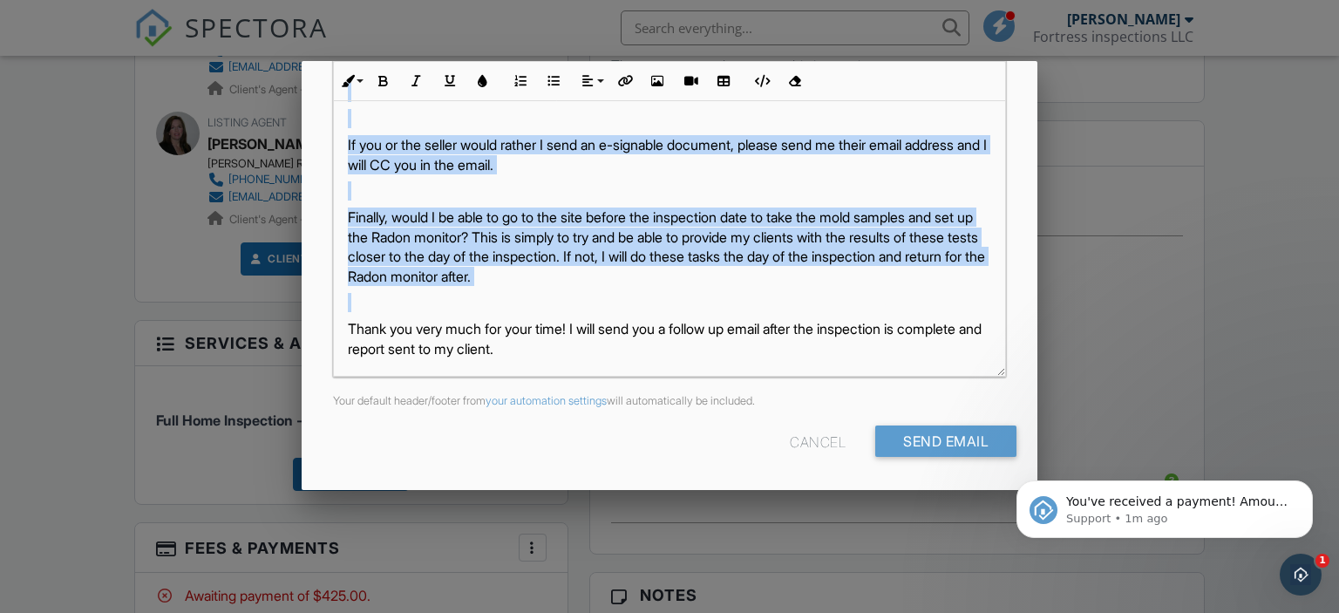
drag, startPoint x: 345, startPoint y: 109, endPoint x: 424, endPoint y: 315, distance: 220.2
click at [424, 315] on div "Hi Brenda, An inspection for the property at 280 Tuckers Trail, Harrisville, WV…" at bounding box center [670, 9] width 672 height 739
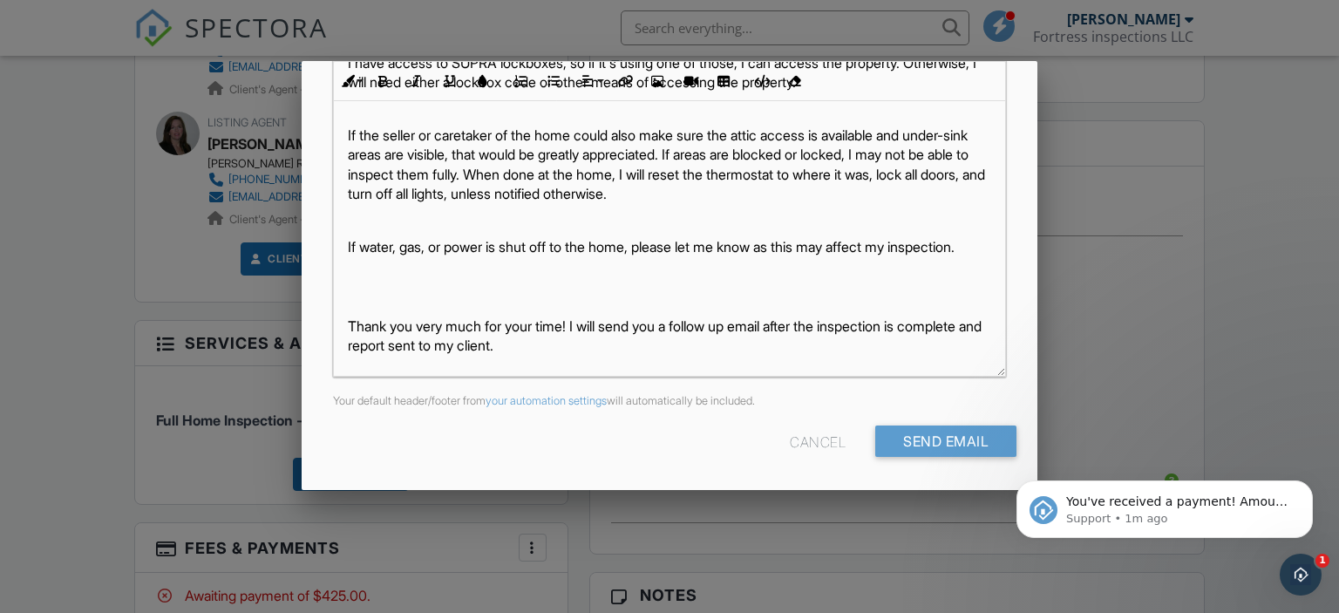
scroll to position [86, 0]
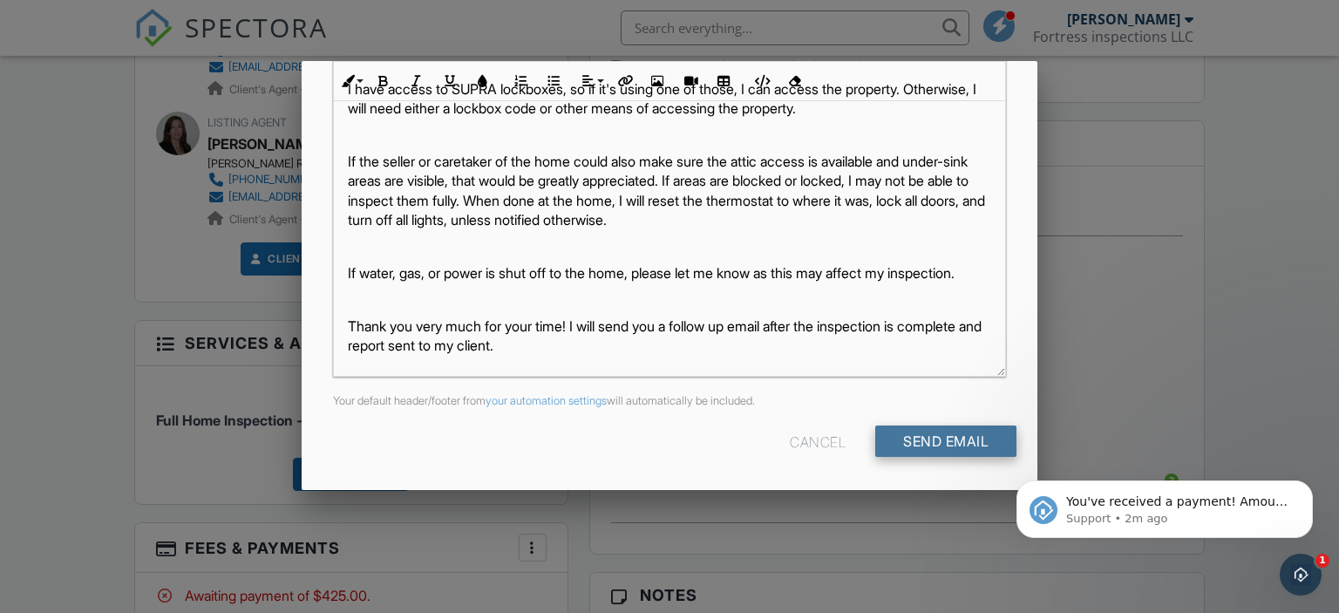
click at [917, 434] on input "Send Email" at bounding box center [945, 440] width 141 height 31
